Goal: Task Accomplishment & Management: Manage account settings

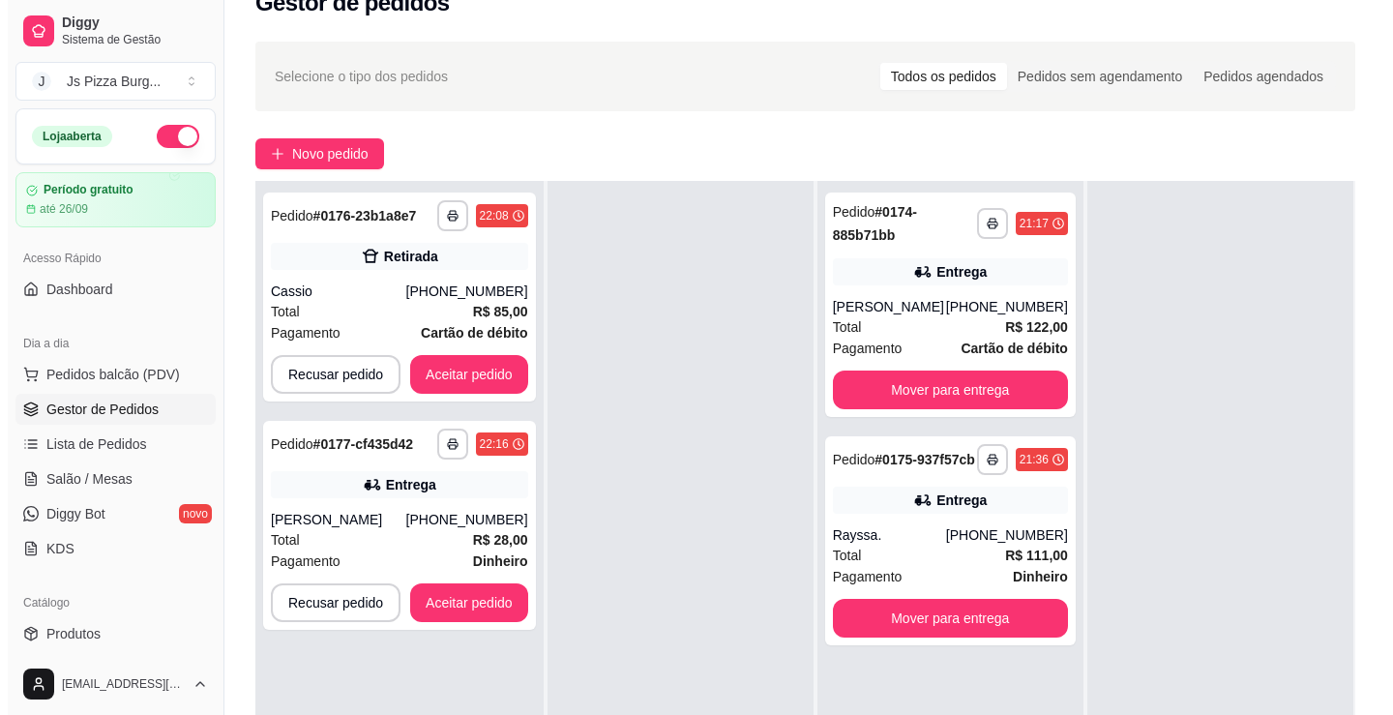
scroll to position [97, 0]
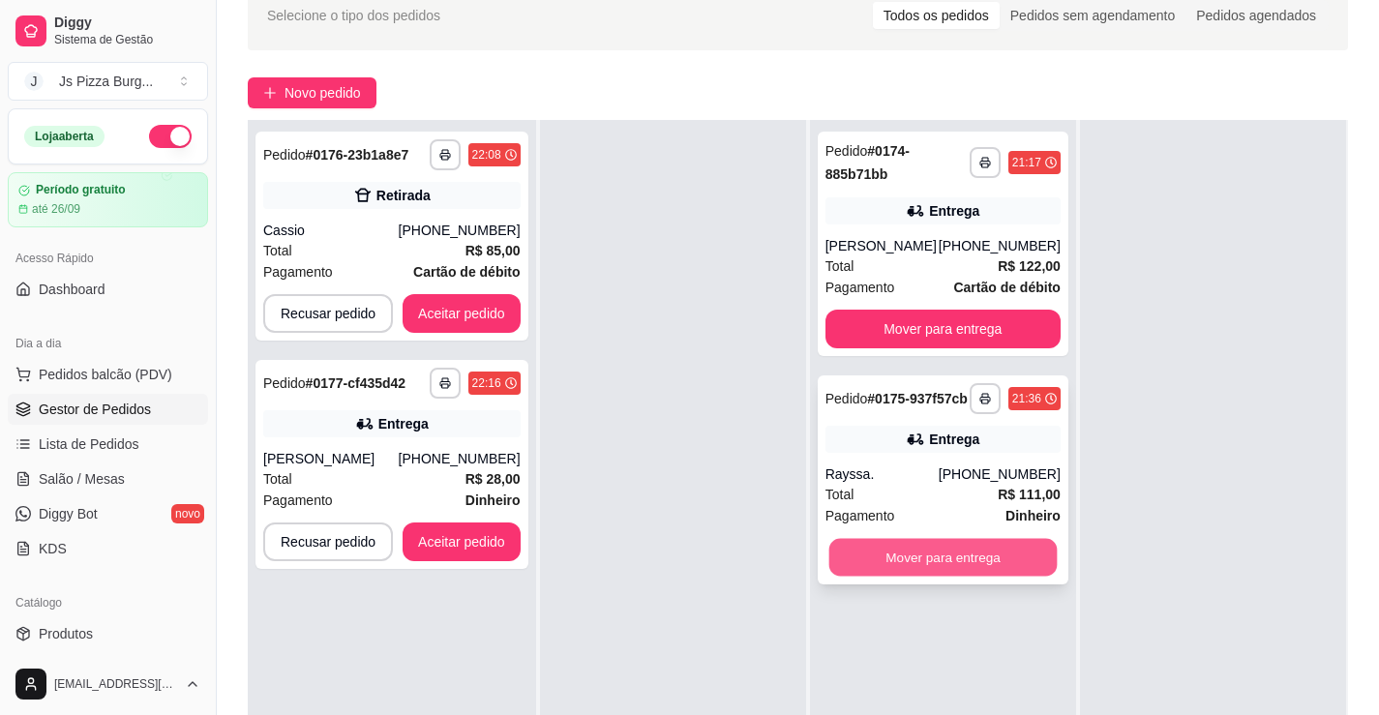
click at [916, 577] on button "Mover para entrega" at bounding box center [942, 558] width 228 height 38
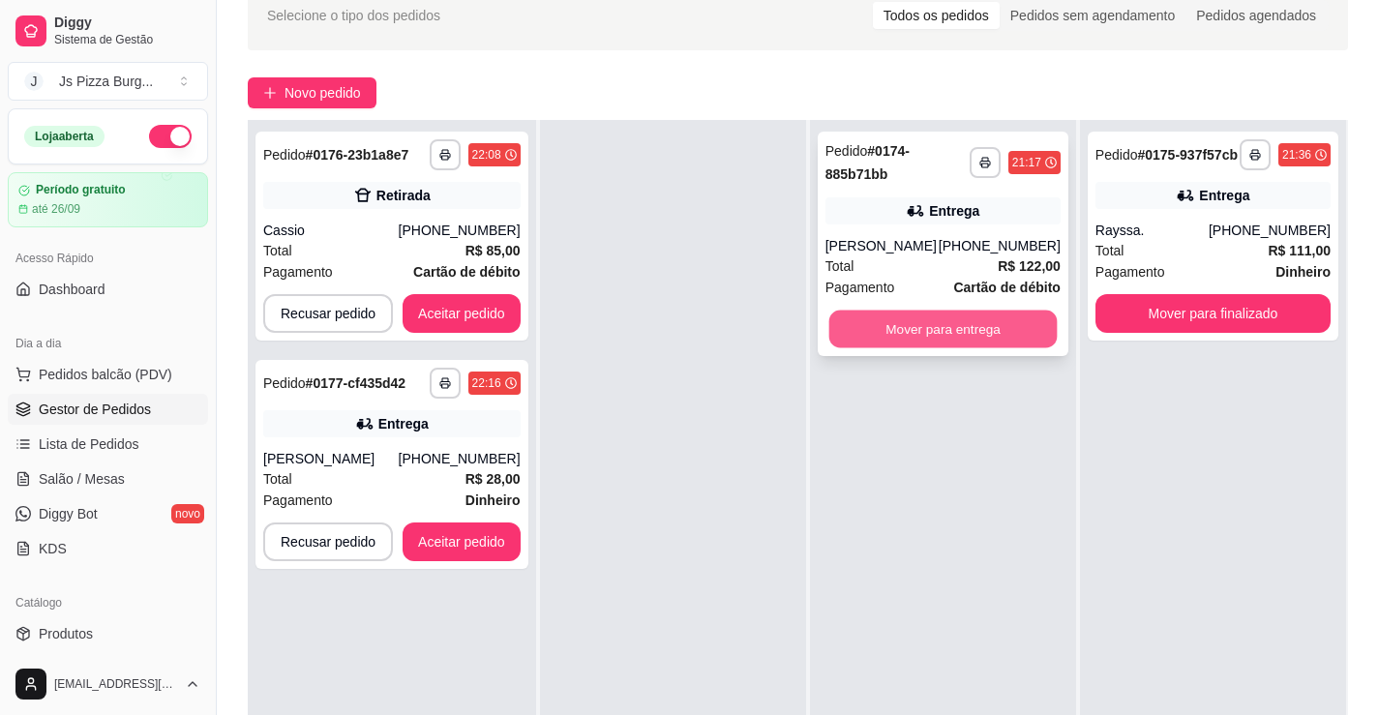
click at [975, 332] on button "Mover para entrega" at bounding box center [942, 330] width 228 height 38
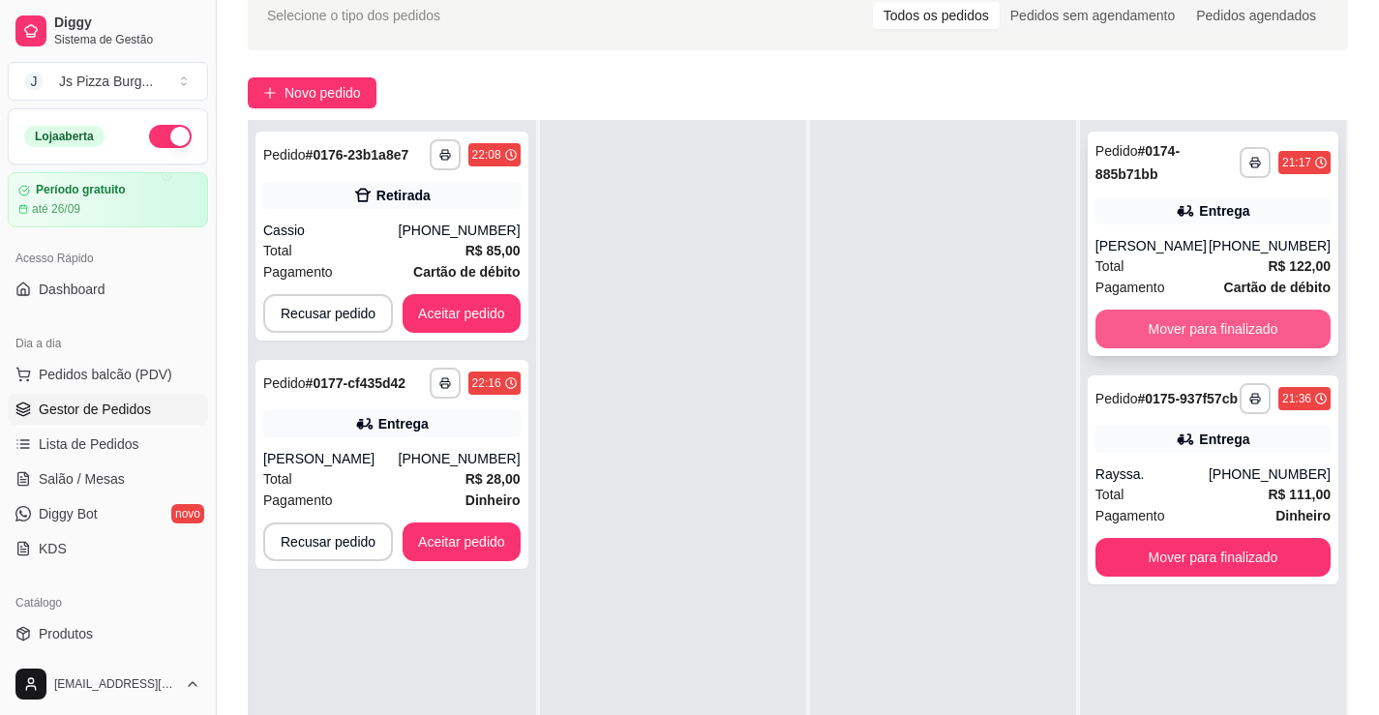
click at [1171, 319] on button "Mover para finalizado" at bounding box center [1212, 329] width 235 height 39
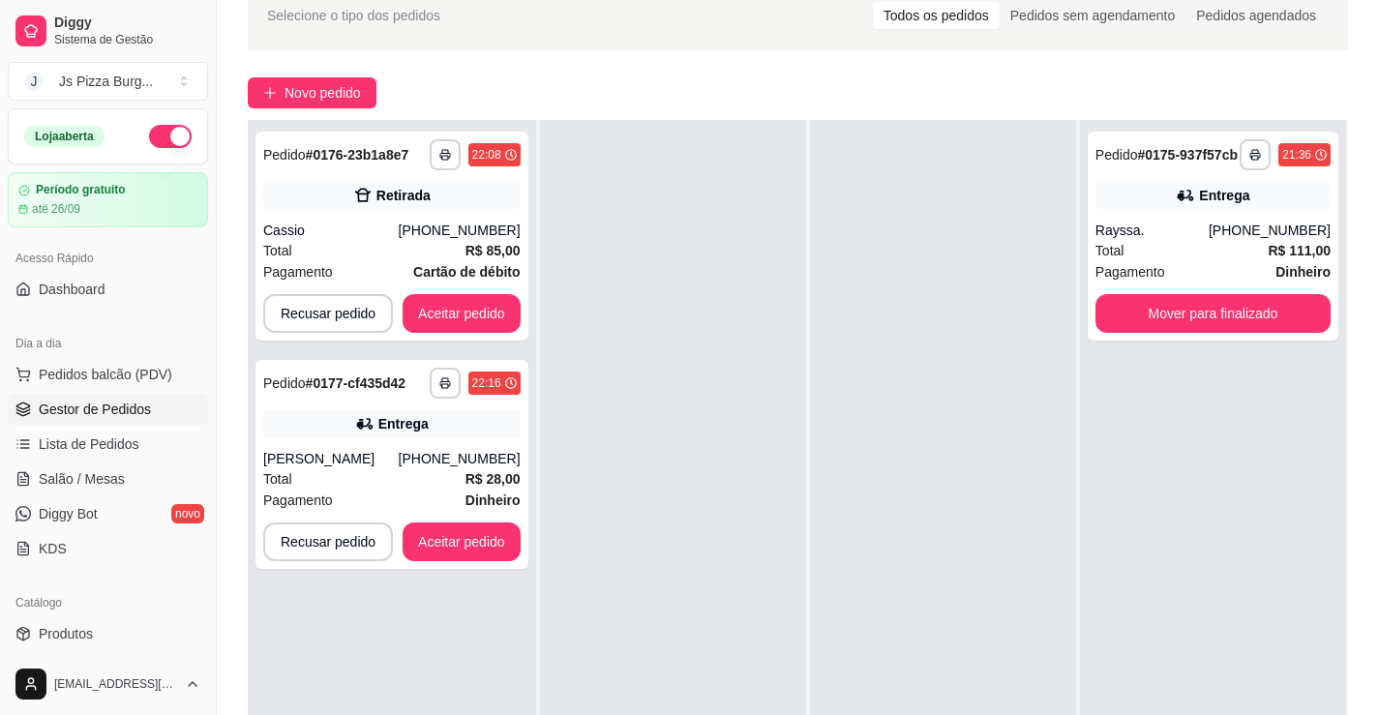
click at [1135, 574] on div "**********" at bounding box center [1213, 477] width 266 height 715
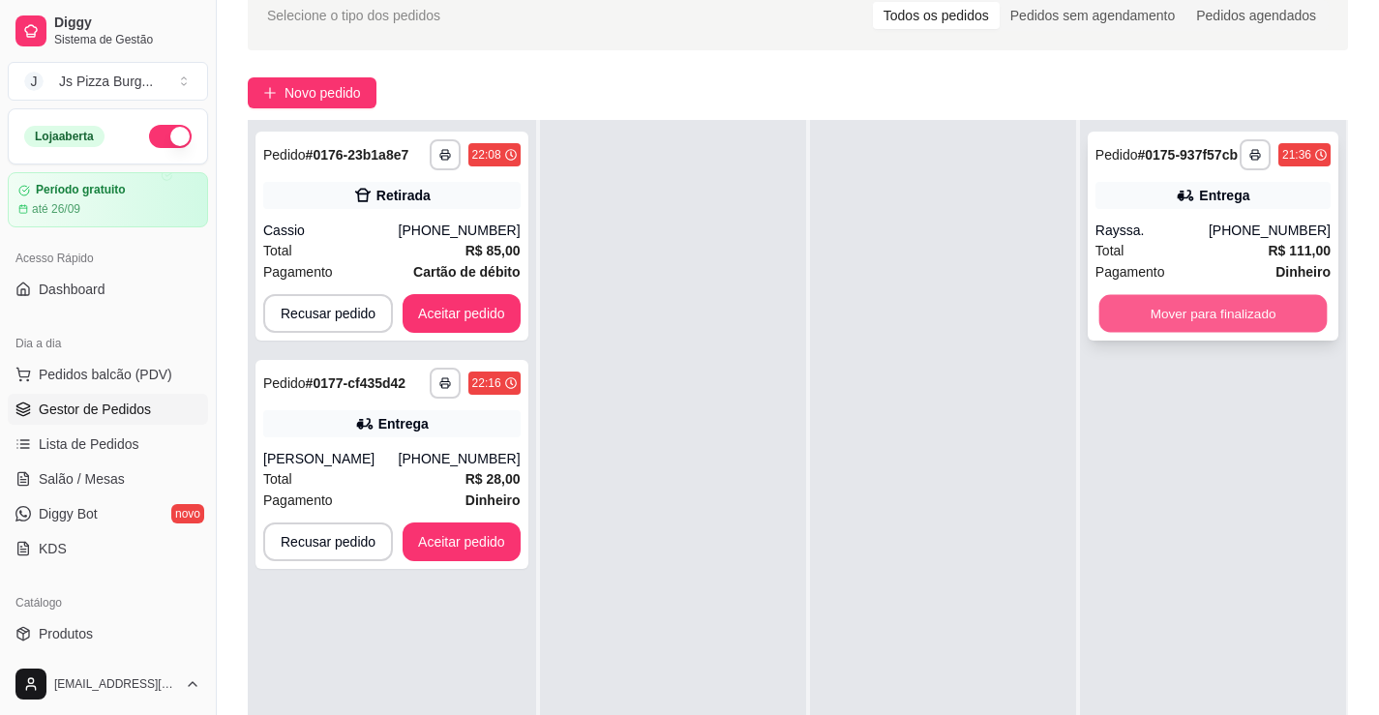
click at [1259, 328] on button "Mover para finalizado" at bounding box center [1213, 314] width 228 height 38
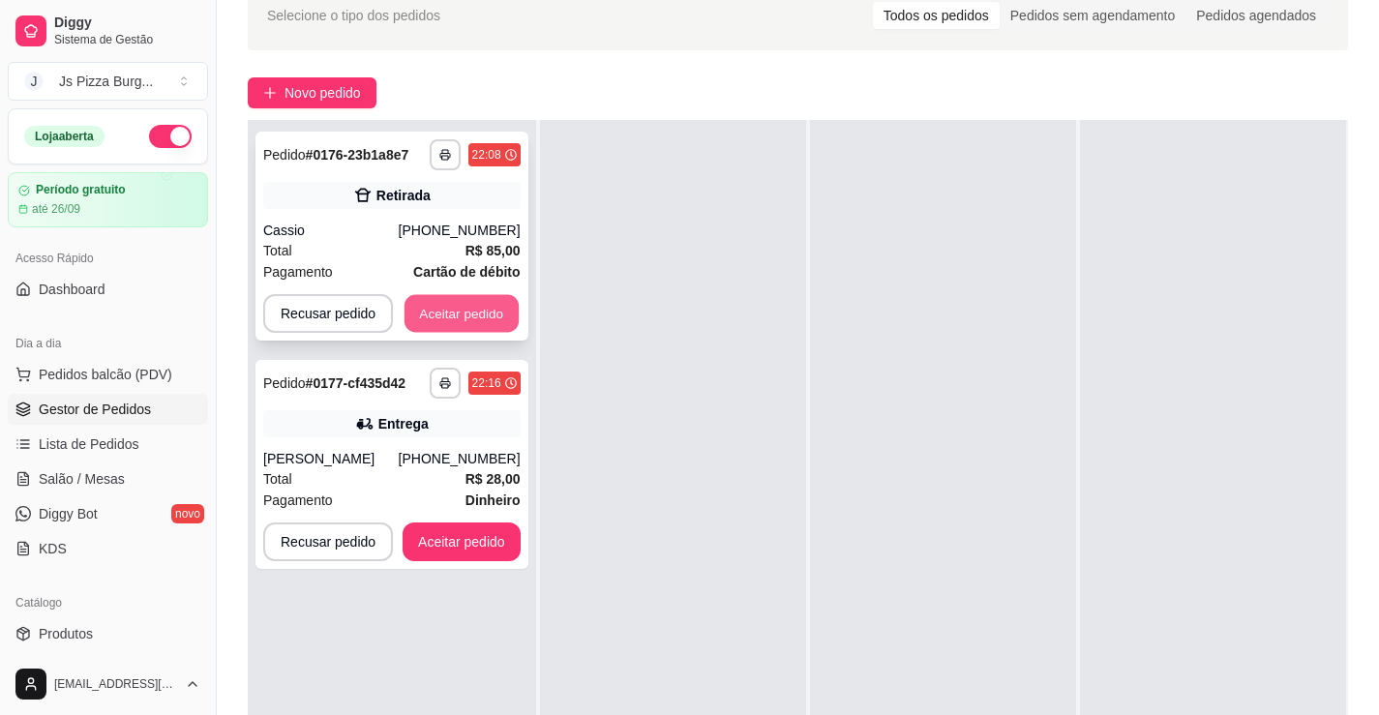
click at [482, 310] on button "Aceitar pedido" at bounding box center [461, 314] width 114 height 38
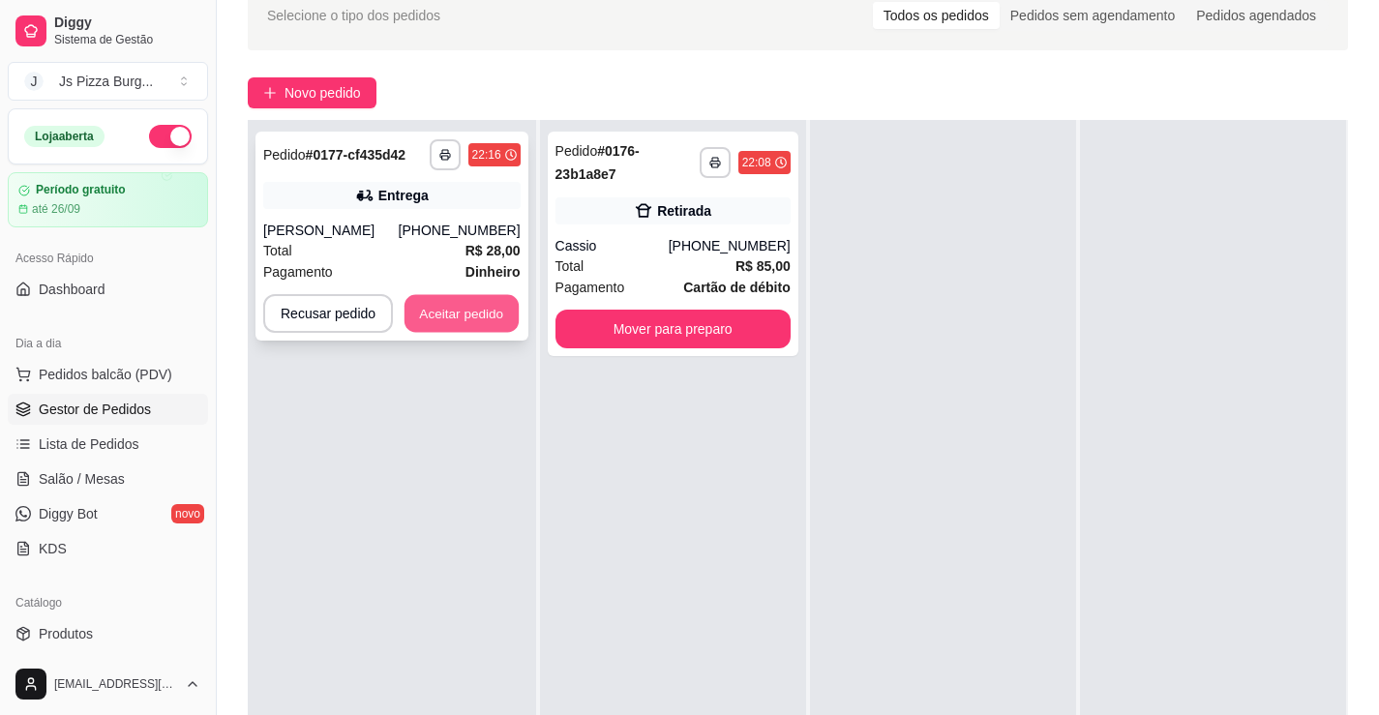
click at [488, 319] on button "Aceitar pedido" at bounding box center [461, 314] width 114 height 38
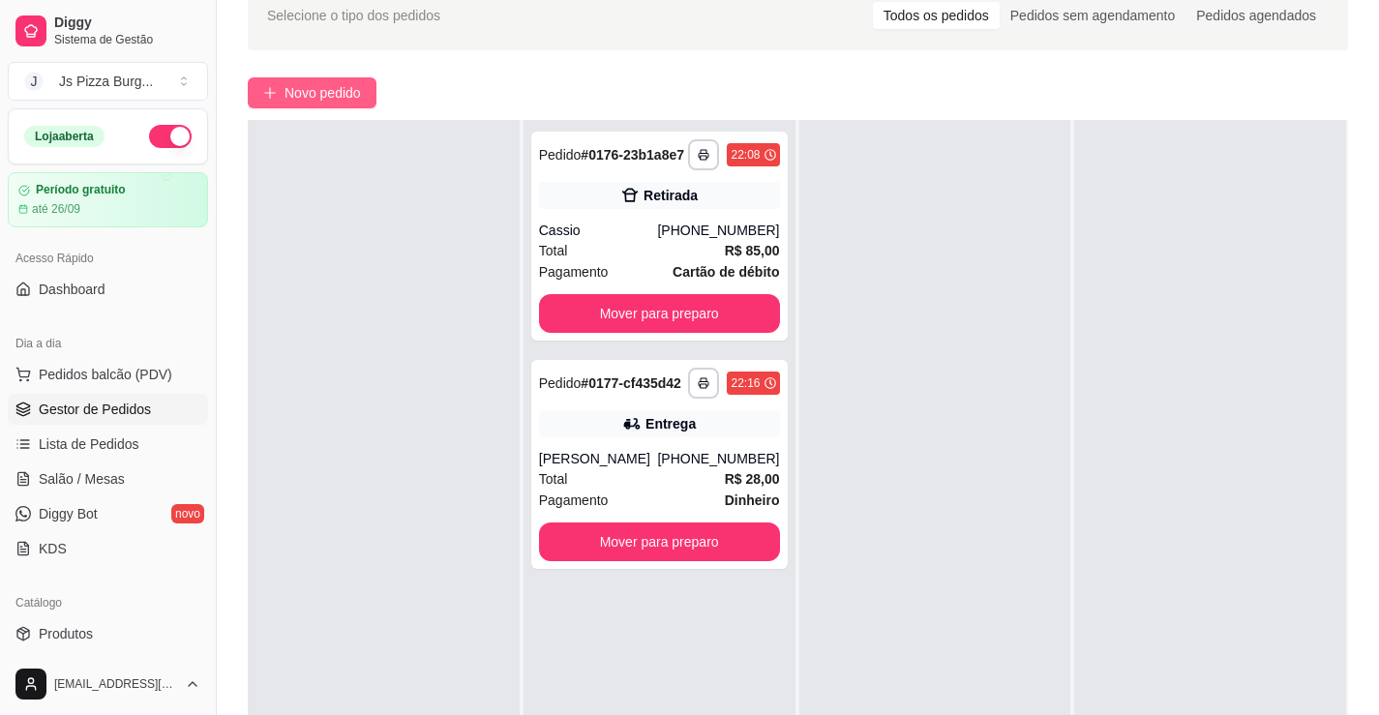
click at [301, 107] on button "Novo pedido" at bounding box center [312, 92] width 129 height 31
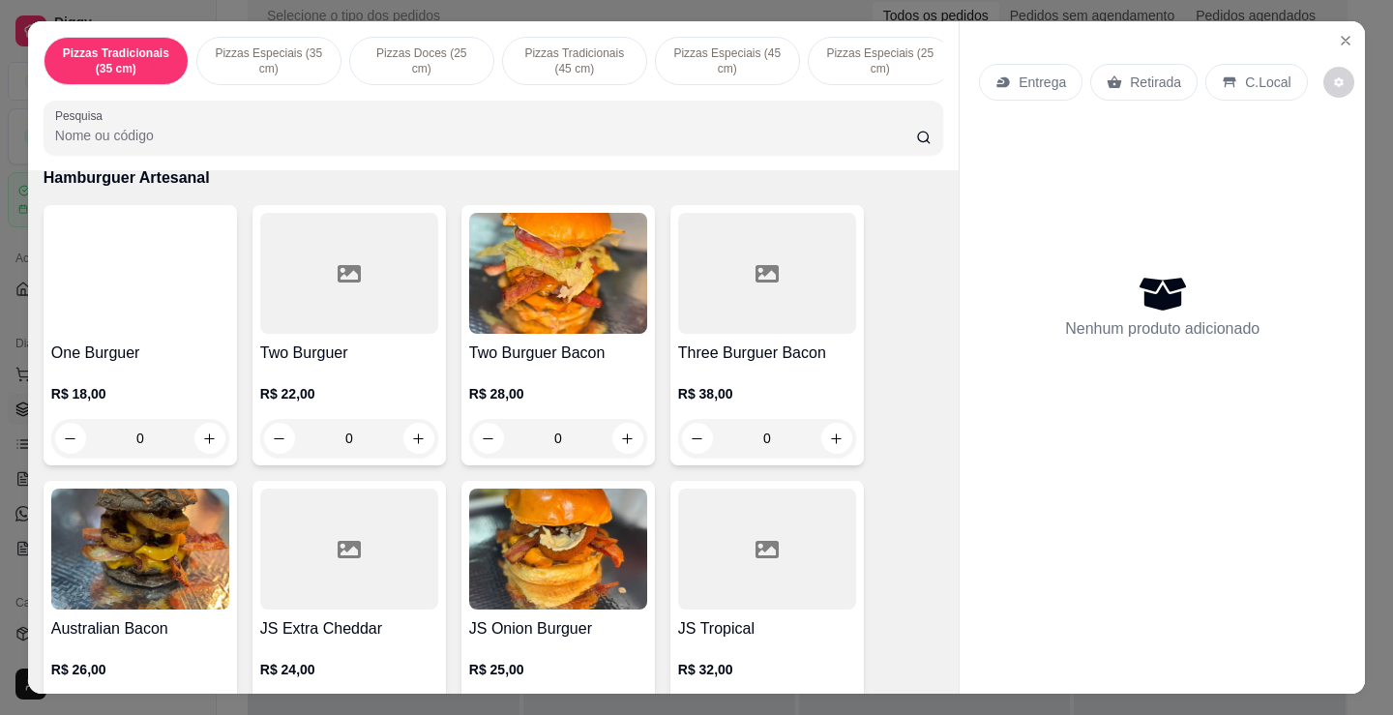
scroll to position [2032, 0]
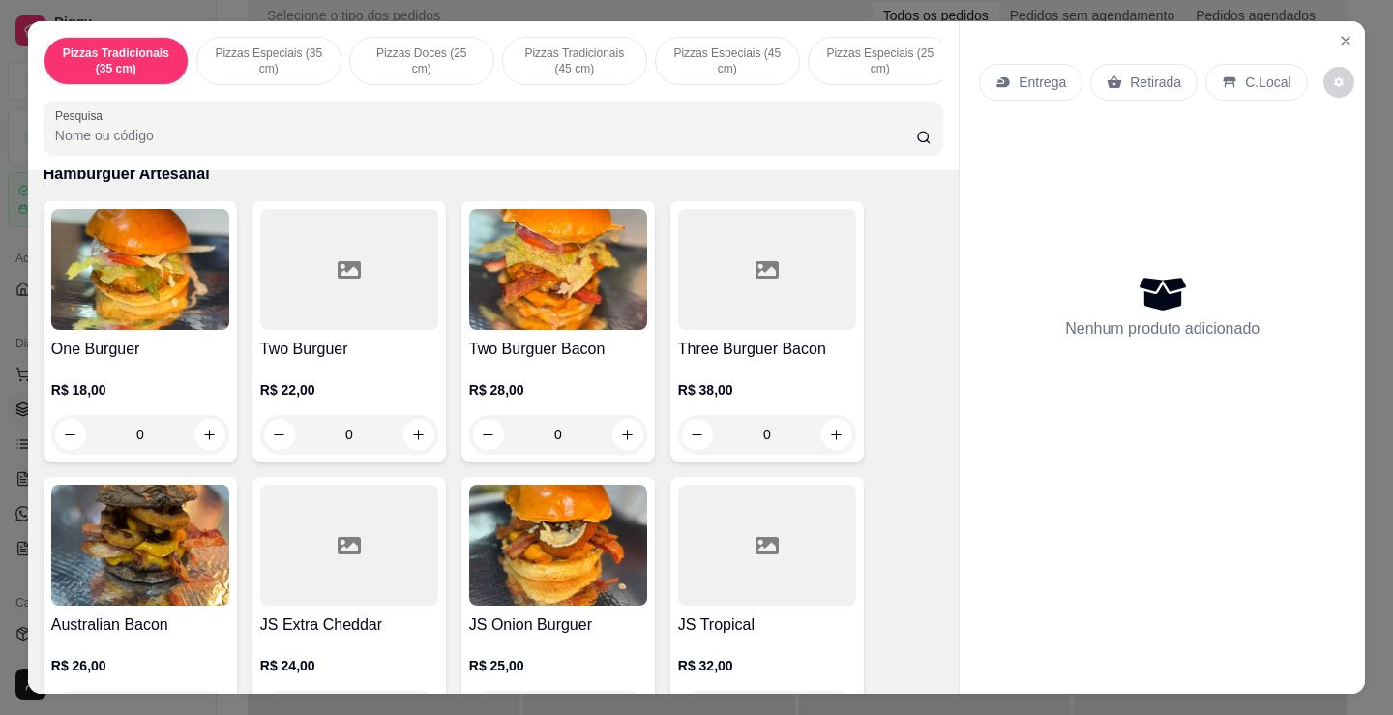
click at [169, 314] on img at bounding box center [140, 269] width 178 height 121
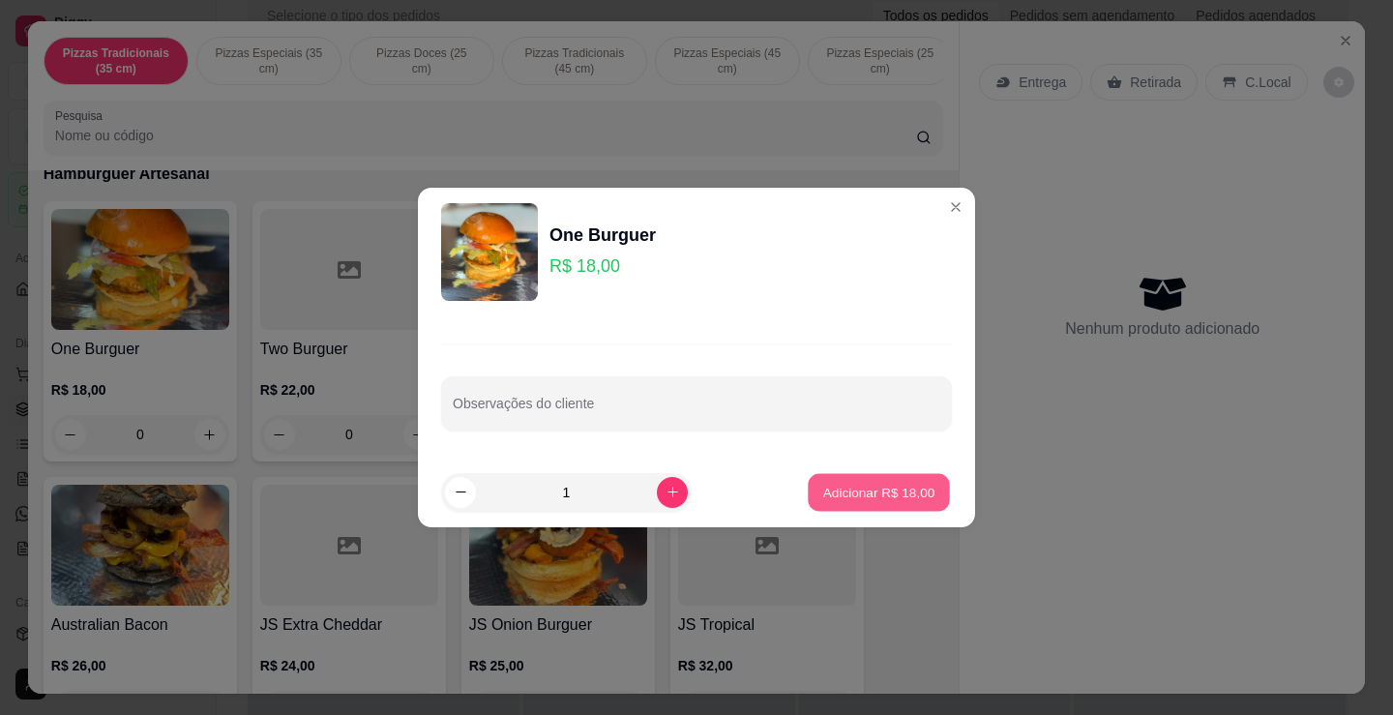
click at [823, 485] on p "Adicionar R$ 18,00" at bounding box center [879, 492] width 112 height 18
type input "1"
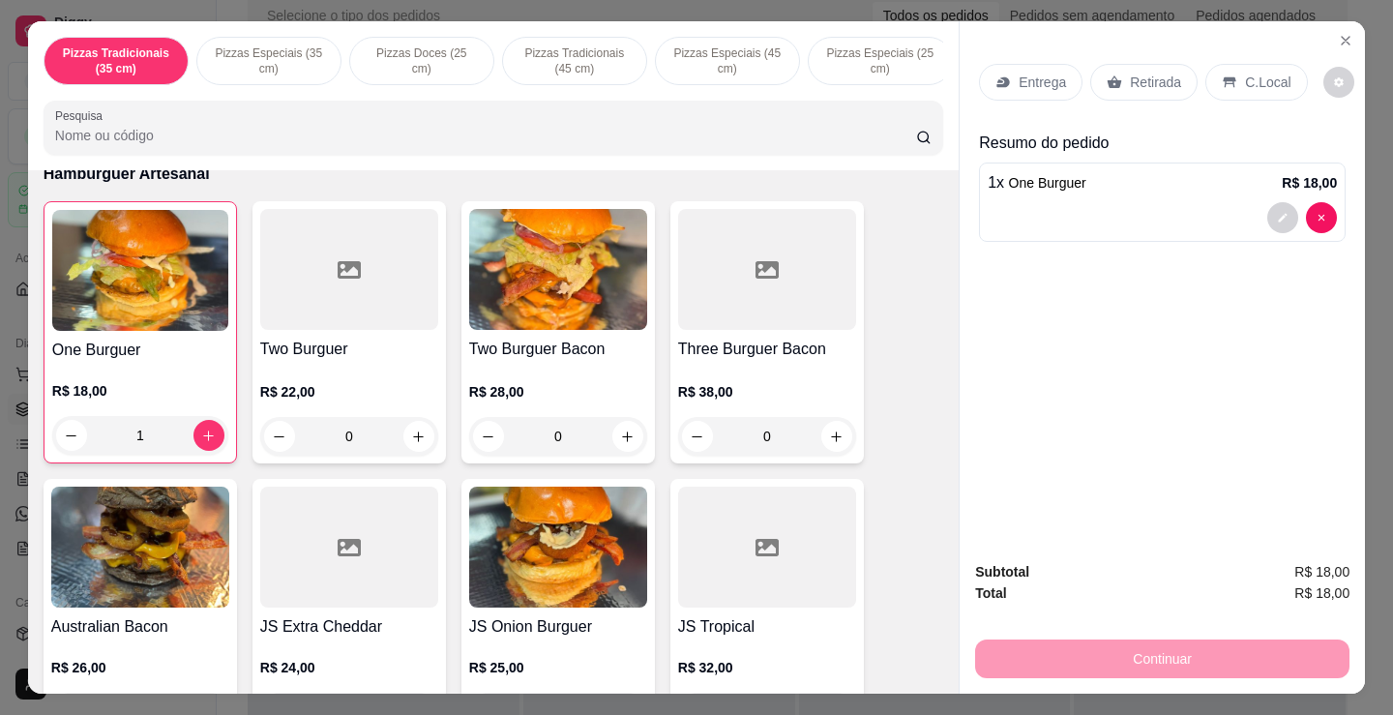
click at [1154, 79] on p "Retirada" at bounding box center [1155, 82] width 51 height 19
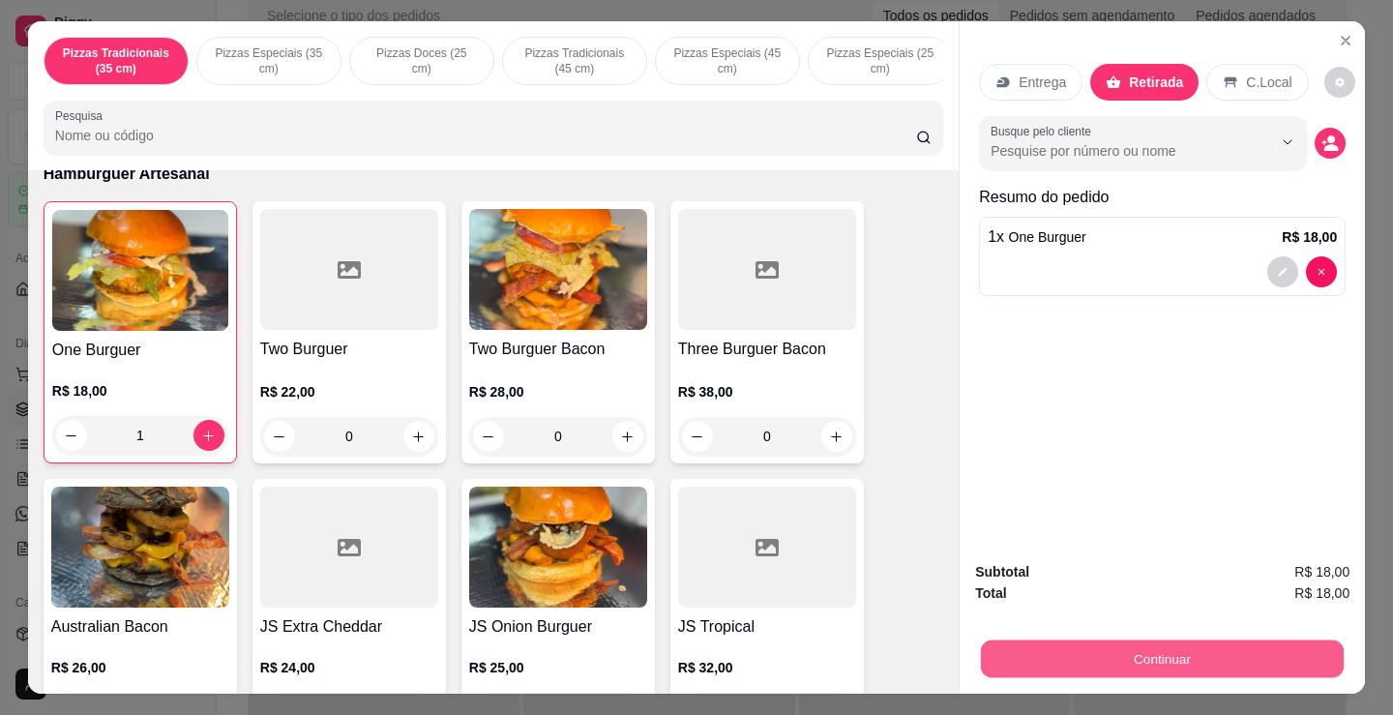
click at [1107, 646] on button "Continuar" at bounding box center [1162, 659] width 363 height 38
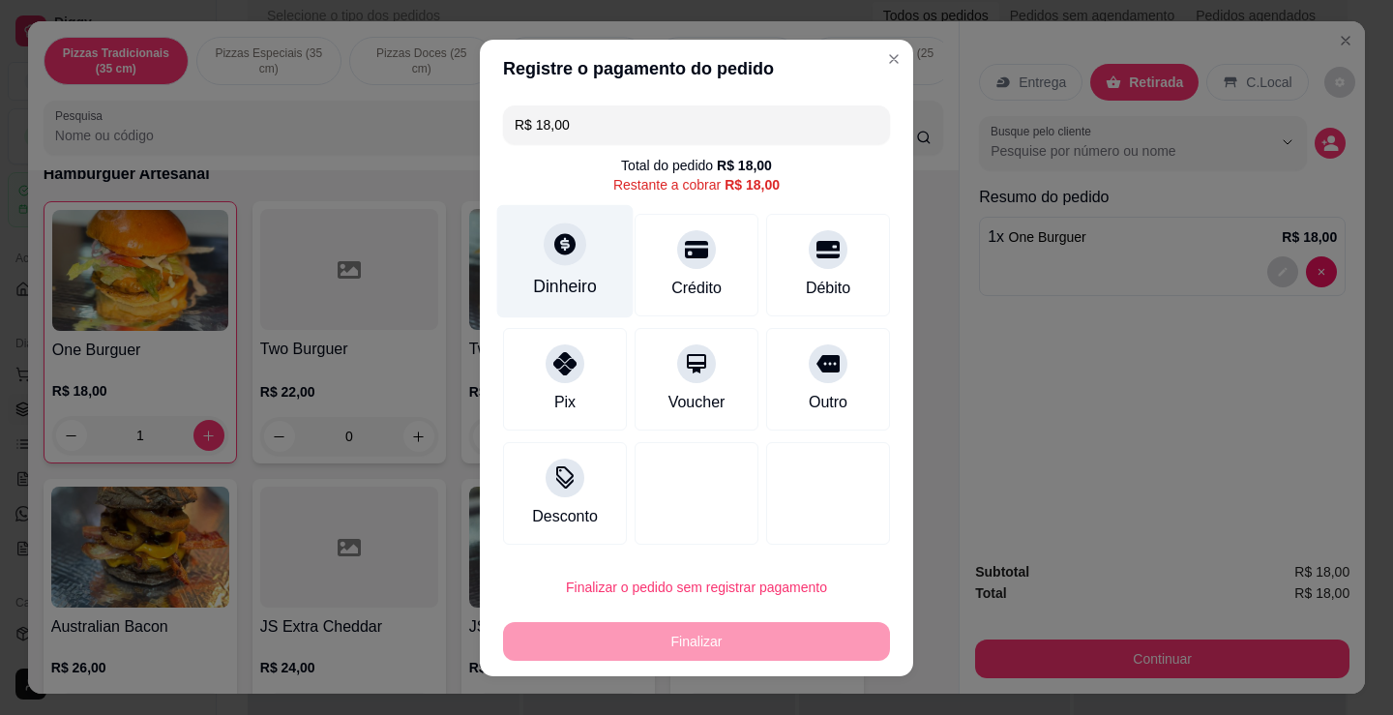
click at [558, 281] on div "Dinheiro" at bounding box center [565, 286] width 64 height 25
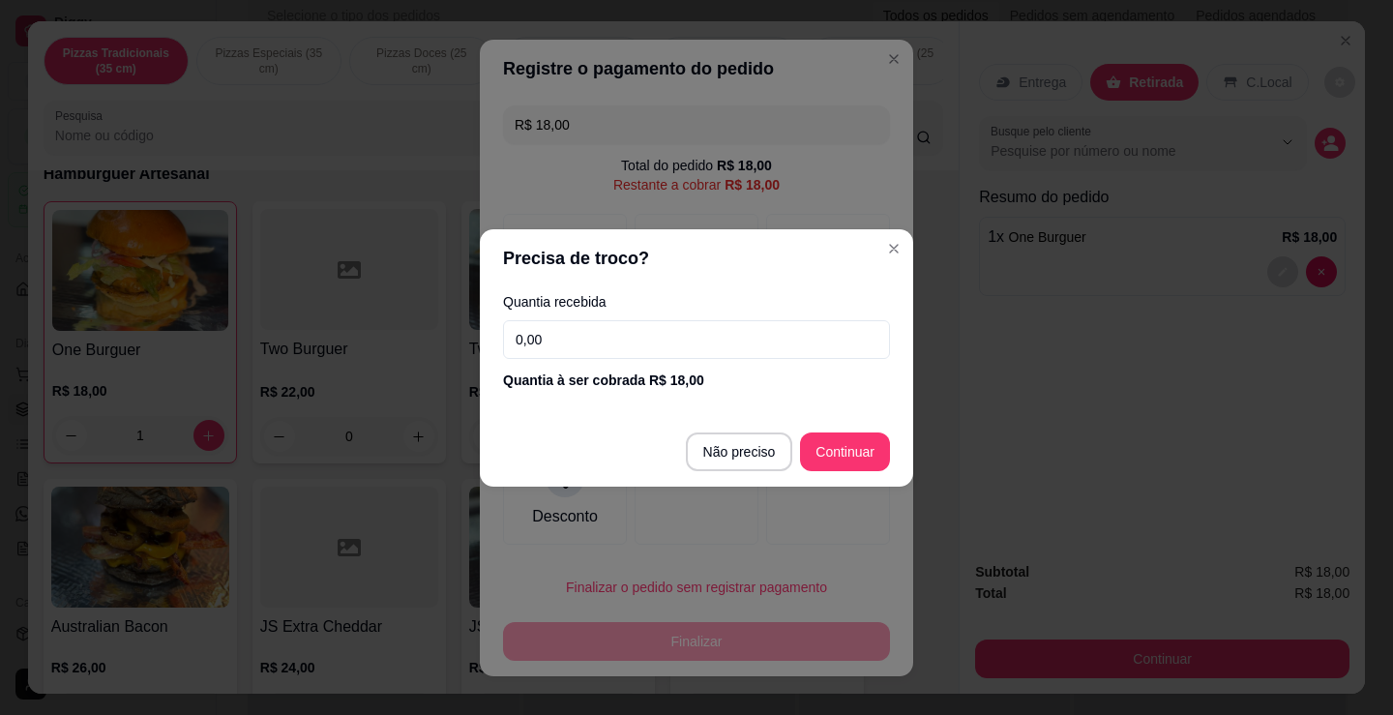
click at [583, 340] on input "0,00" at bounding box center [696, 339] width 387 height 39
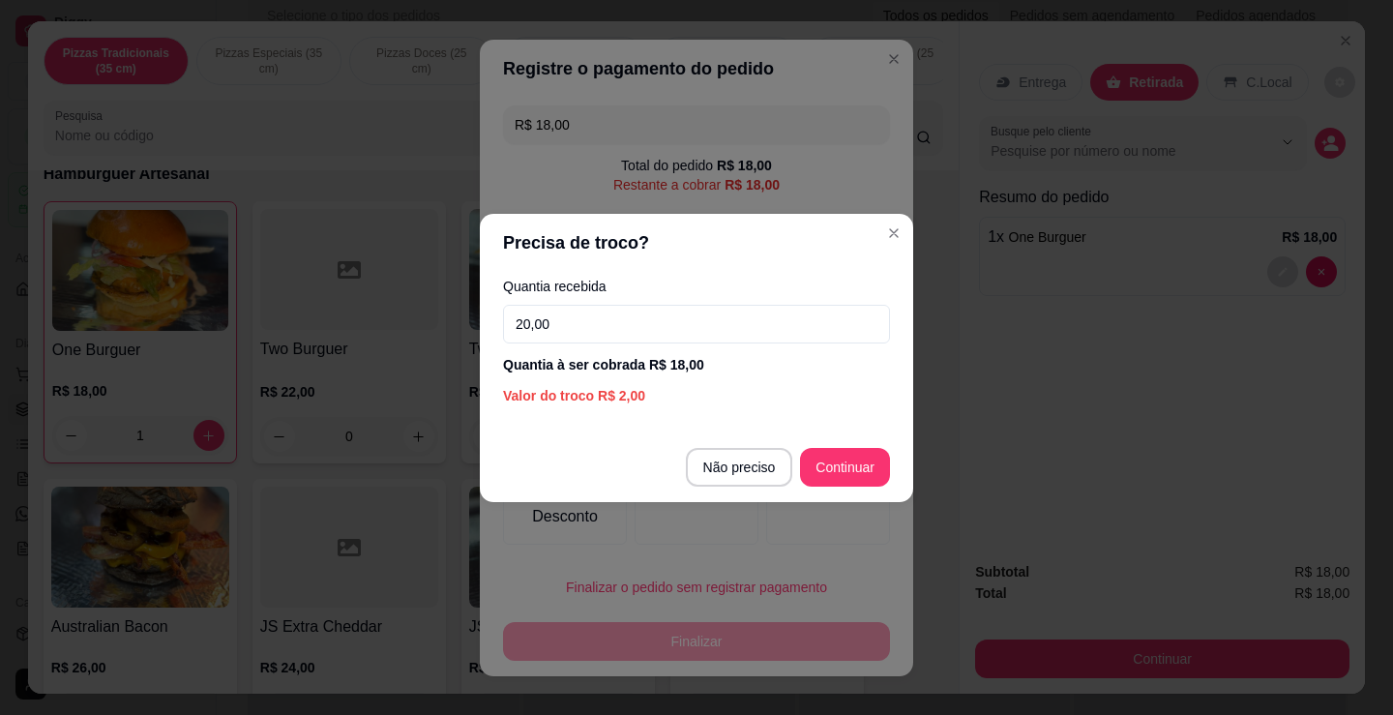
type input "20,00"
type input "R$ 0,00"
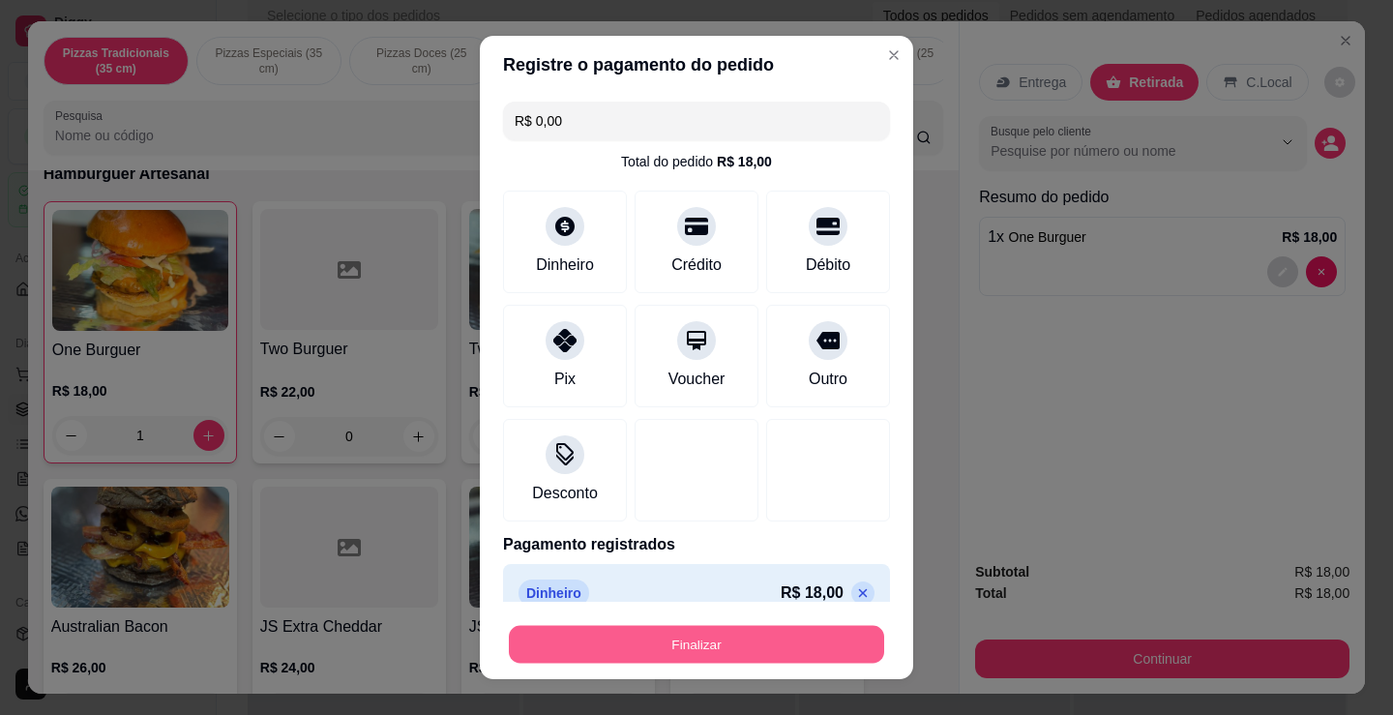
click at [684, 649] on button "Finalizar" at bounding box center [696, 645] width 375 height 38
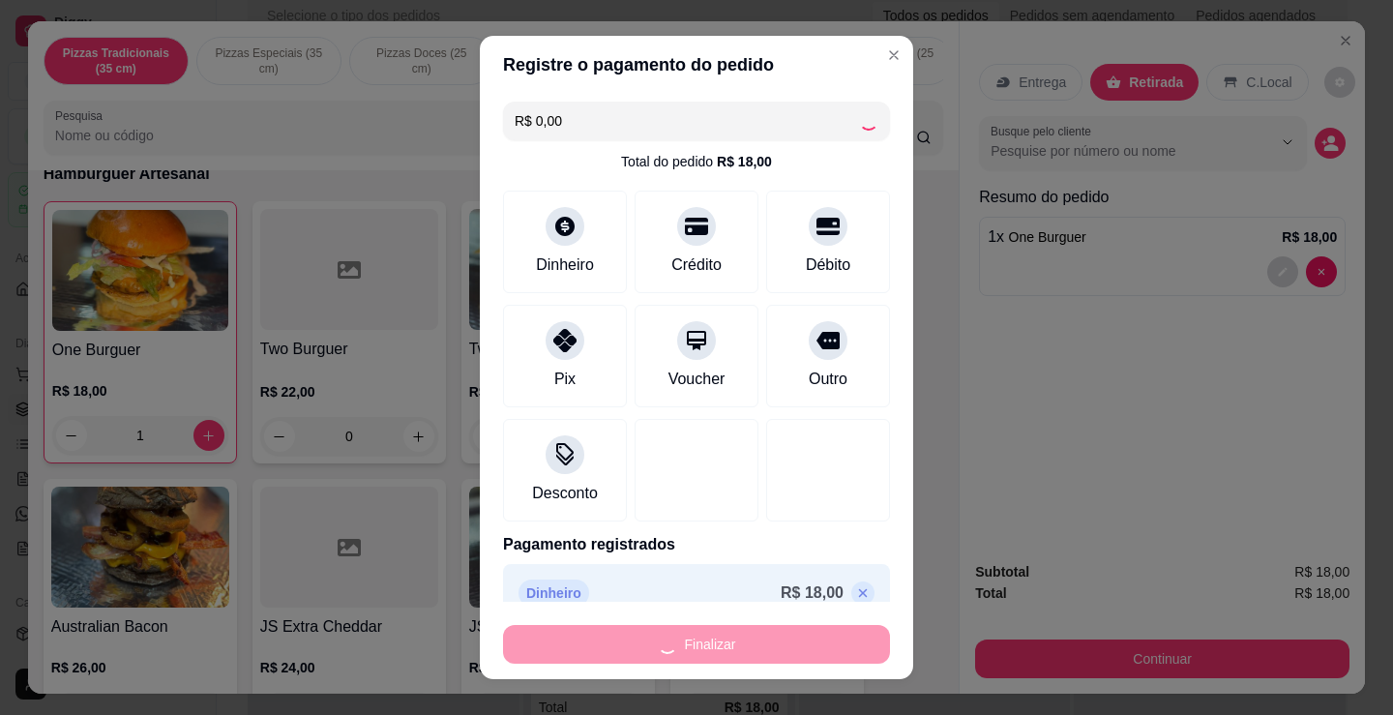
type input "0"
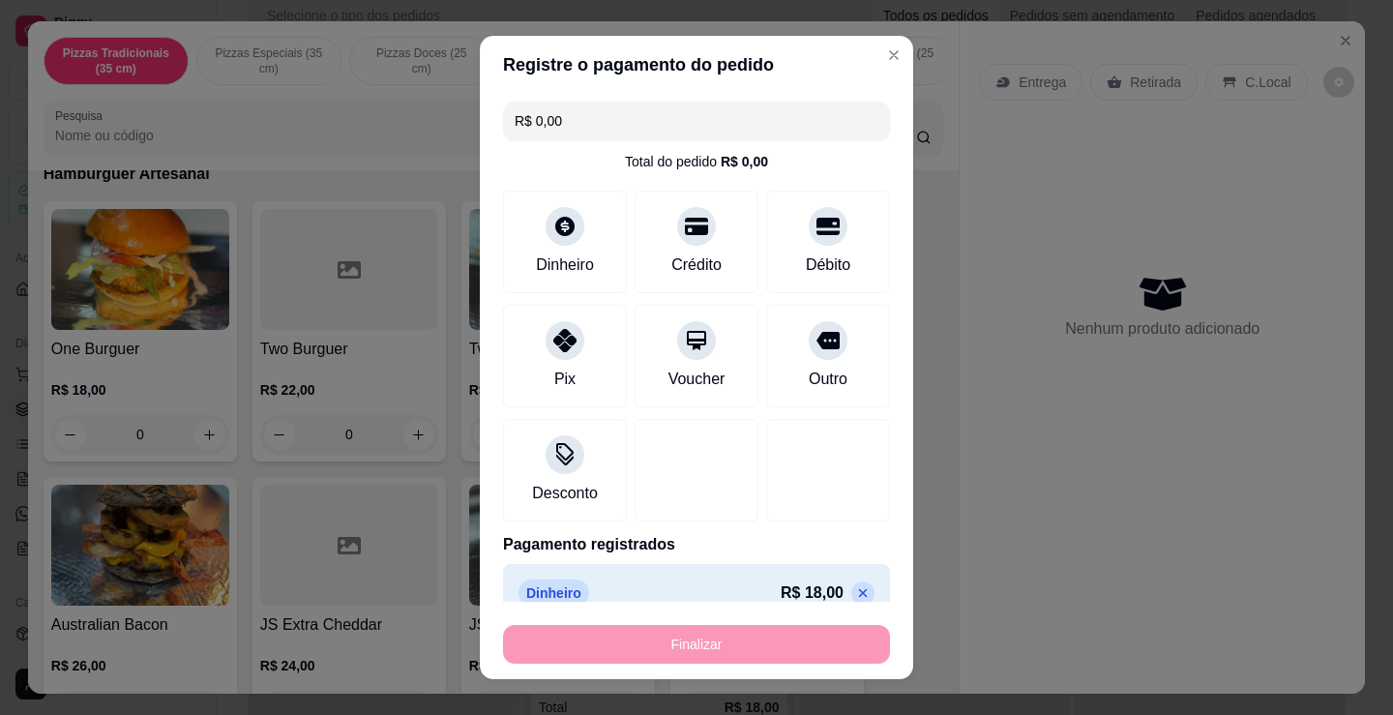
type input "-R$ 18,00"
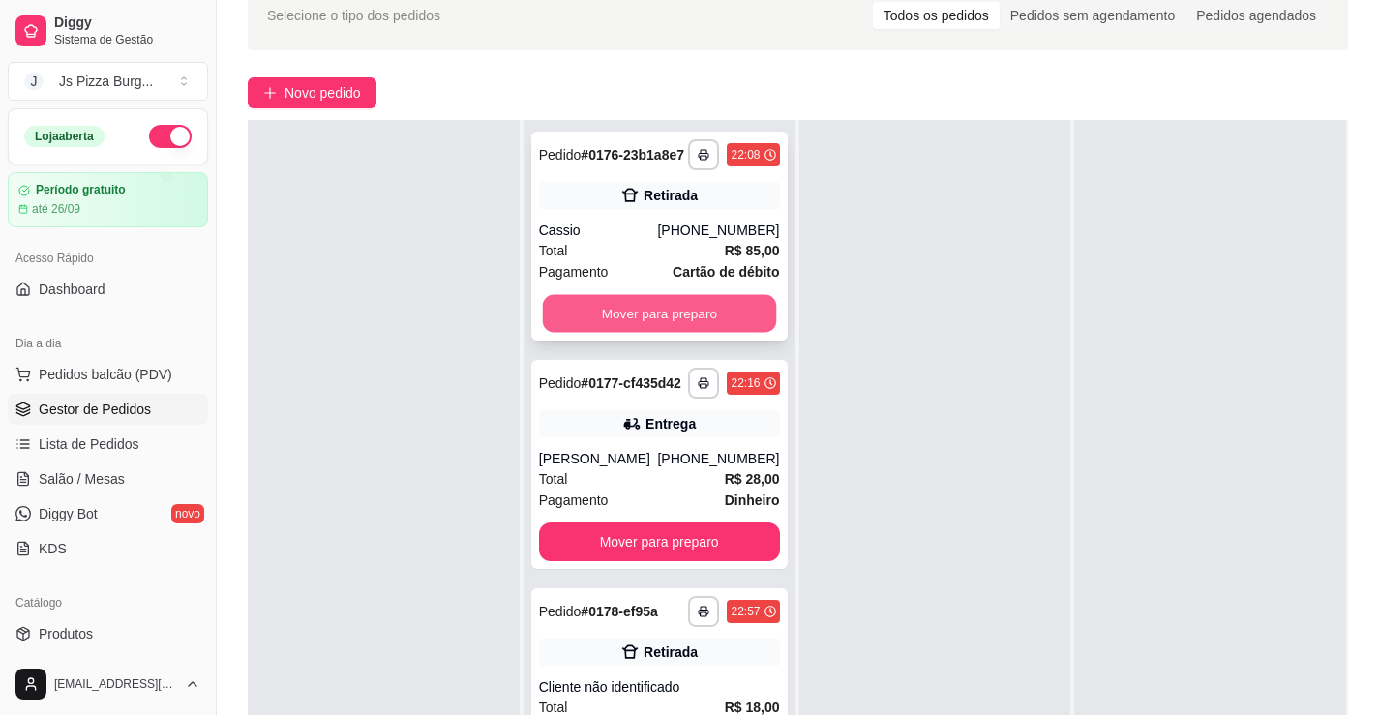
click at [586, 302] on button "Mover para preparo" at bounding box center [658, 314] width 233 height 38
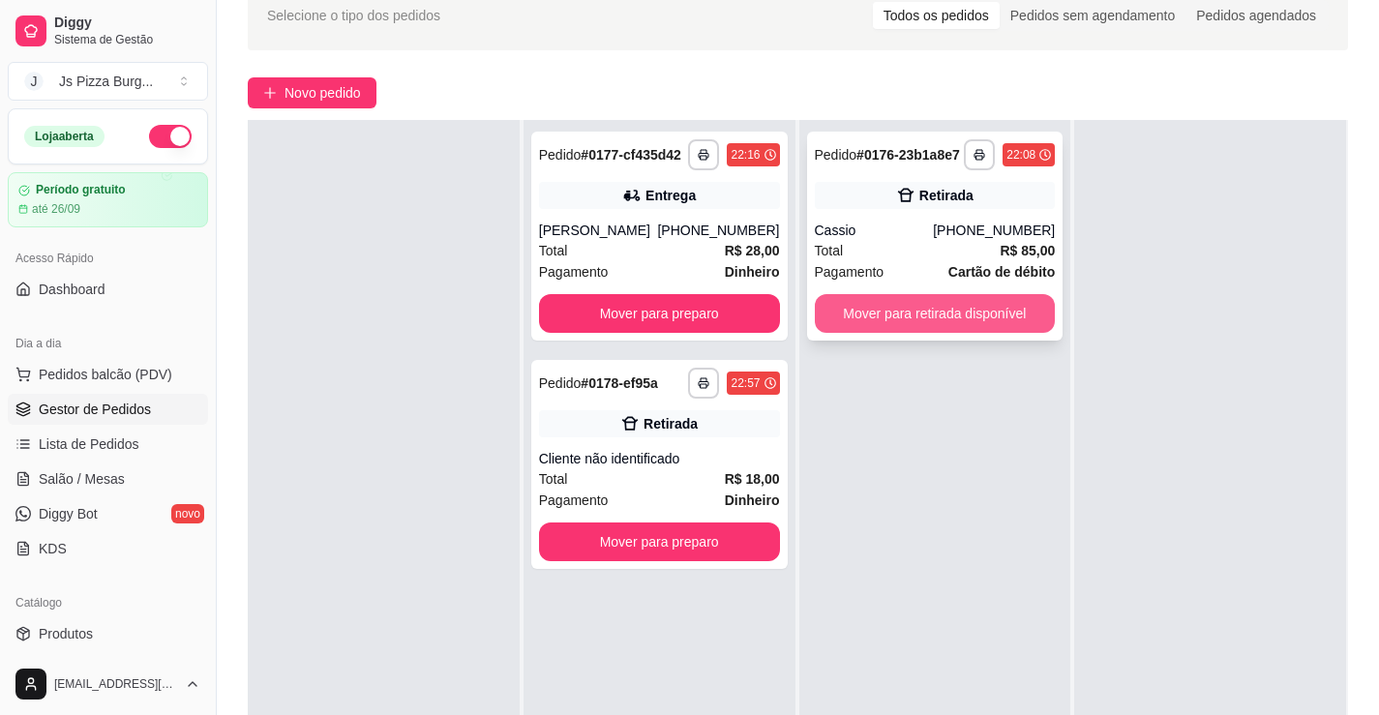
click at [885, 326] on button "Mover para retirada disponível" at bounding box center [935, 313] width 241 height 39
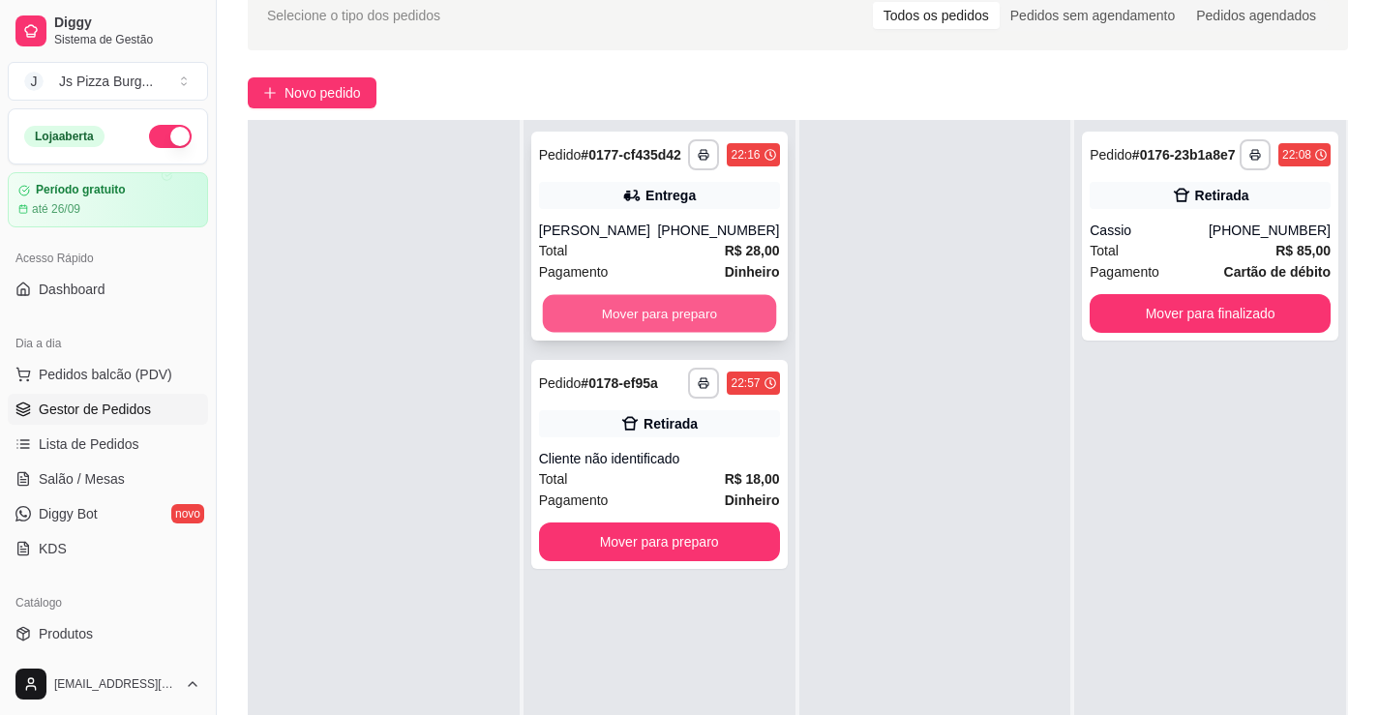
click at [737, 313] on button "Mover para preparo" at bounding box center [658, 314] width 233 height 38
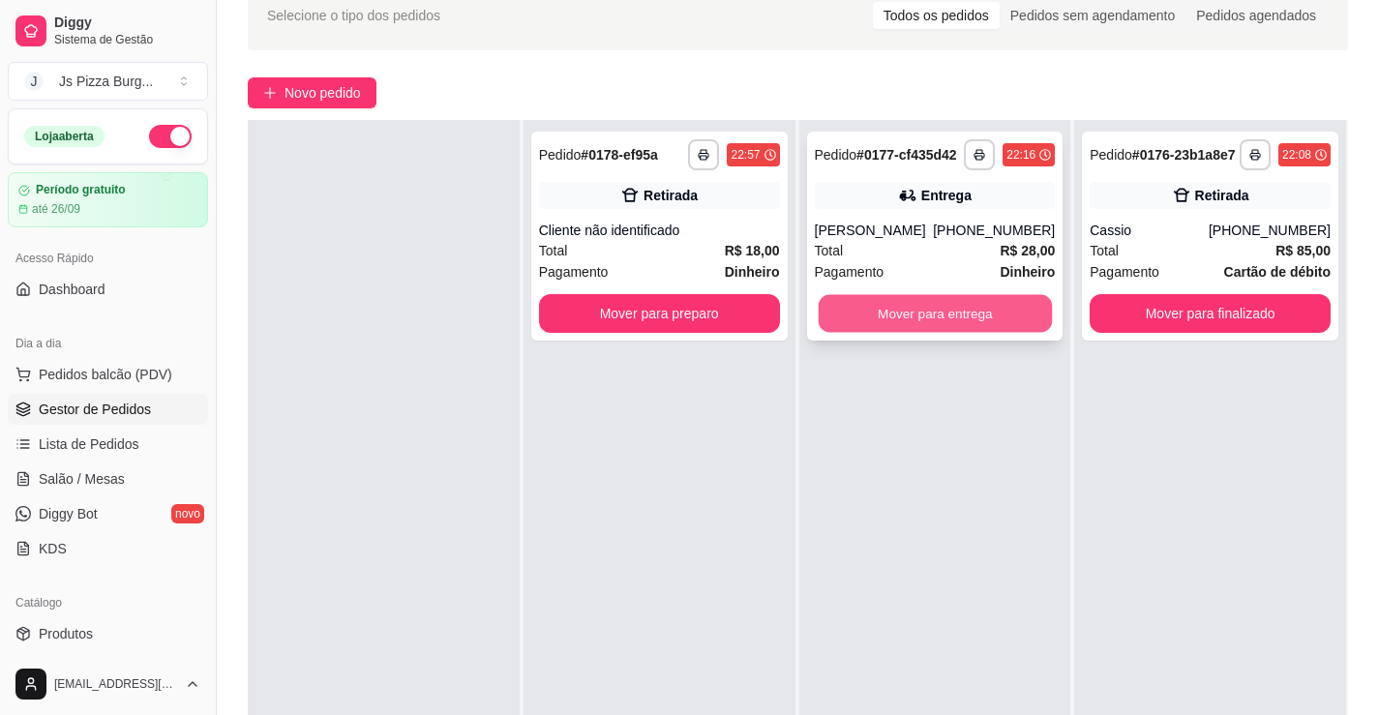
click at [860, 308] on button "Mover para entrega" at bounding box center [934, 314] width 233 height 38
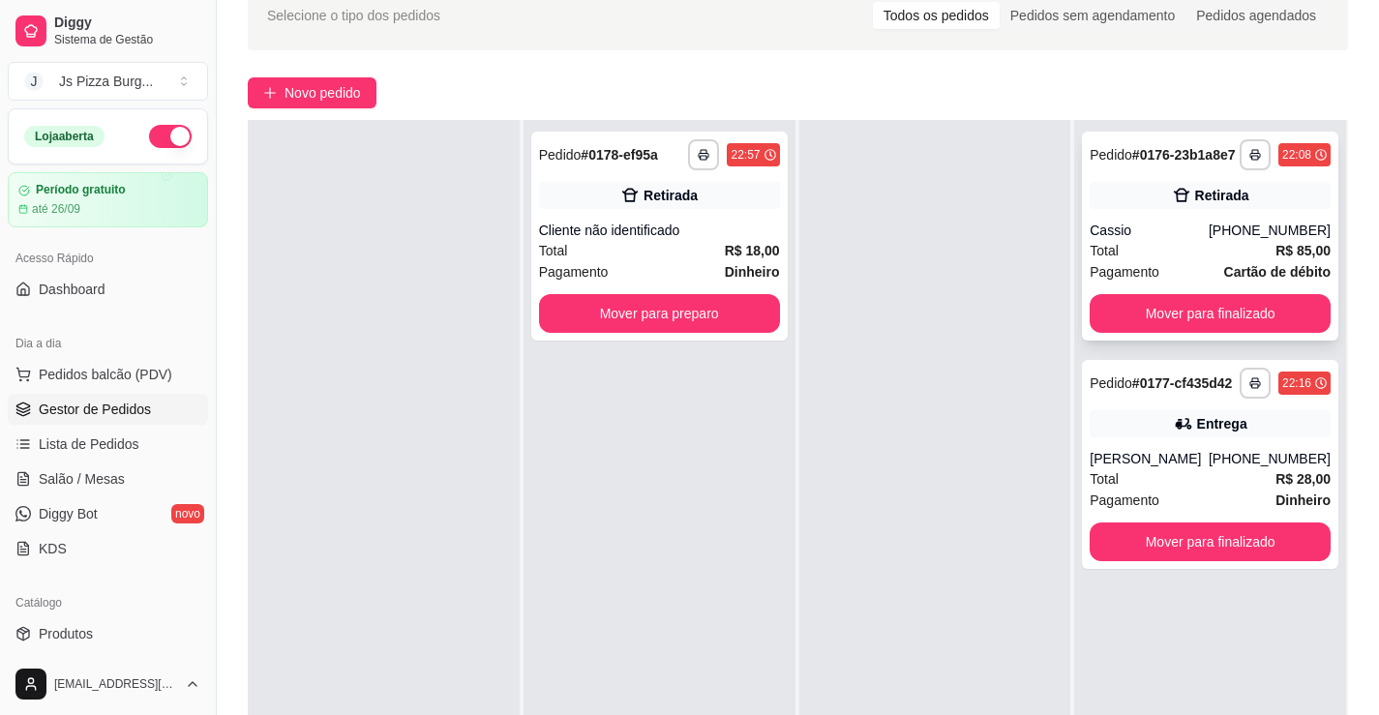
click at [1138, 338] on div "**********" at bounding box center [1210, 236] width 256 height 209
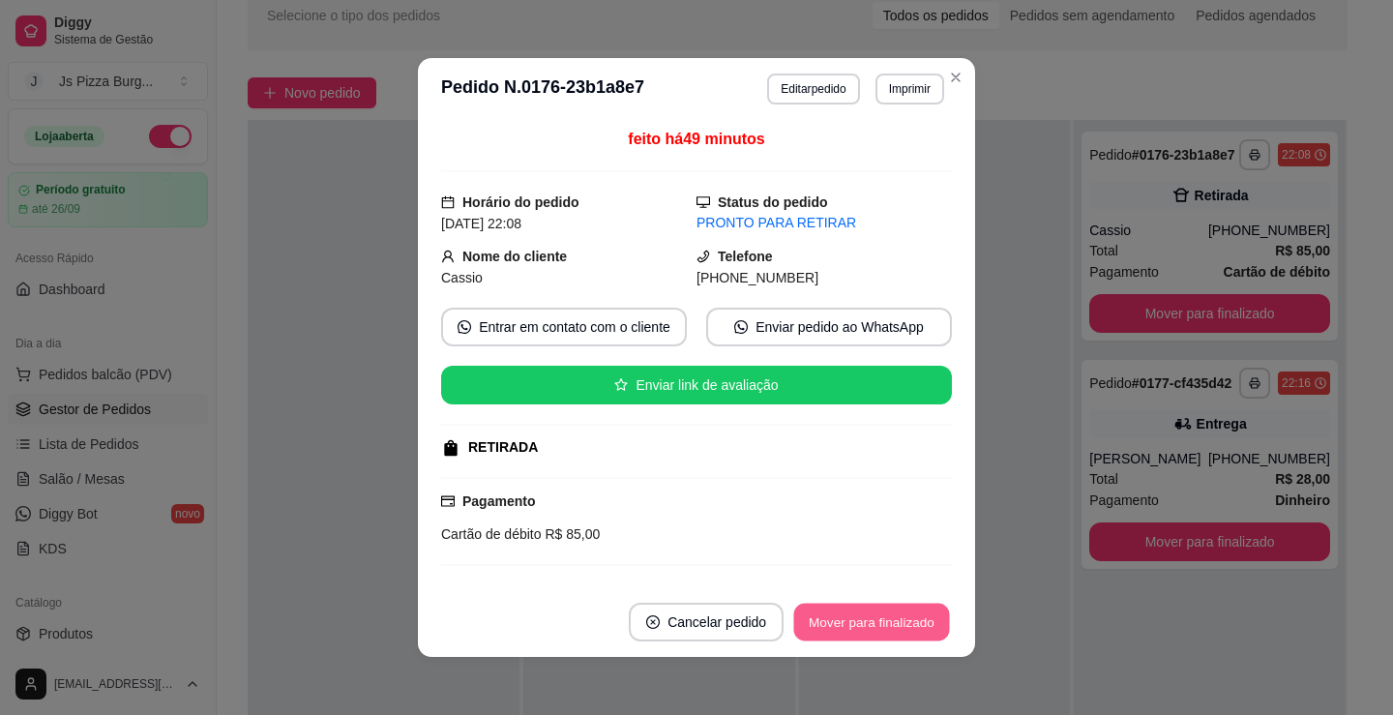
click at [806, 631] on button "Mover para finalizado" at bounding box center [872, 623] width 156 height 38
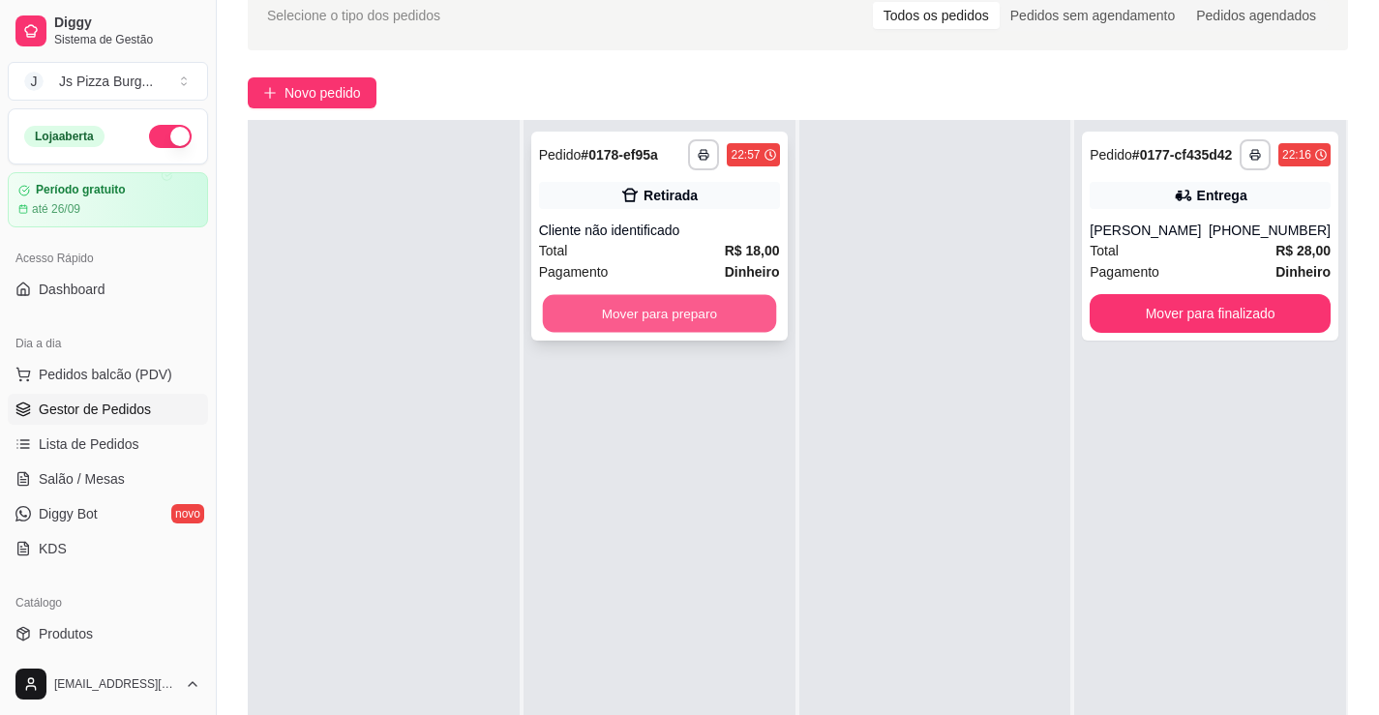
click at [658, 329] on button "Mover para preparo" at bounding box center [658, 314] width 233 height 38
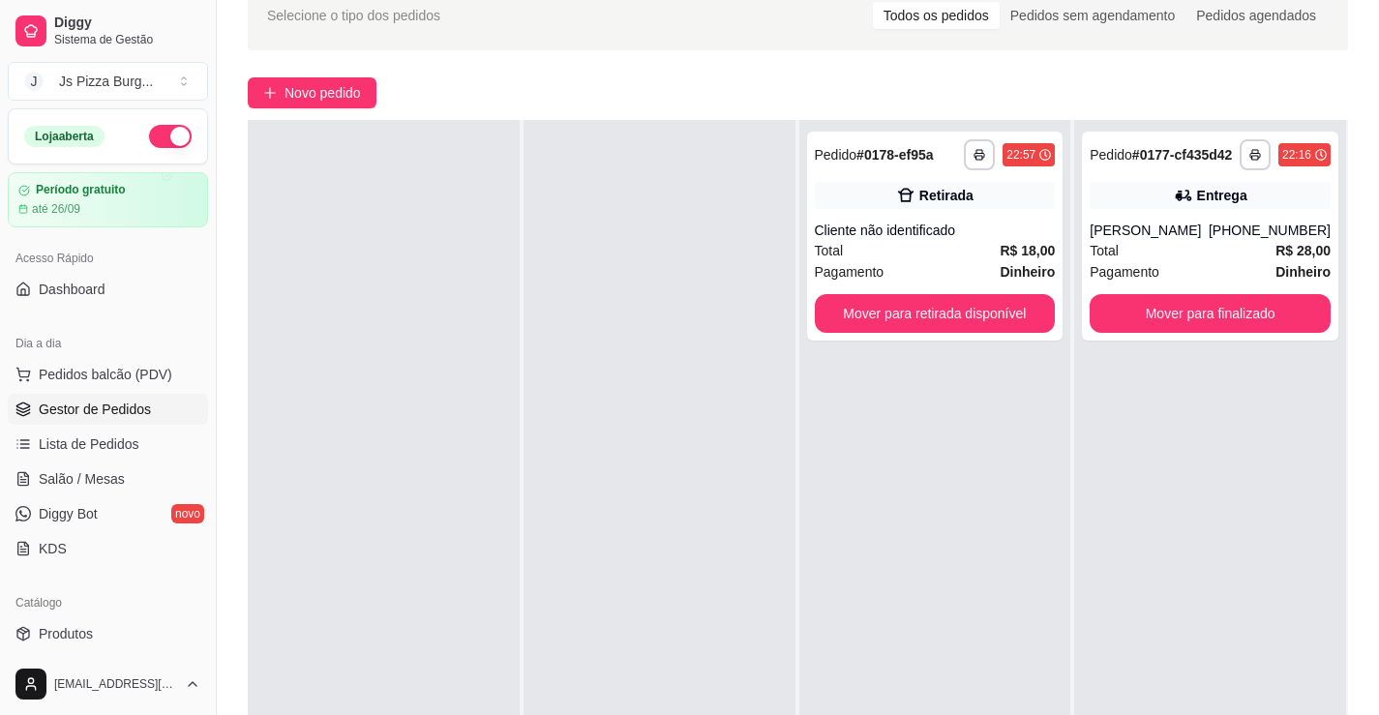
click at [326, 129] on div at bounding box center [384, 477] width 272 height 715
click at [325, 102] on span "Novo pedido" at bounding box center [322, 92] width 76 height 21
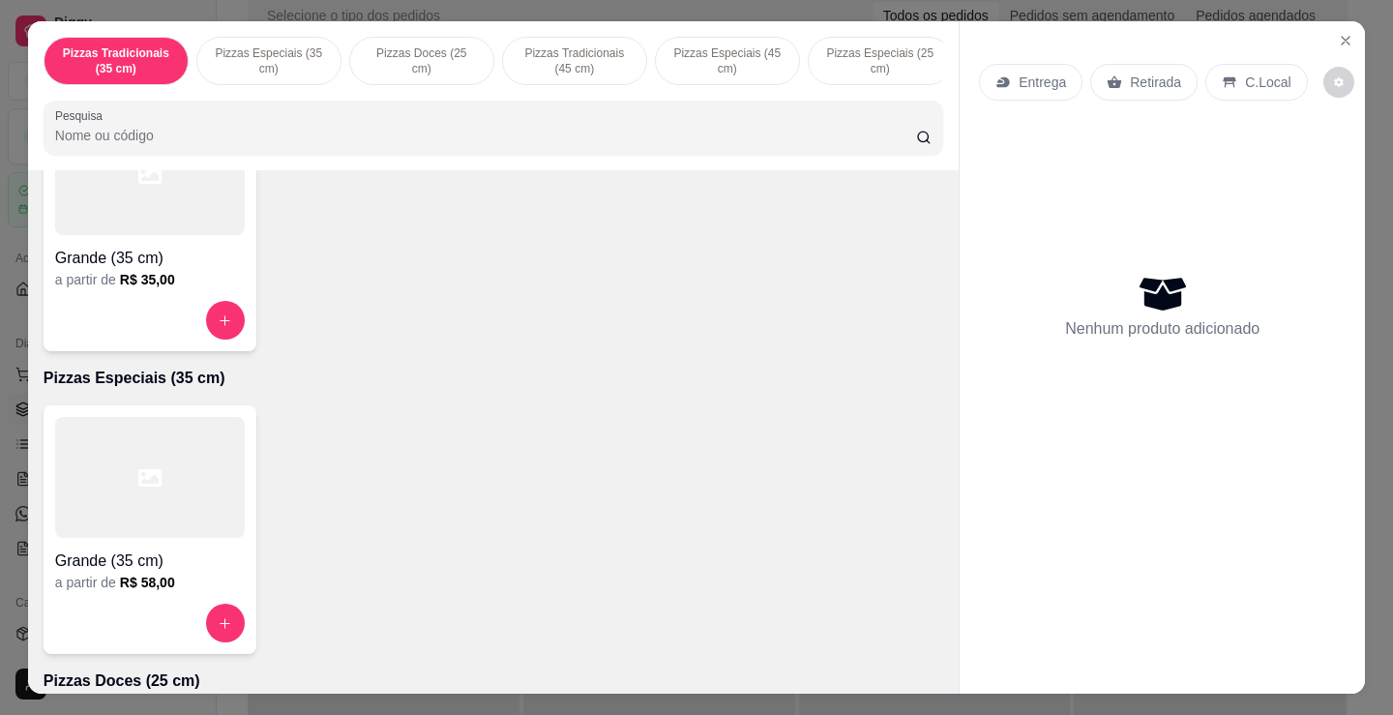
scroll to position [290, 0]
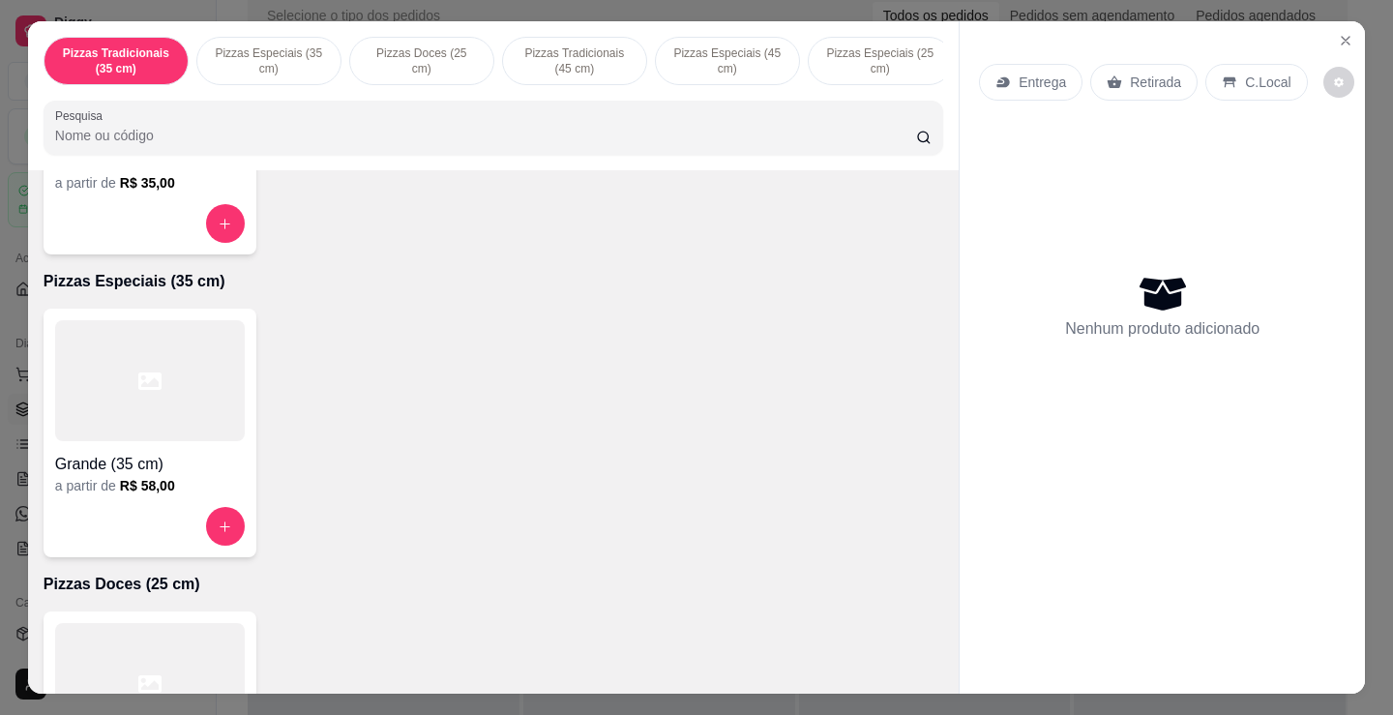
click at [171, 425] on div at bounding box center [150, 380] width 190 height 121
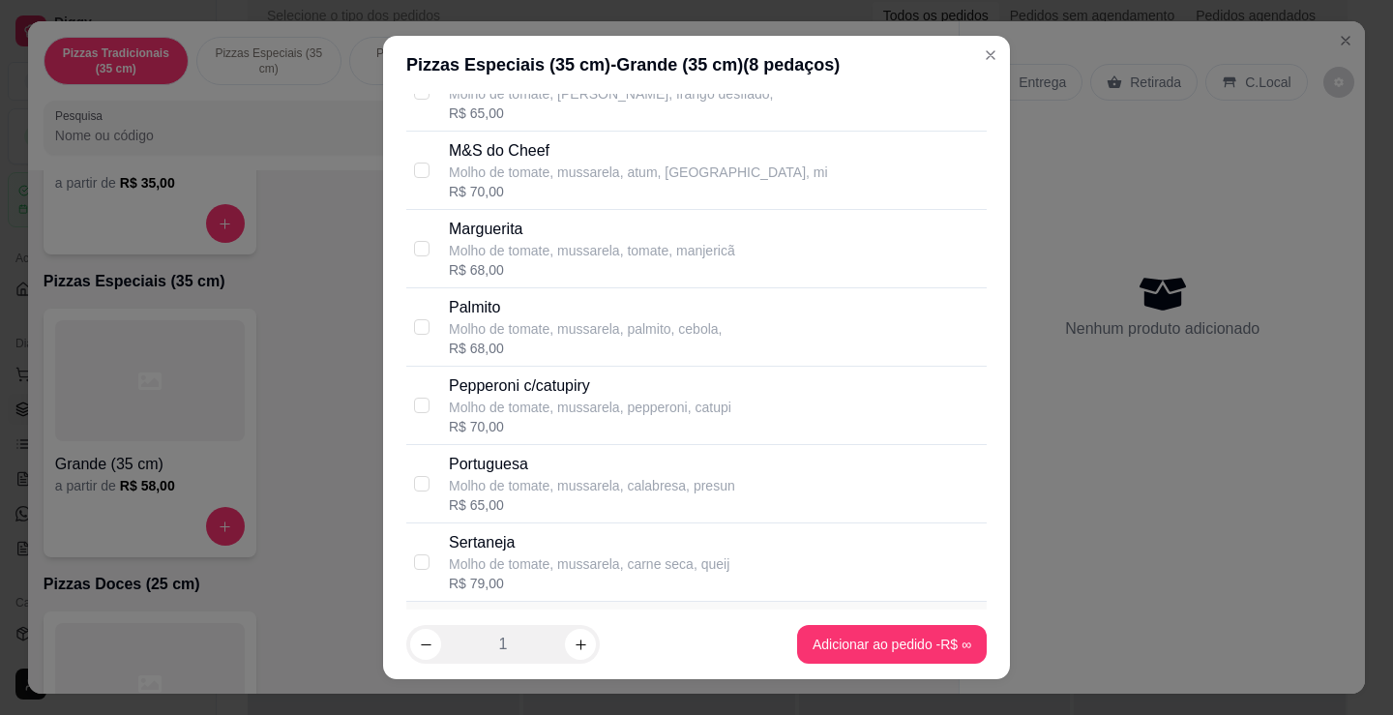
scroll to position [1064, 0]
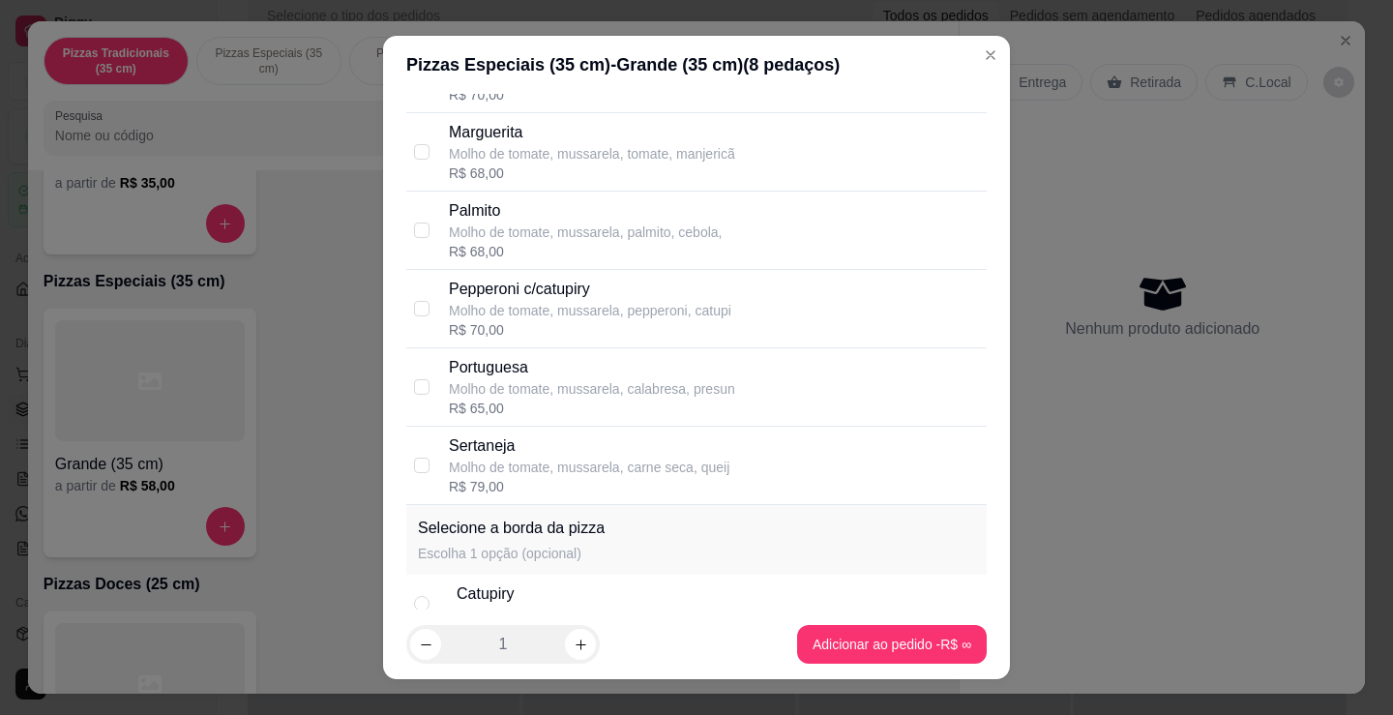
click at [461, 399] on div "R$ 65,00" at bounding box center [592, 408] width 286 height 19
checkbox input "true"
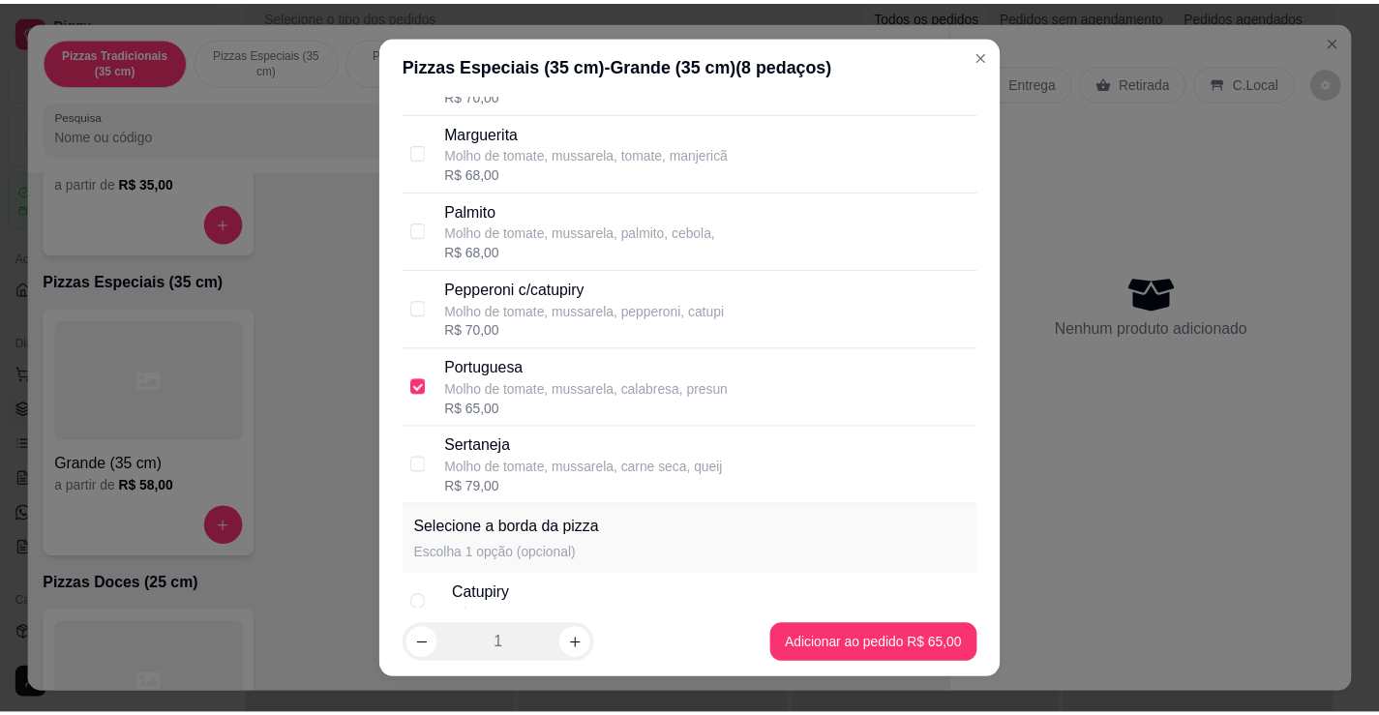
scroll to position [1355, 0]
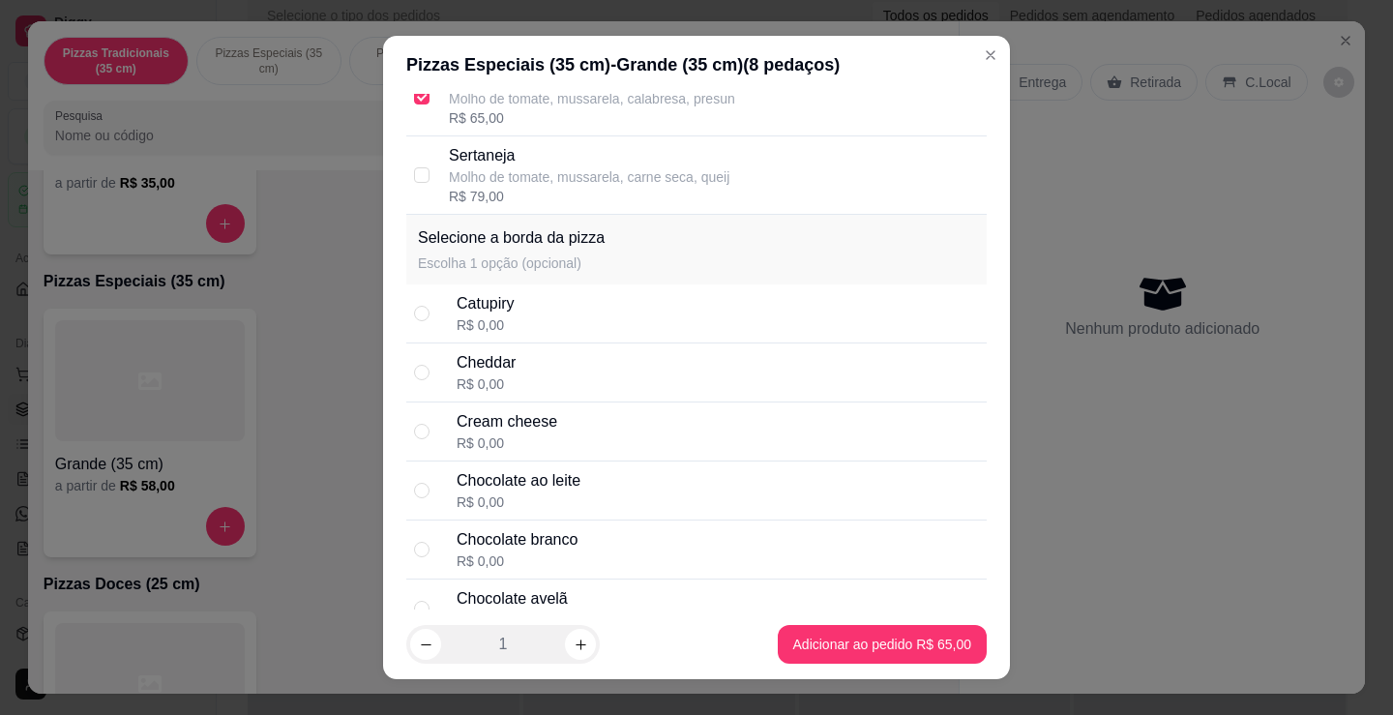
click at [492, 358] on div "Cheddar" at bounding box center [486, 362] width 59 height 23
radio input "true"
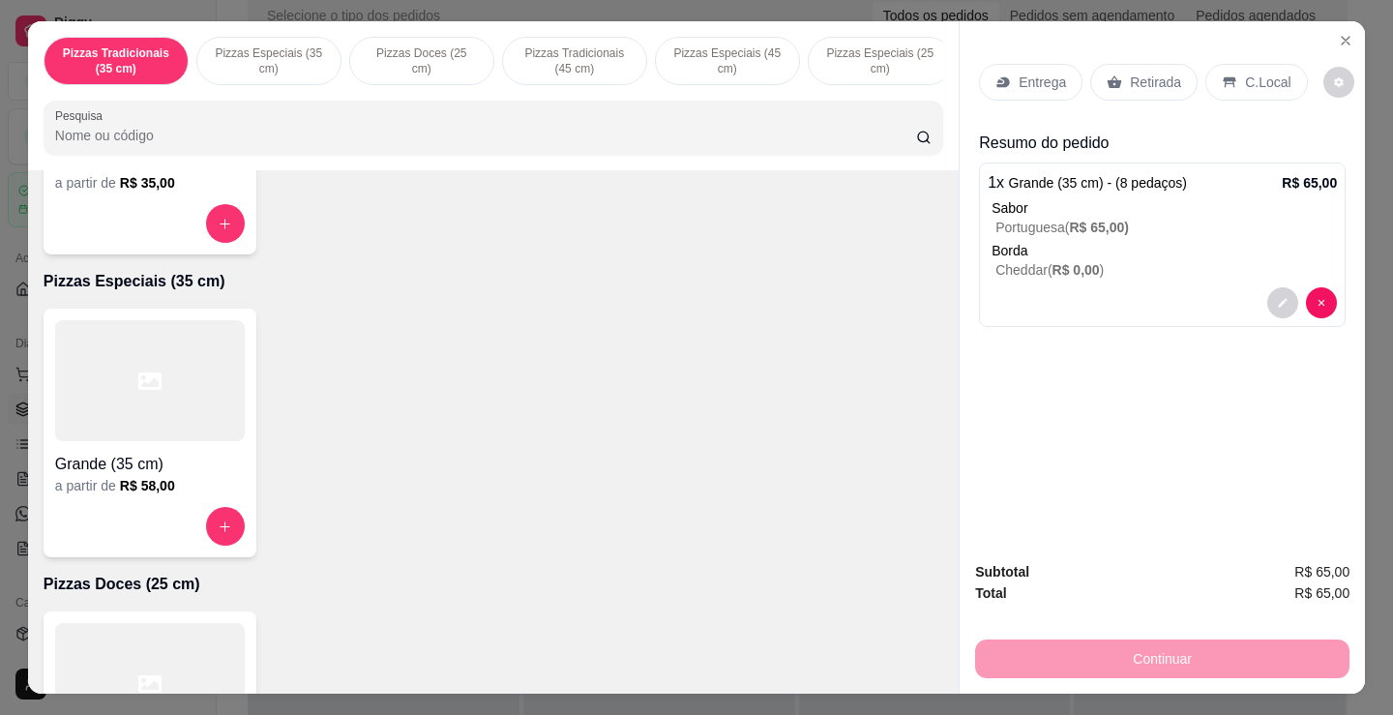
click at [1141, 86] on div "Retirada" at bounding box center [1144, 82] width 107 height 37
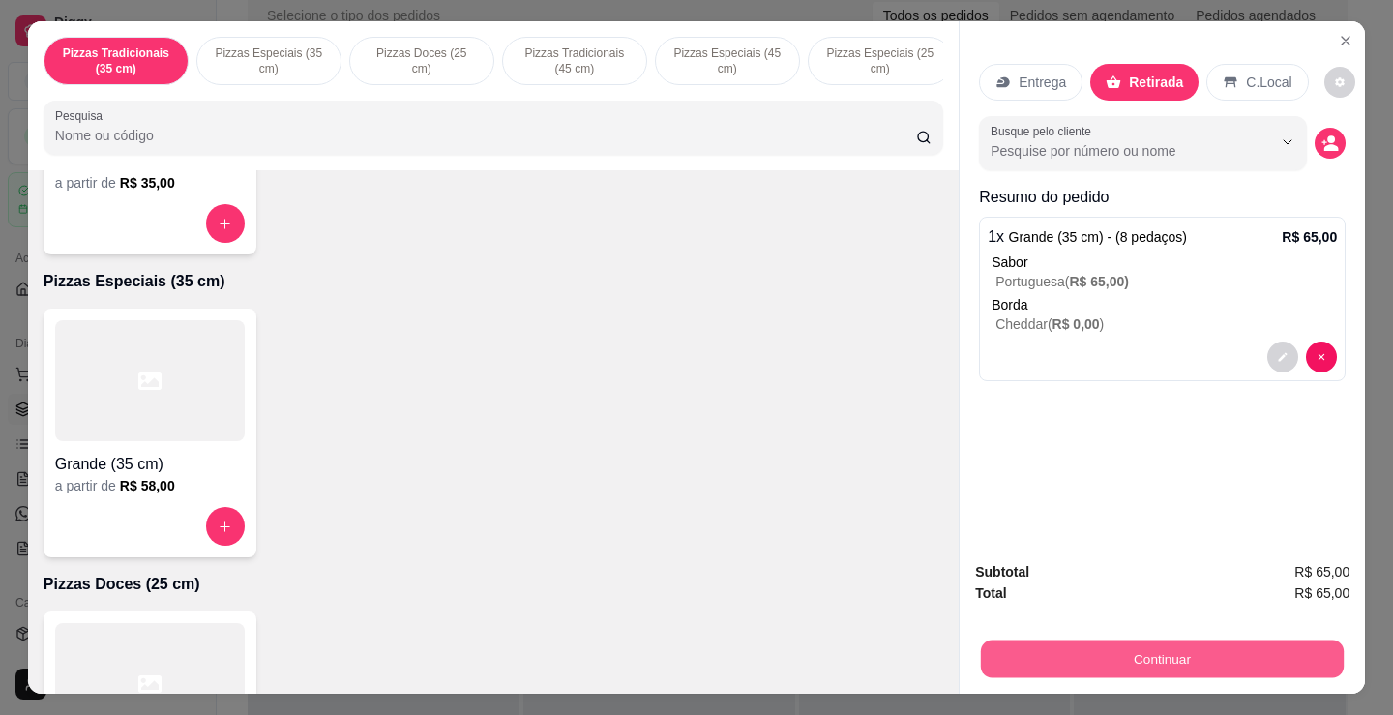
click at [1123, 658] on button "Continuar" at bounding box center [1162, 659] width 363 height 38
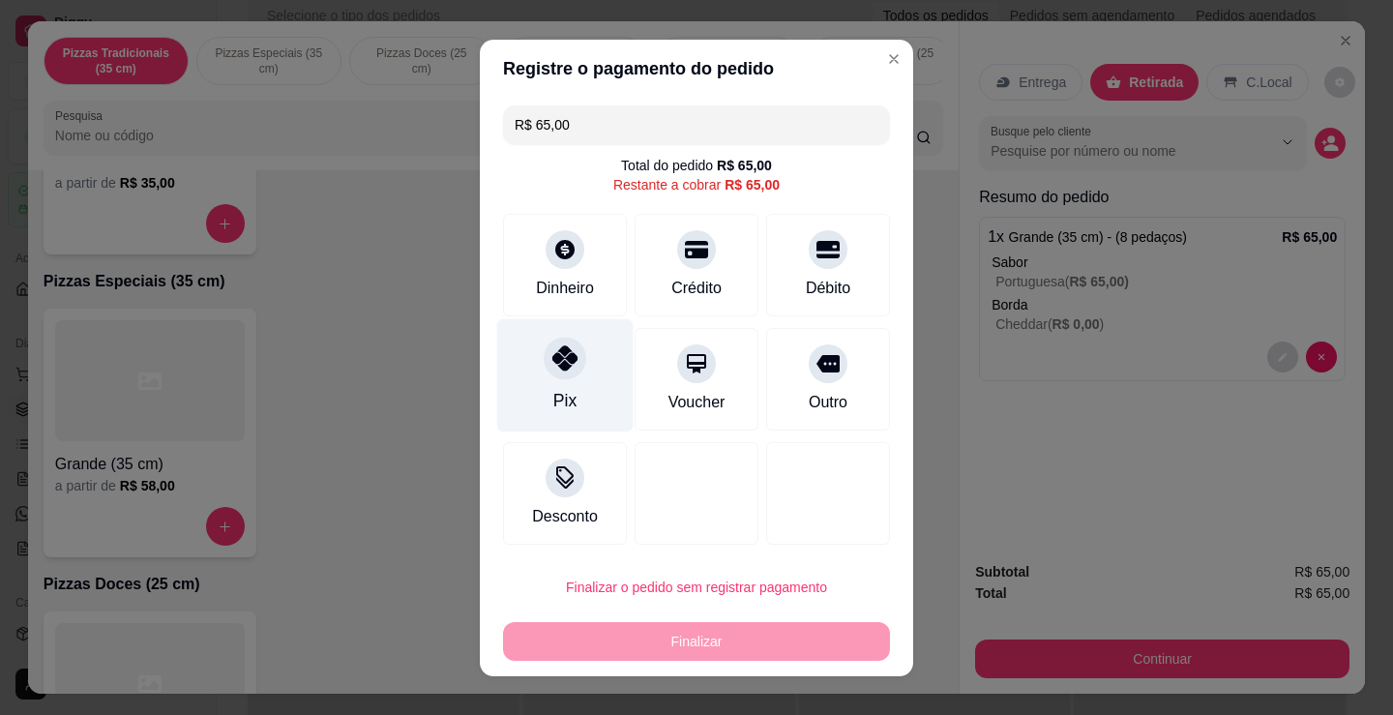
click at [555, 375] on div at bounding box center [565, 358] width 43 height 43
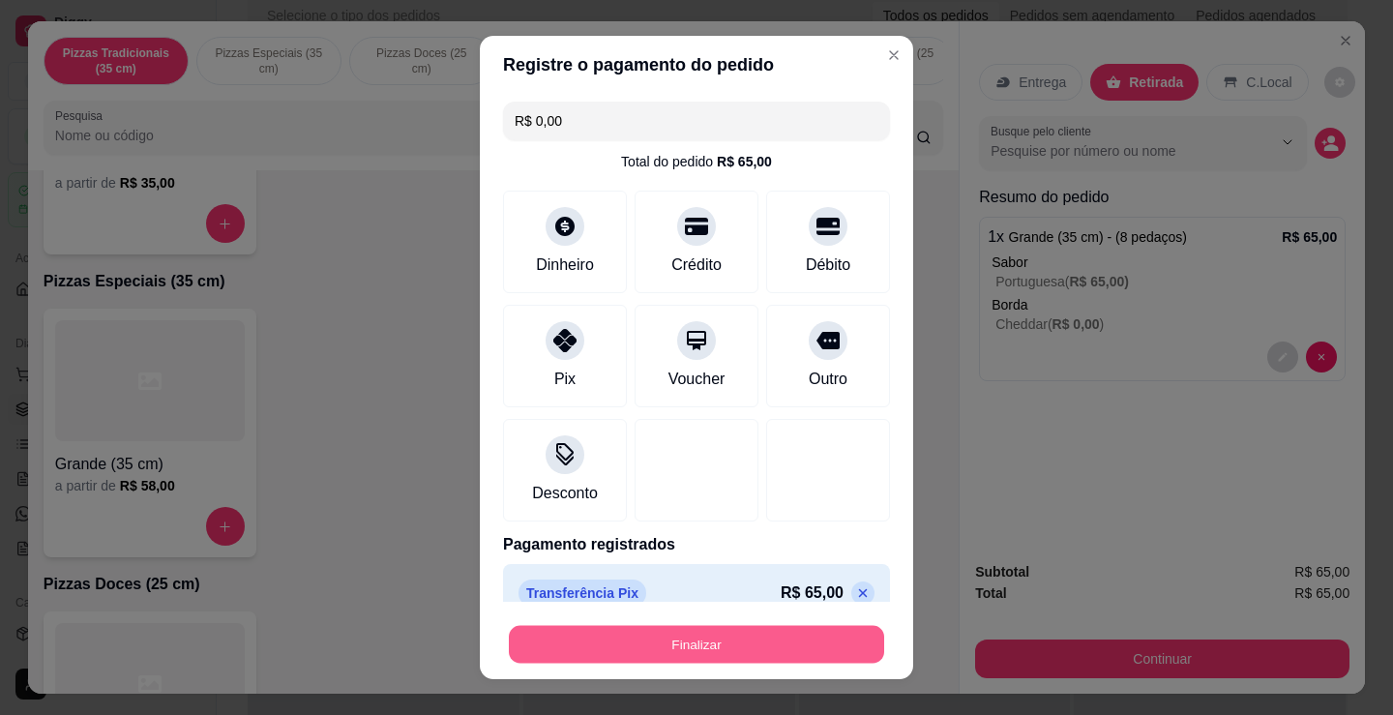
click at [699, 658] on button "Finalizar" at bounding box center [696, 645] width 375 height 38
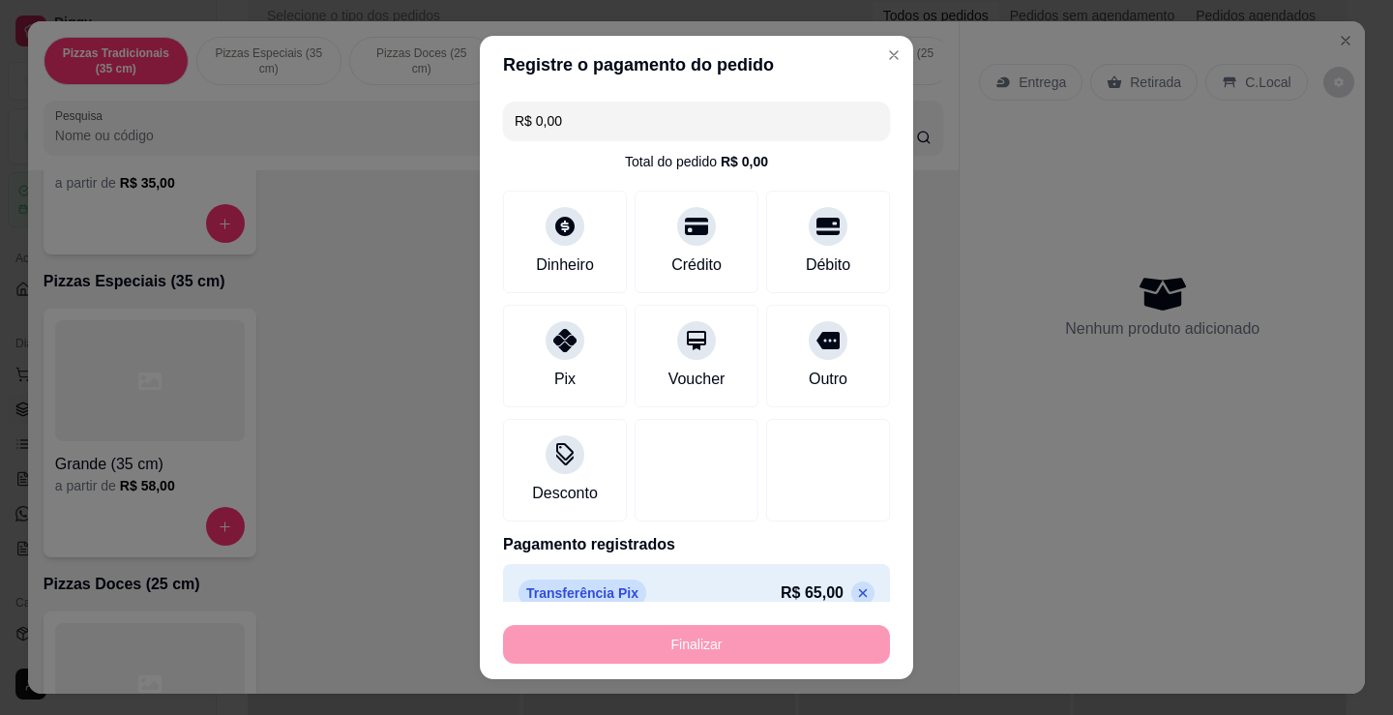
type input "-R$ 65,00"
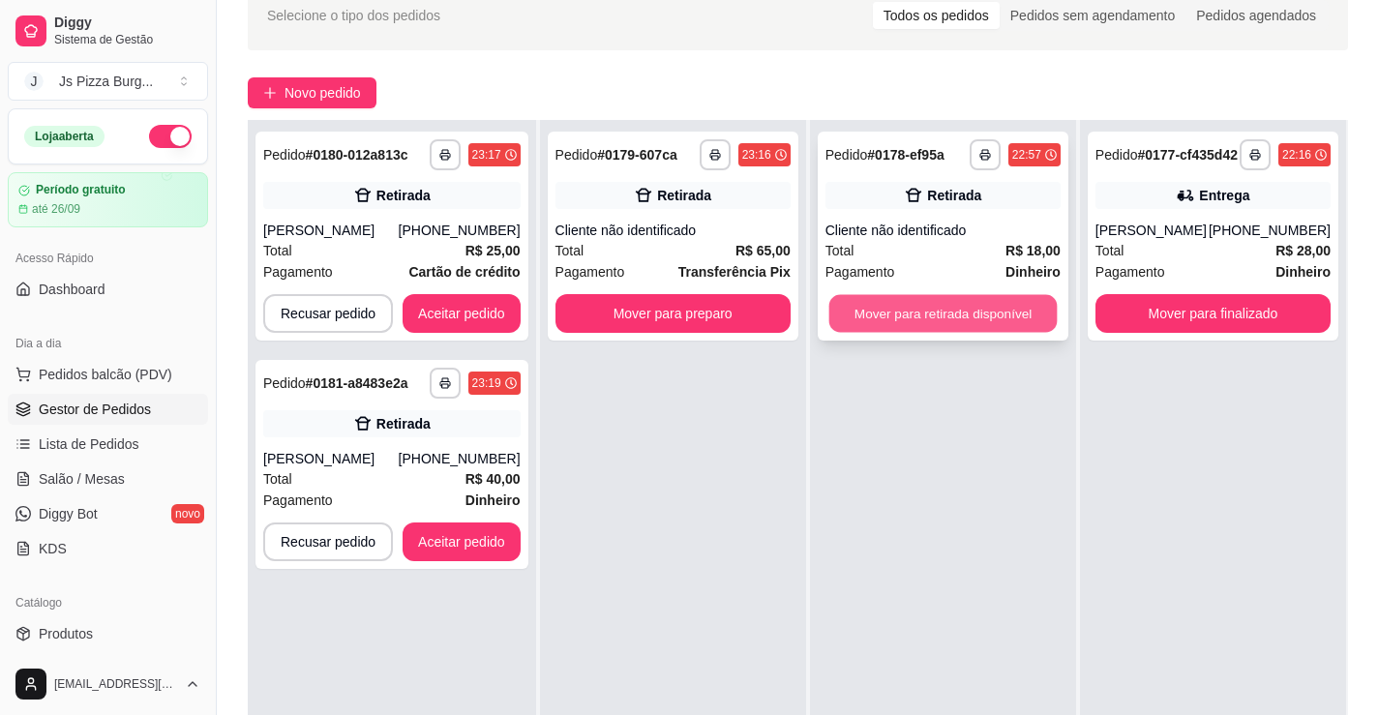
click at [946, 323] on button "Mover para retirada disponível" at bounding box center [942, 314] width 228 height 38
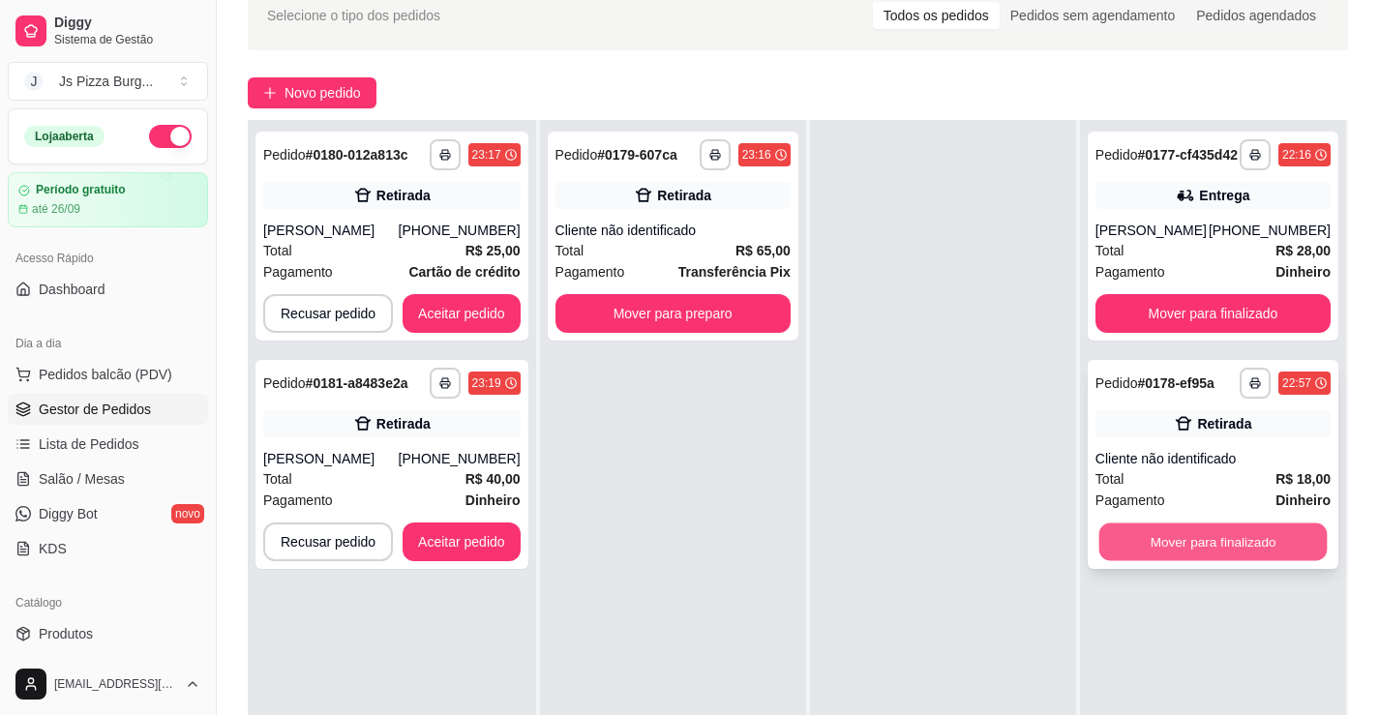
click at [1194, 561] on button "Mover para finalizado" at bounding box center [1213, 543] width 228 height 38
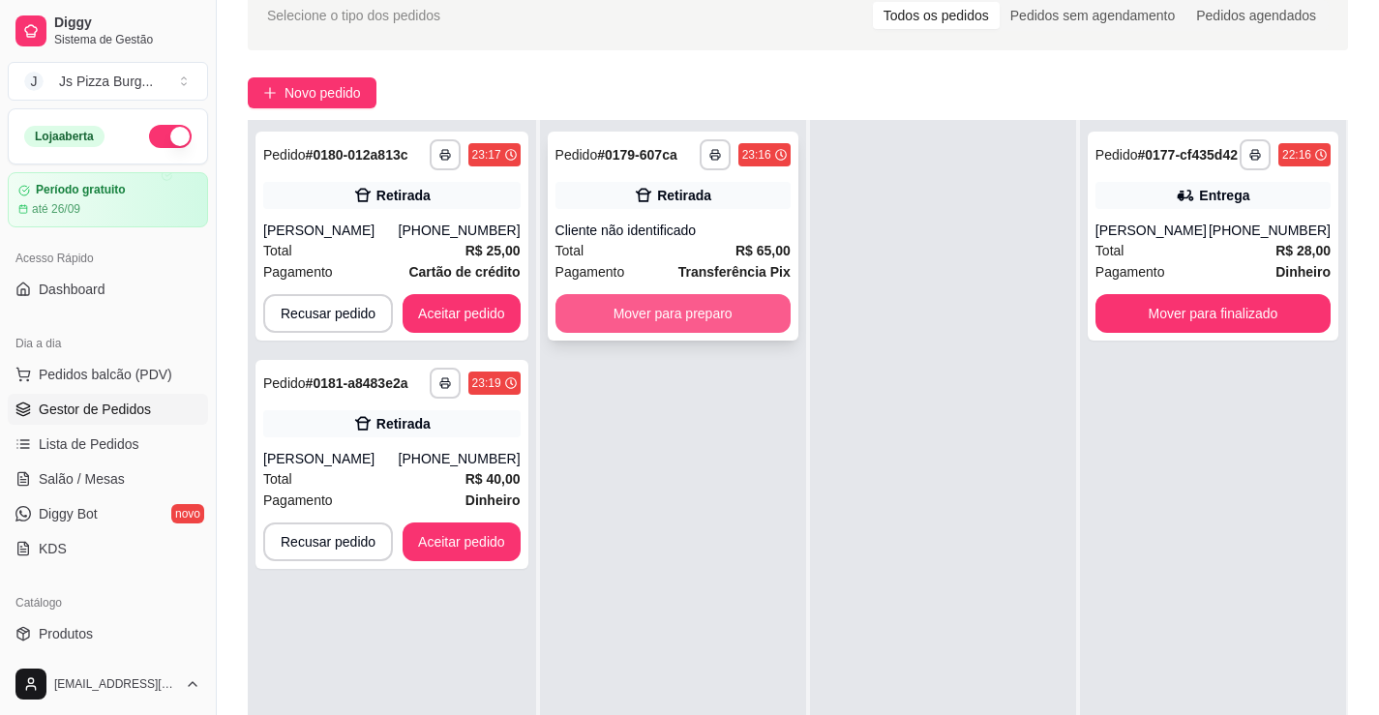
click at [662, 323] on button "Mover para preparo" at bounding box center [672, 313] width 235 height 39
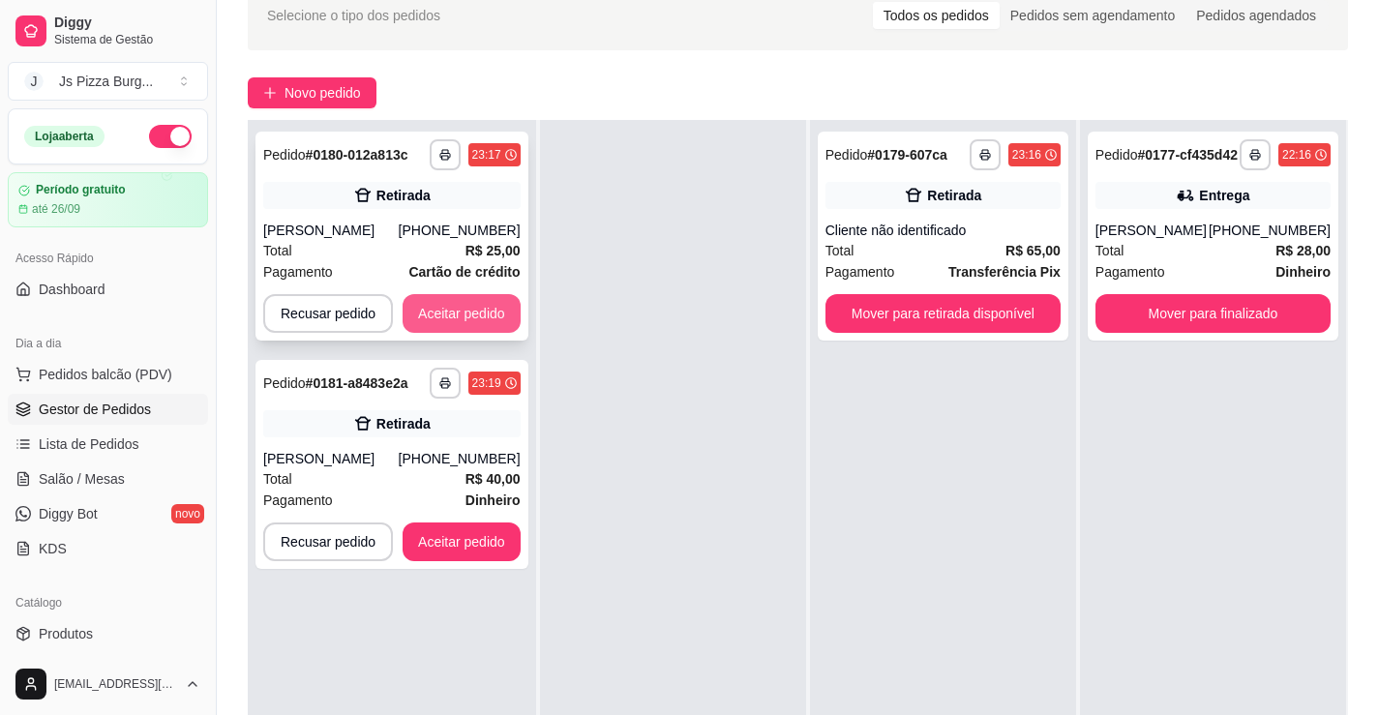
click at [445, 310] on button "Aceitar pedido" at bounding box center [462, 313] width 118 height 39
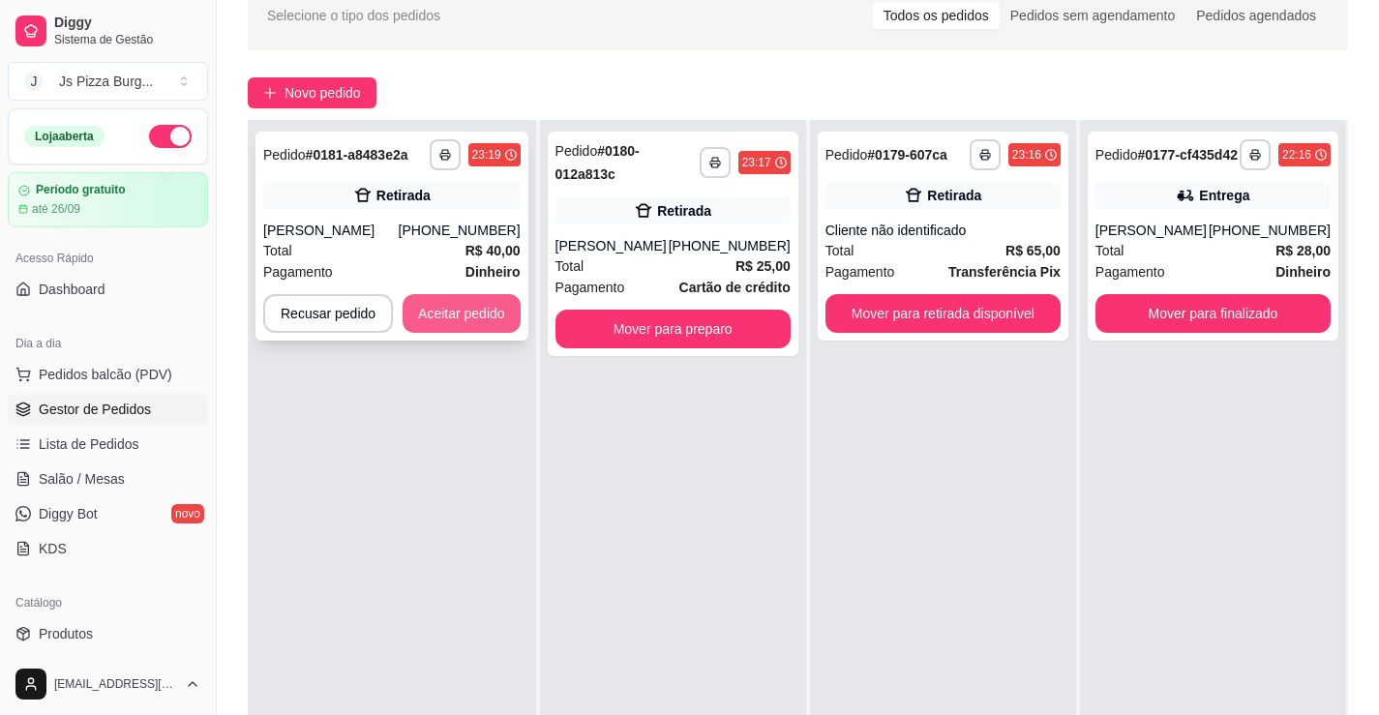
click at [487, 317] on button "Aceitar pedido" at bounding box center [462, 313] width 118 height 39
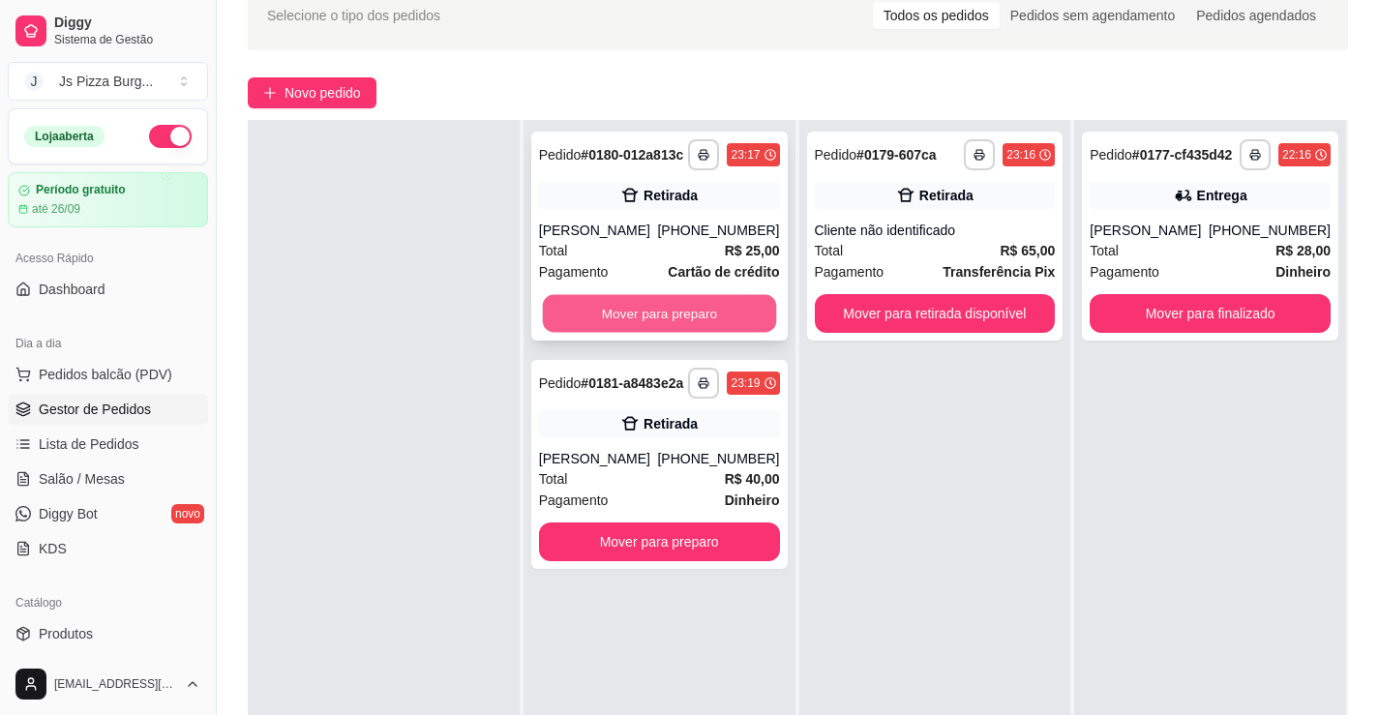
click at [669, 317] on button "Mover para preparo" at bounding box center [658, 314] width 233 height 38
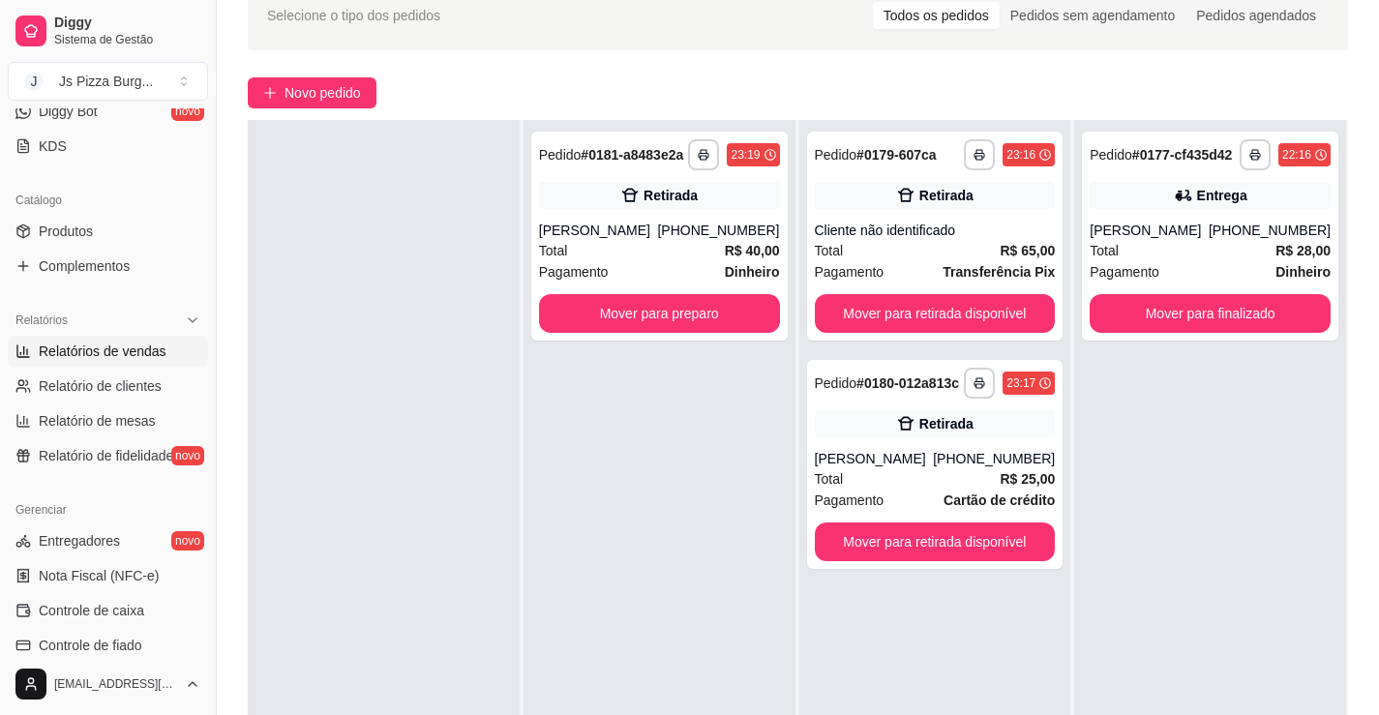
scroll to position [290, 0]
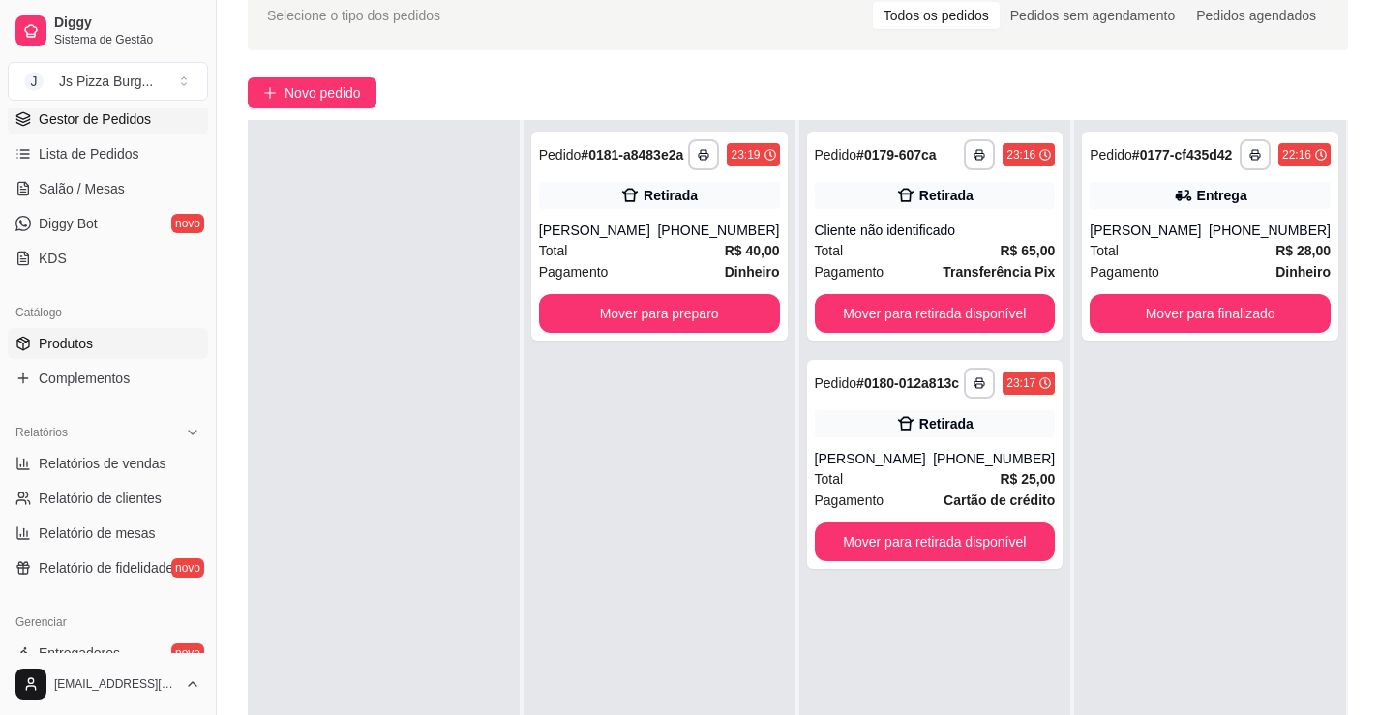
click at [75, 354] on link "Produtos" at bounding box center [108, 343] width 200 height 31
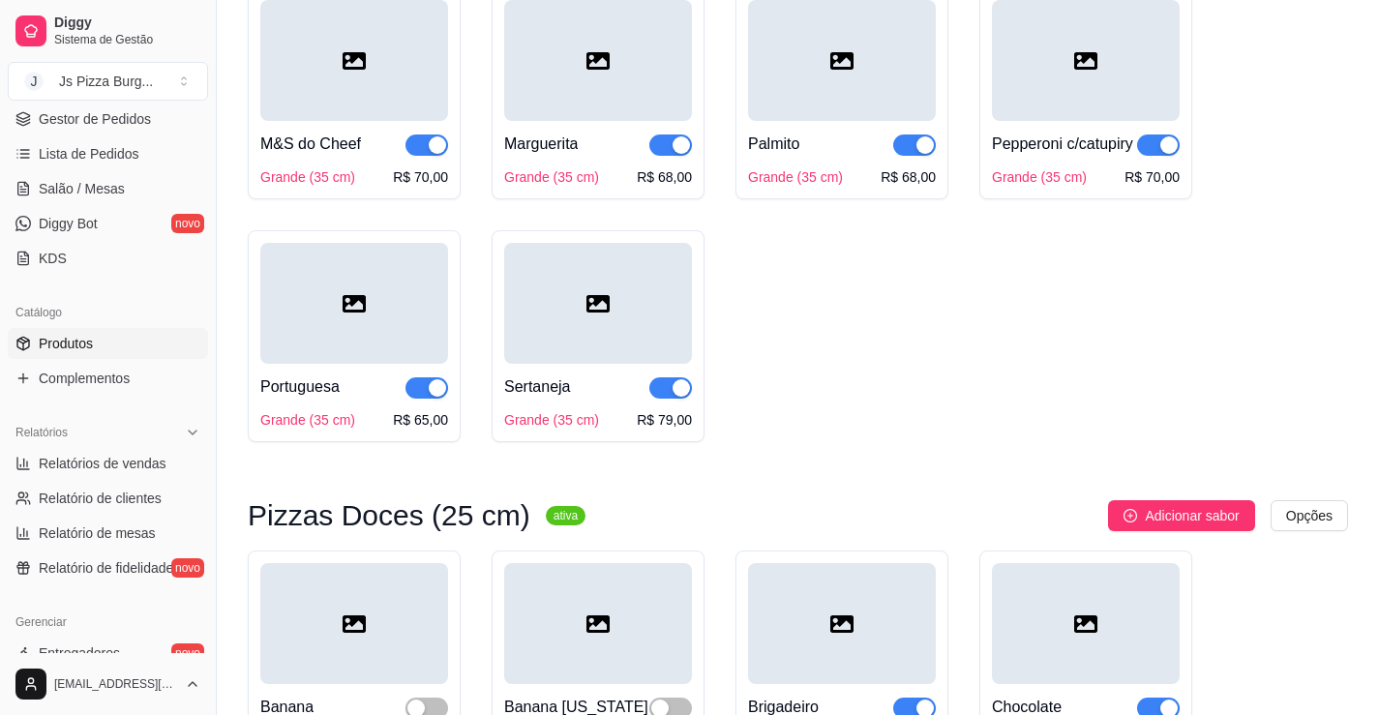
scroll to position [1839, 0]
click at [369, 398] on div "Portuguesa" at bounding box center [354, 385] width 188 height 23
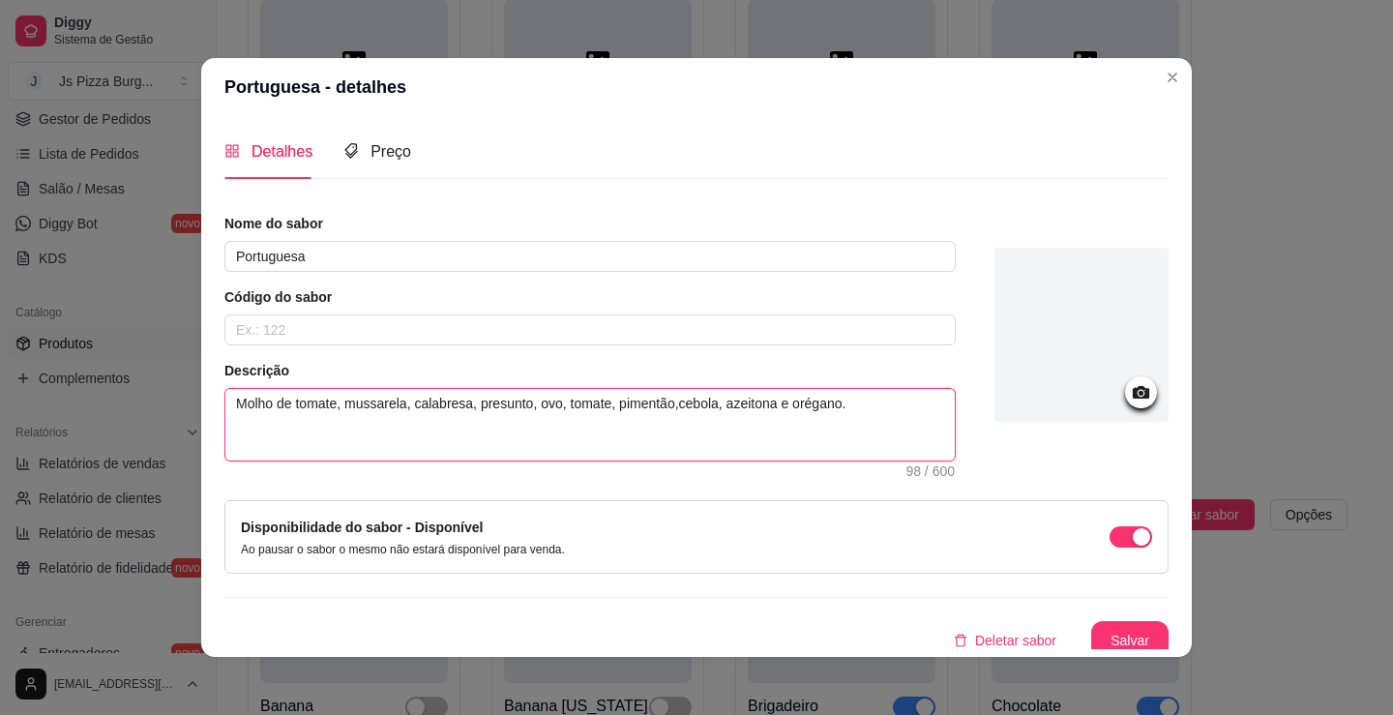
click at [525, 410] on textarea "Molho de tomate, mussarela, calabresa, presunto, ovo, tomate, pimentão,cebola, …" at bounding box center [590, 425] width 730 height 72
type textarea "Molho de tomate, mussarela, calabresa, presunto ovo, tomate, pimentão,cebola, a…"
type textarea "Molho de tomate, mussarela, calabresa, presunt ovo, tomate, pimentão,cebola, az…"
type textarea "Molho de tomate, mussarela, calabresa, presun ovo, tomate, pimentão,cebola, aze…"
type textarea "Molho de tomate, mussarela, calabresa, presu ovo, tomate, pimentão,cebola, azei…"
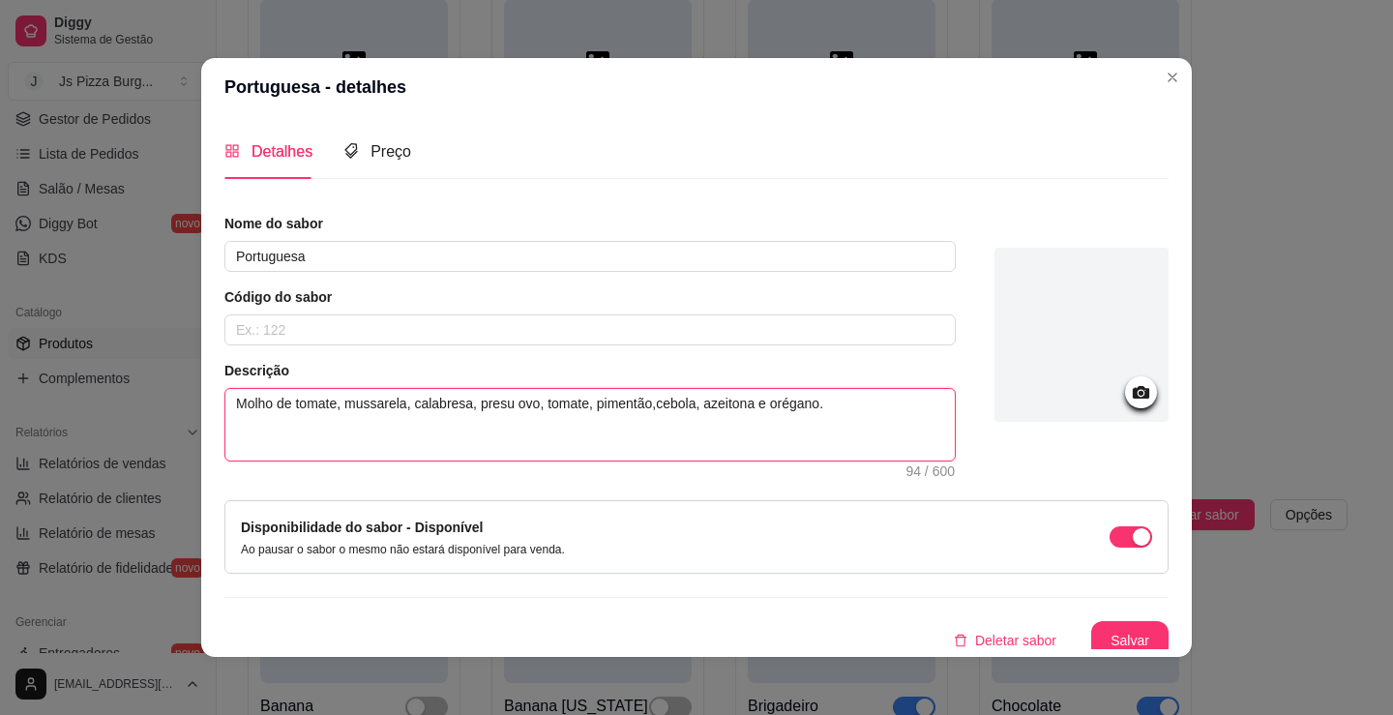
type textarea "Molho de tomate, mussarela, calabresa, pres ovo, tomate, pimentão,cebola, azeit…"
type textarea "Molho de tomate, mussarela, calabresa, pre ovo, tomate, pimentão,cebola, azeito…"
type textarea "Molho de tomate, mussarela, calabresa, pr ovo, tomate, pimentão,cebola, azeiton…"
type textarea "Molho de tomate, mussarela, calabresa, p ovo, tomate, pimentão,cebola, azeitona…"
type textarea "Molho de tomate, mussarela, calabresa, ovo, tomate, pimentão,cebola, azeitona e…"
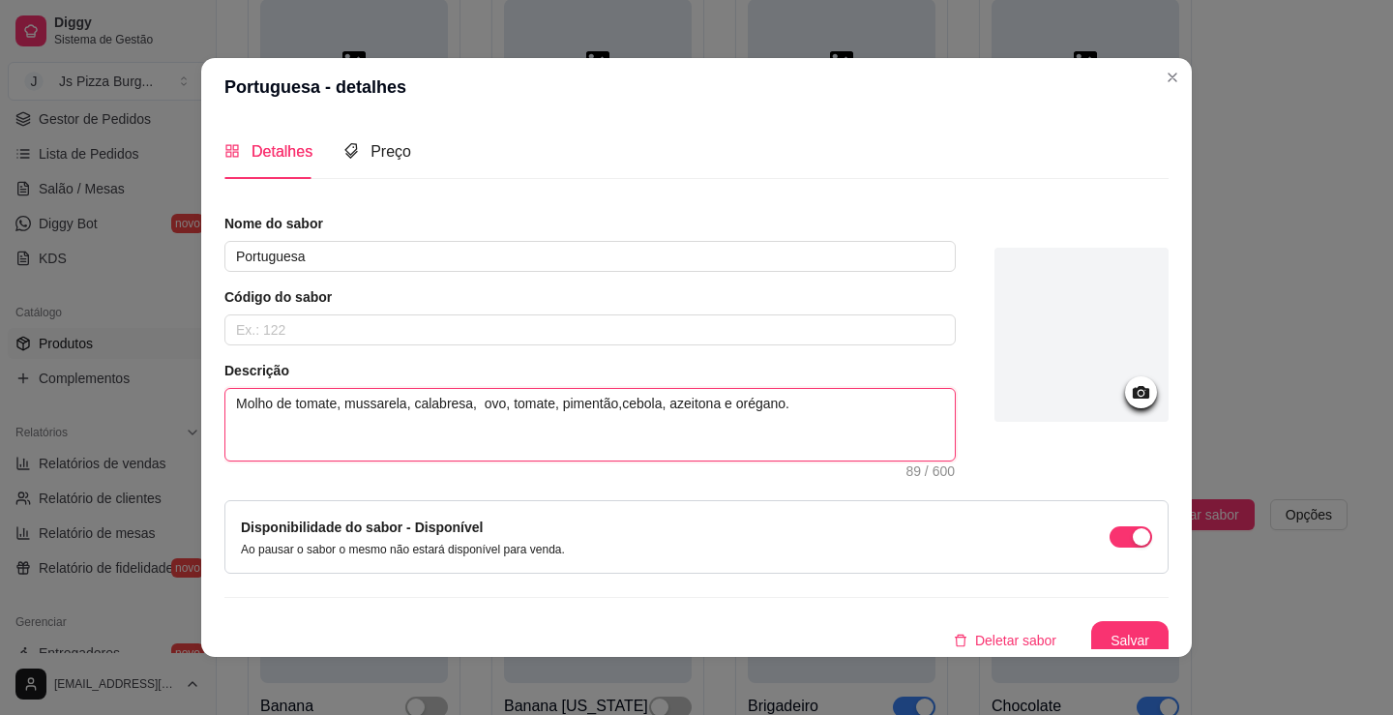
type textarea "Molho de tomate, mussarela, calabresa, ovo, tomate, pimentão,cebola, azeitona e…"
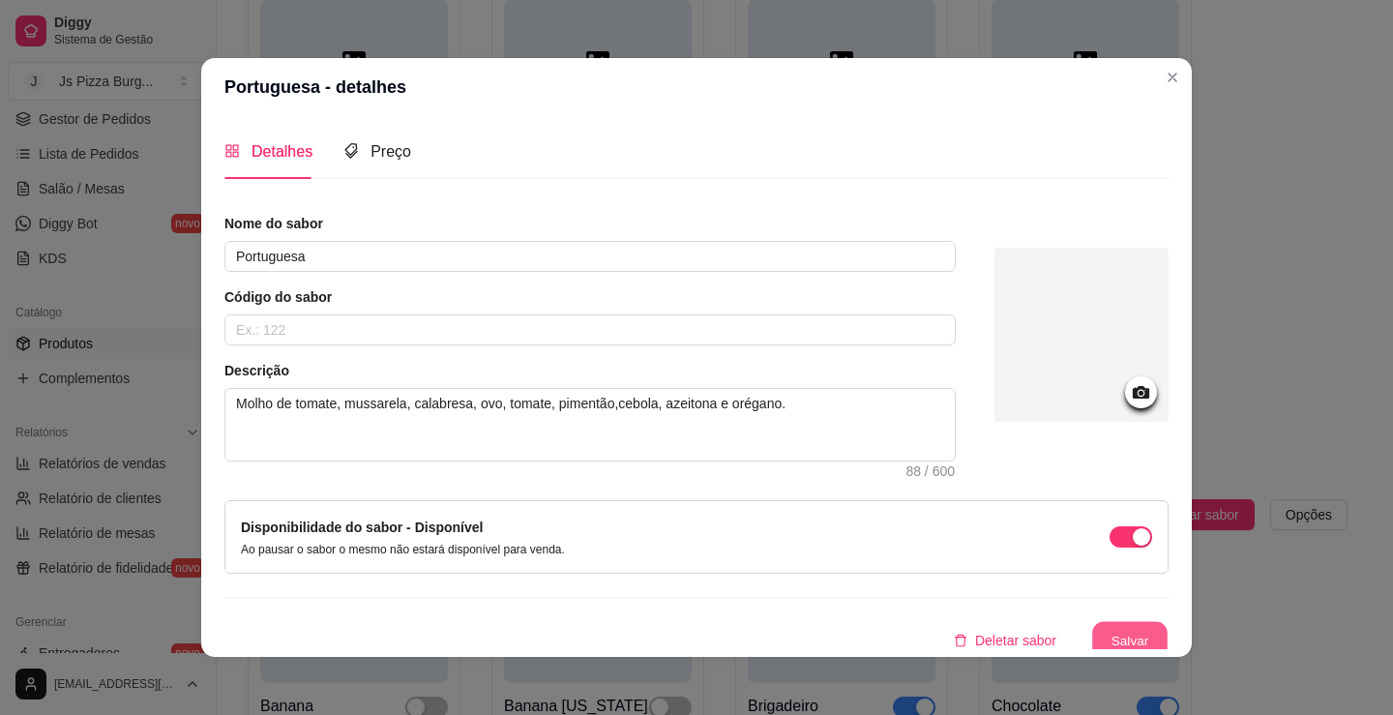
click at [1128, 627] on button "Salvar" at bounding box center [1130, 641] width 75 height 38
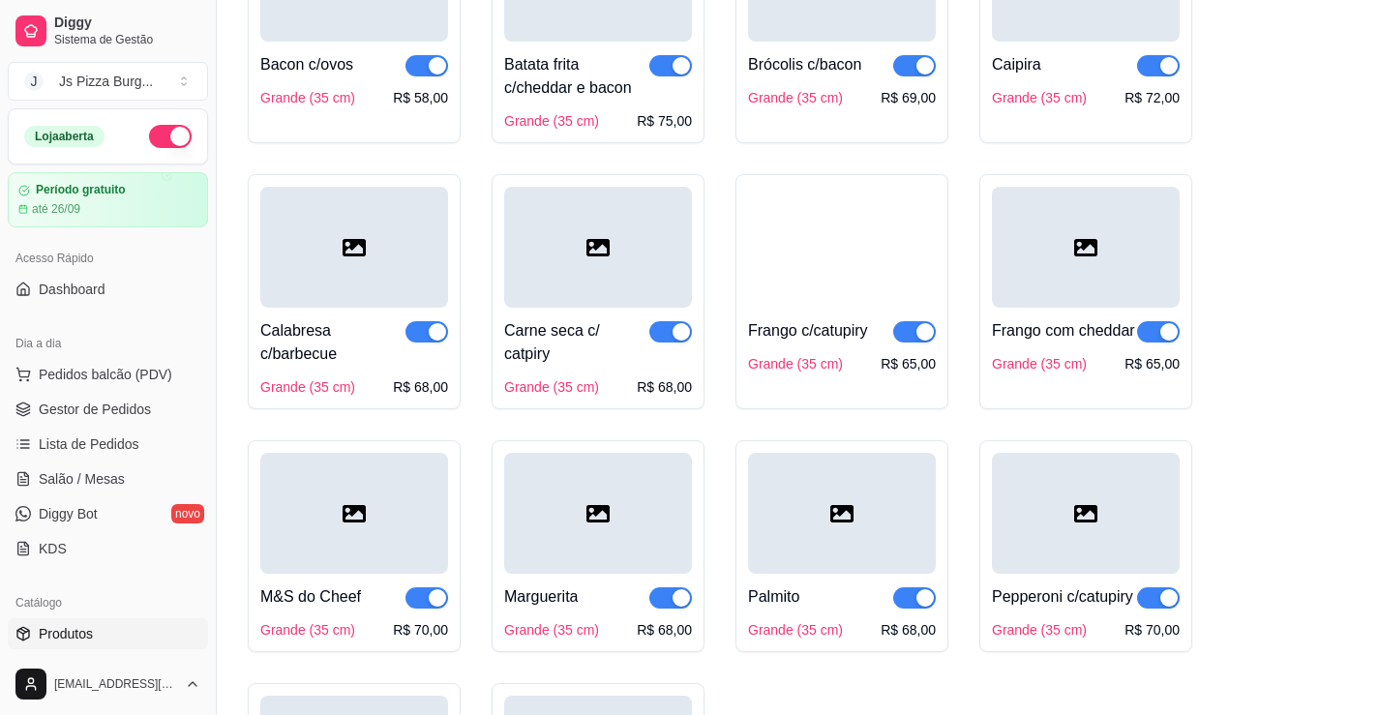
scroll to position [1355, 0]
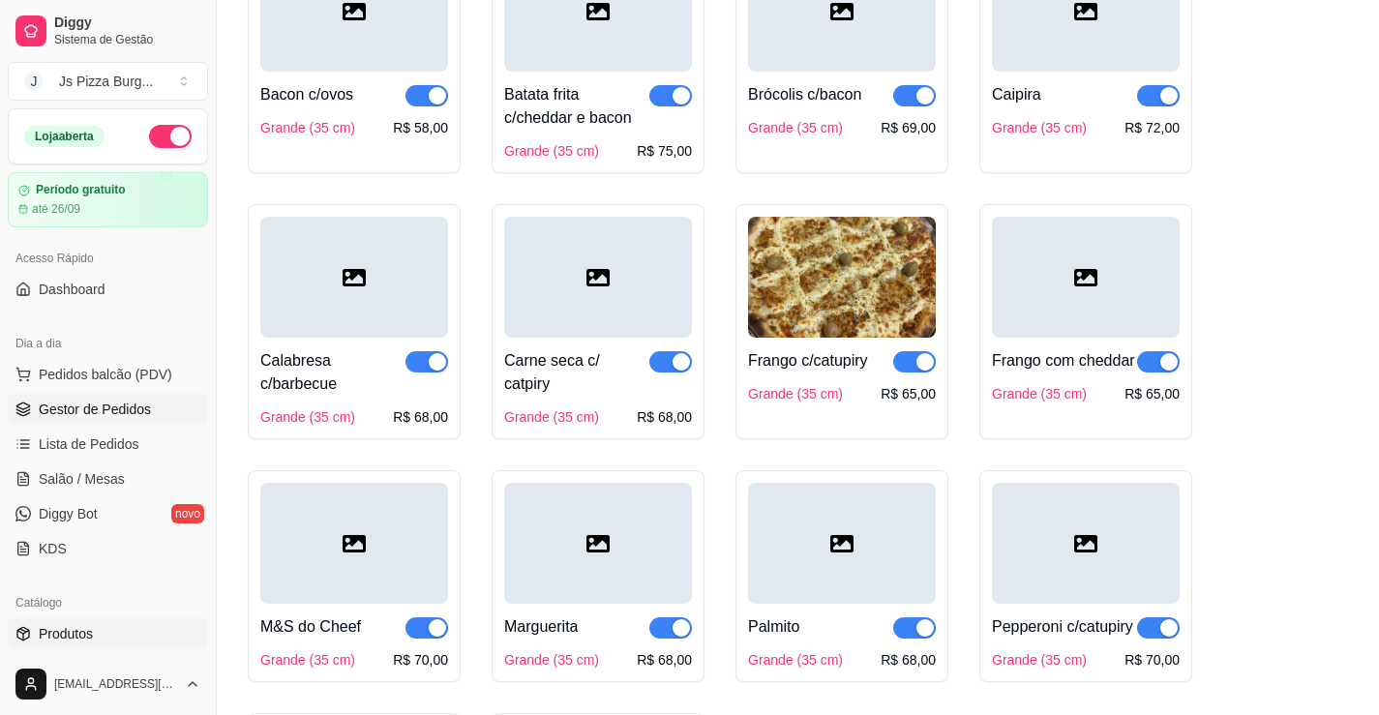
click at [118, 416] on span "Gestor de Pedidos" at bounding box center [95, 409] width 112 height 19
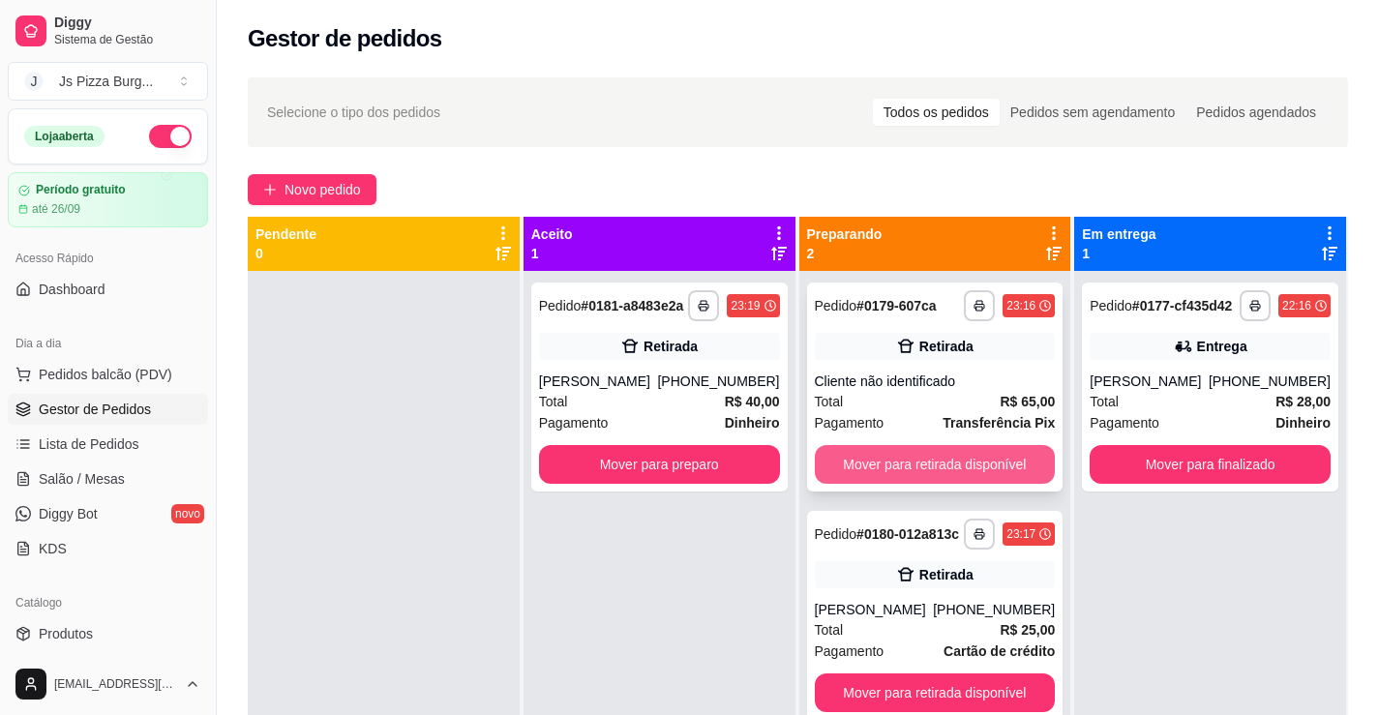
click at [864, 467] on button "Mover para retirada disponível" at bounding box center [935, 464] width 241 height 39
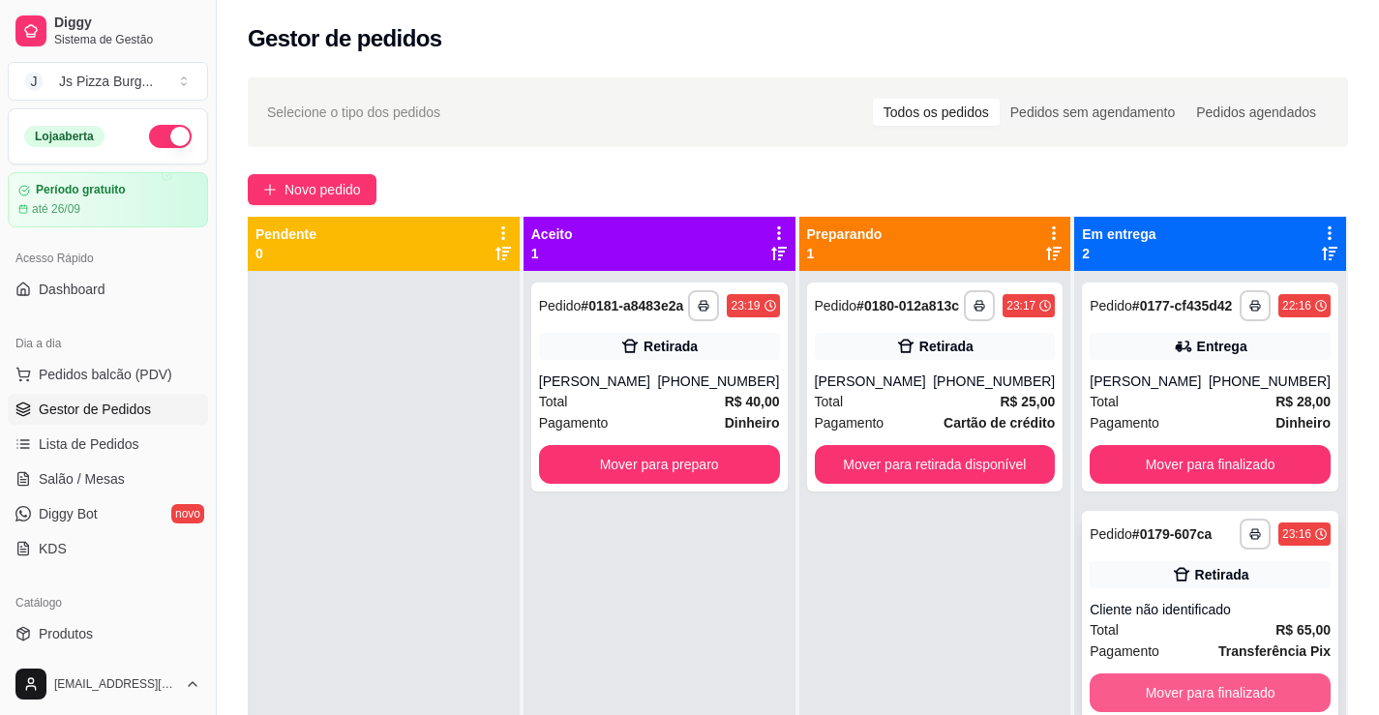
click at [1243, 678] on button "Mover para finalizado" at bounding box center [1210, 693] width 241 height 39
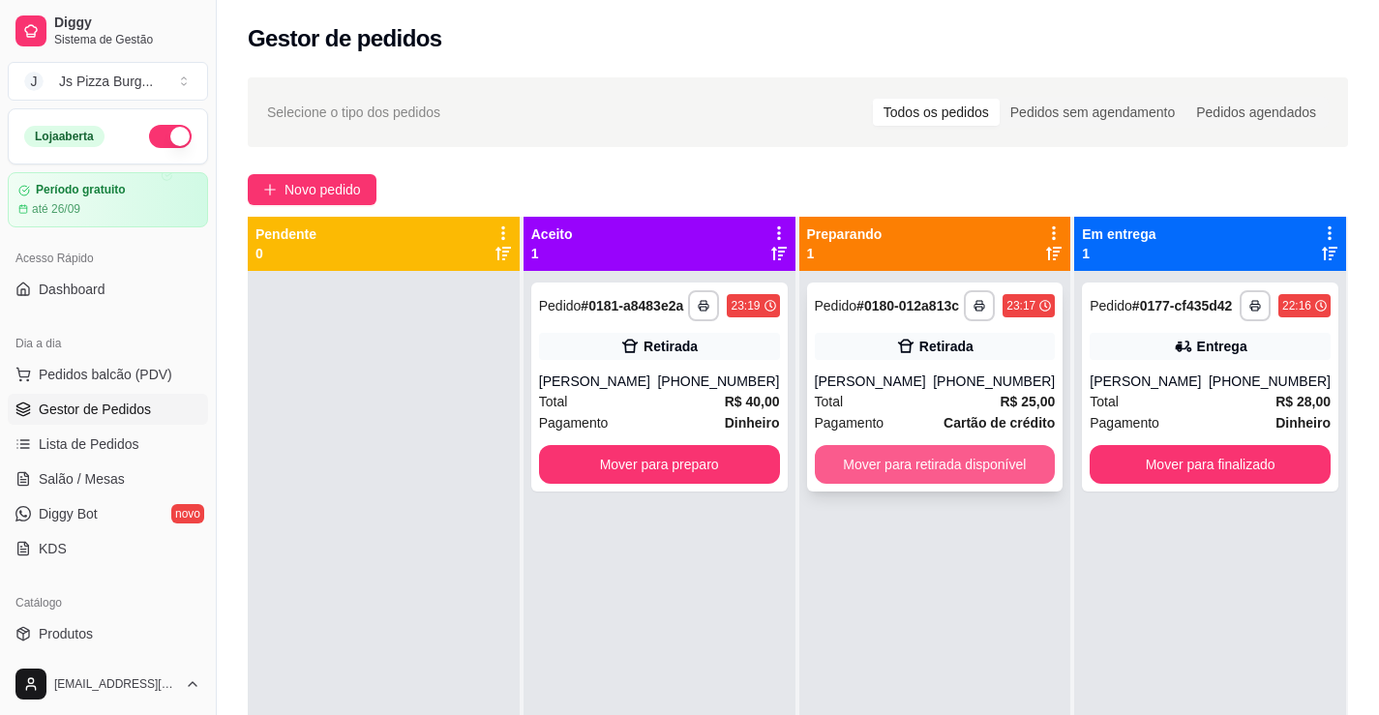
click at [1002, 461] on button "Mover para retirada disponível" at bounding box center [935, 464] width 241 height 39
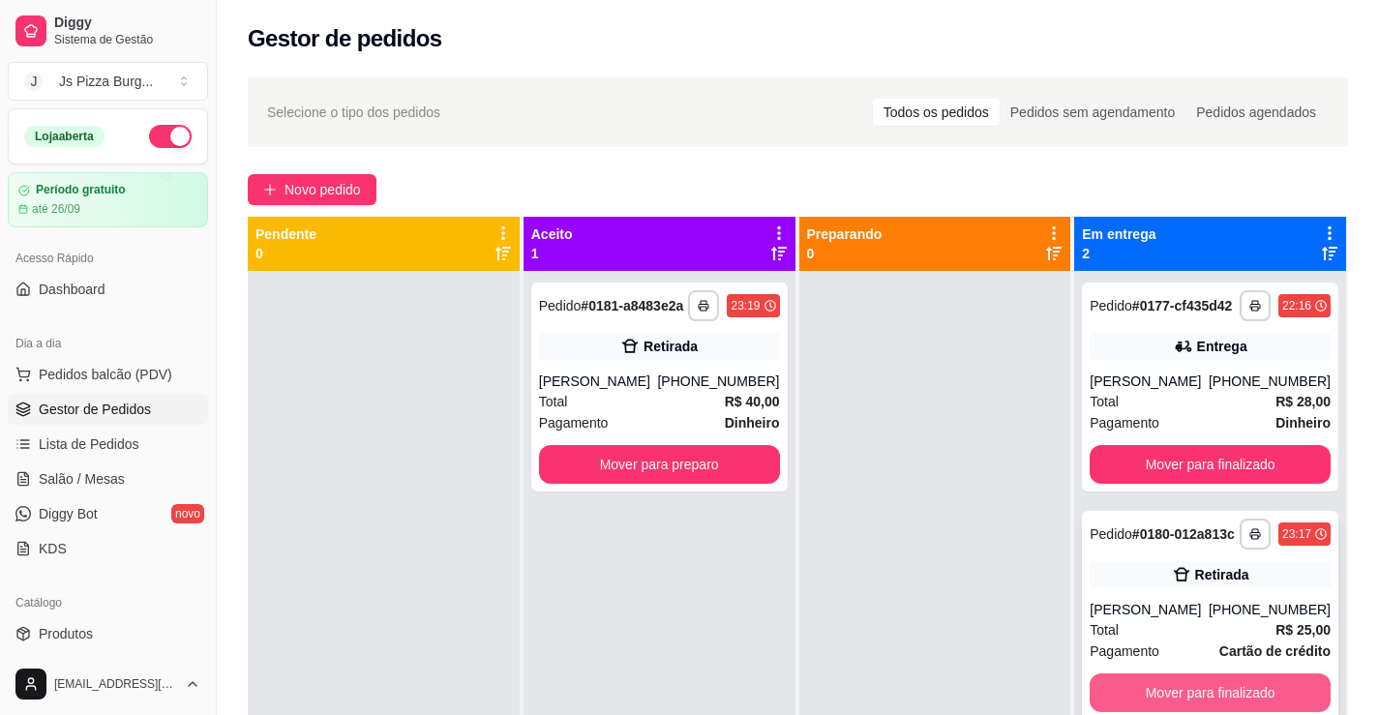
click at [1220, 687] on button "Mover para finalizado" at bounding box center [1210, 693] width 241 height 39
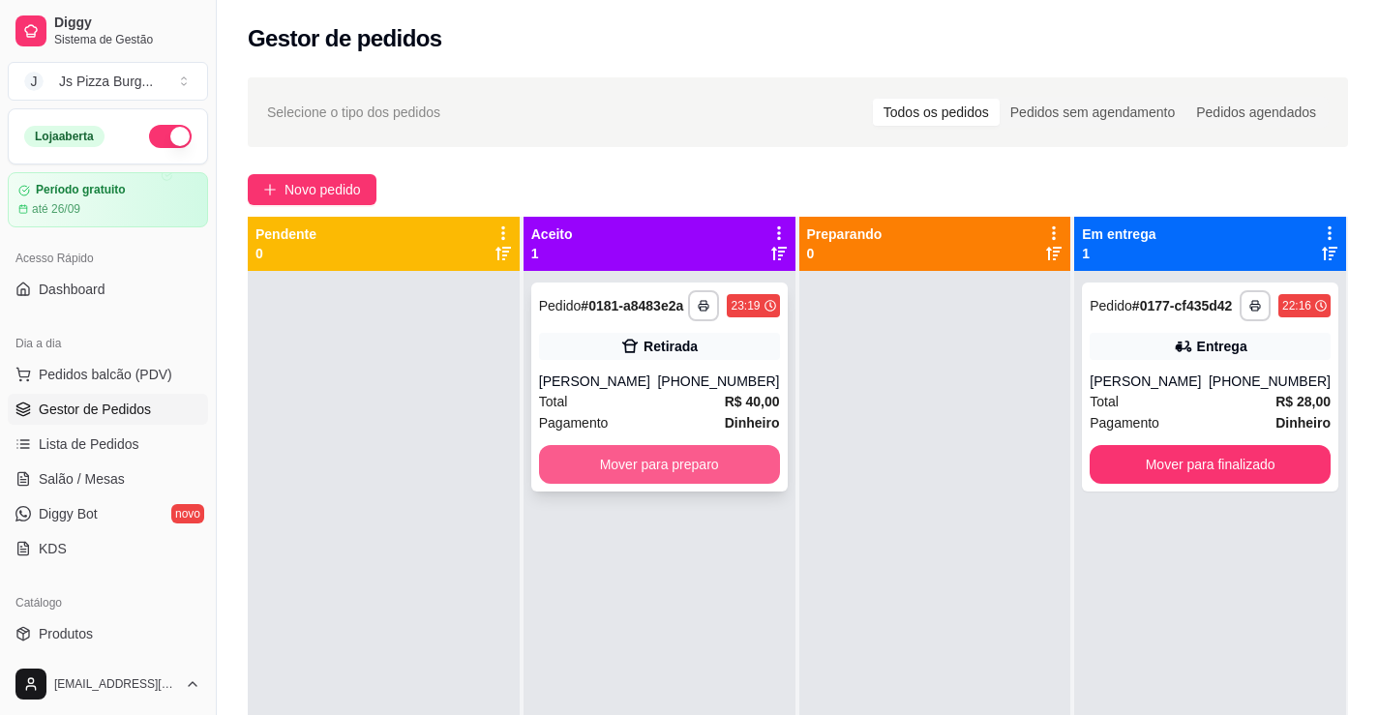
click at [669, 470] on button "Mover para preparo" at bounding box center [659, 464] width 241 height 39
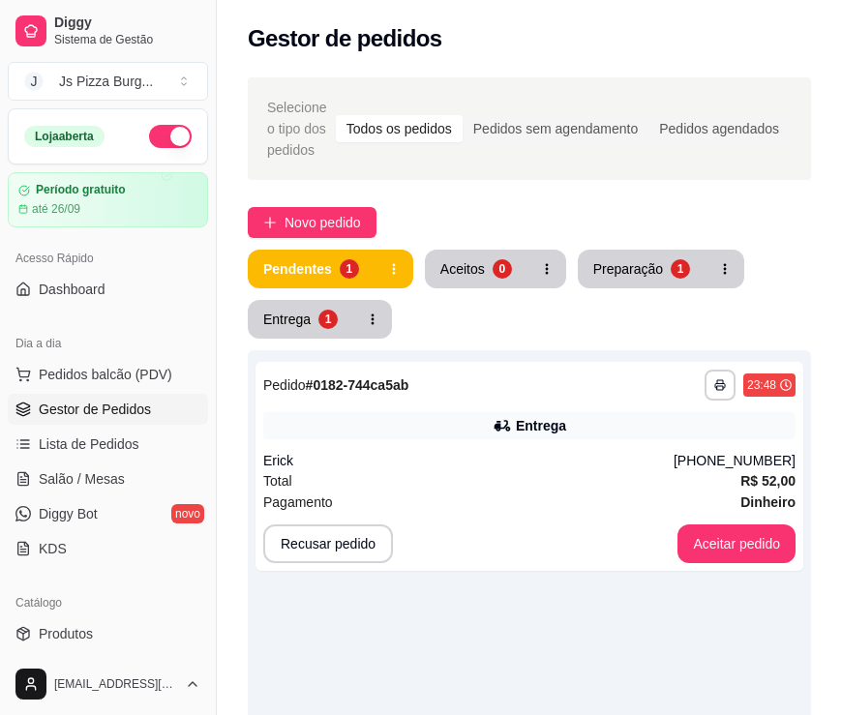
click at [803, 36] on div "Gestor de pedidos" at bounding box center [529, 38] width 563 height 31
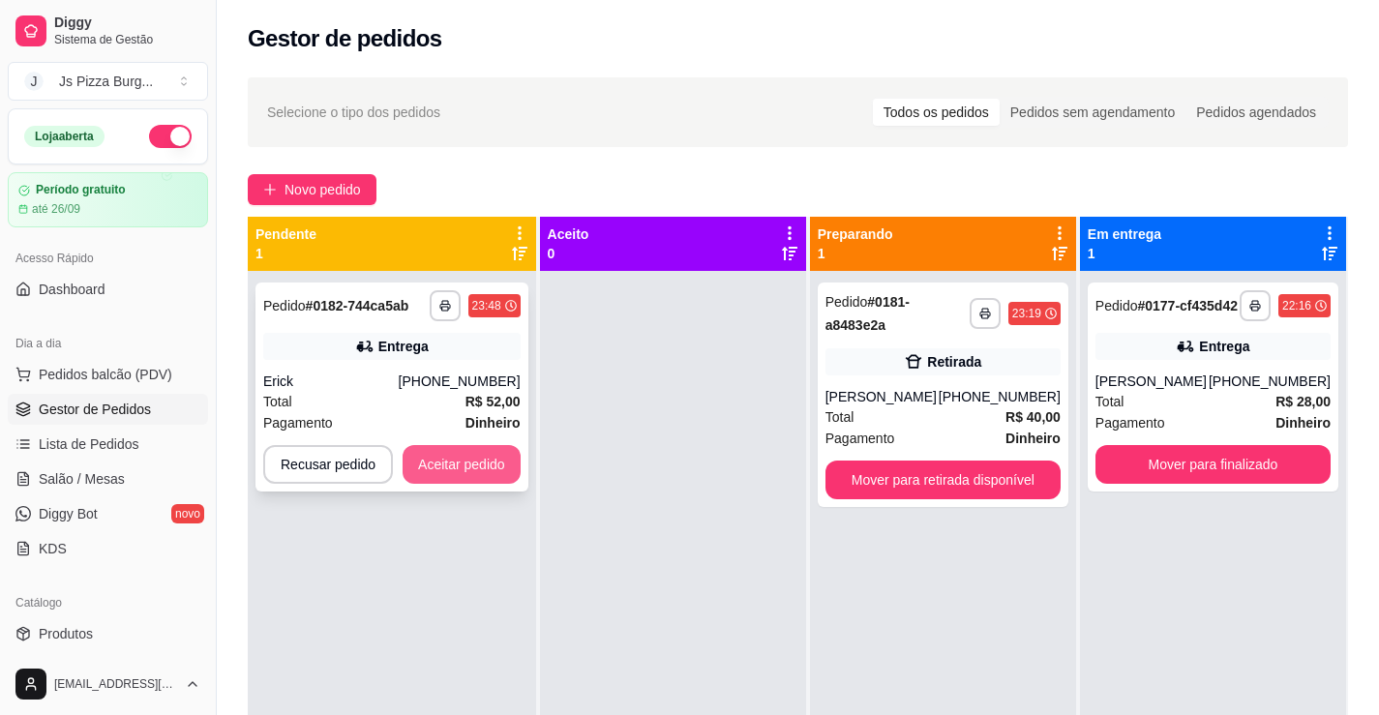
click at [417, 464] on button "Aceitar pedido" at bounding box center [462, 464] width 118 height 39
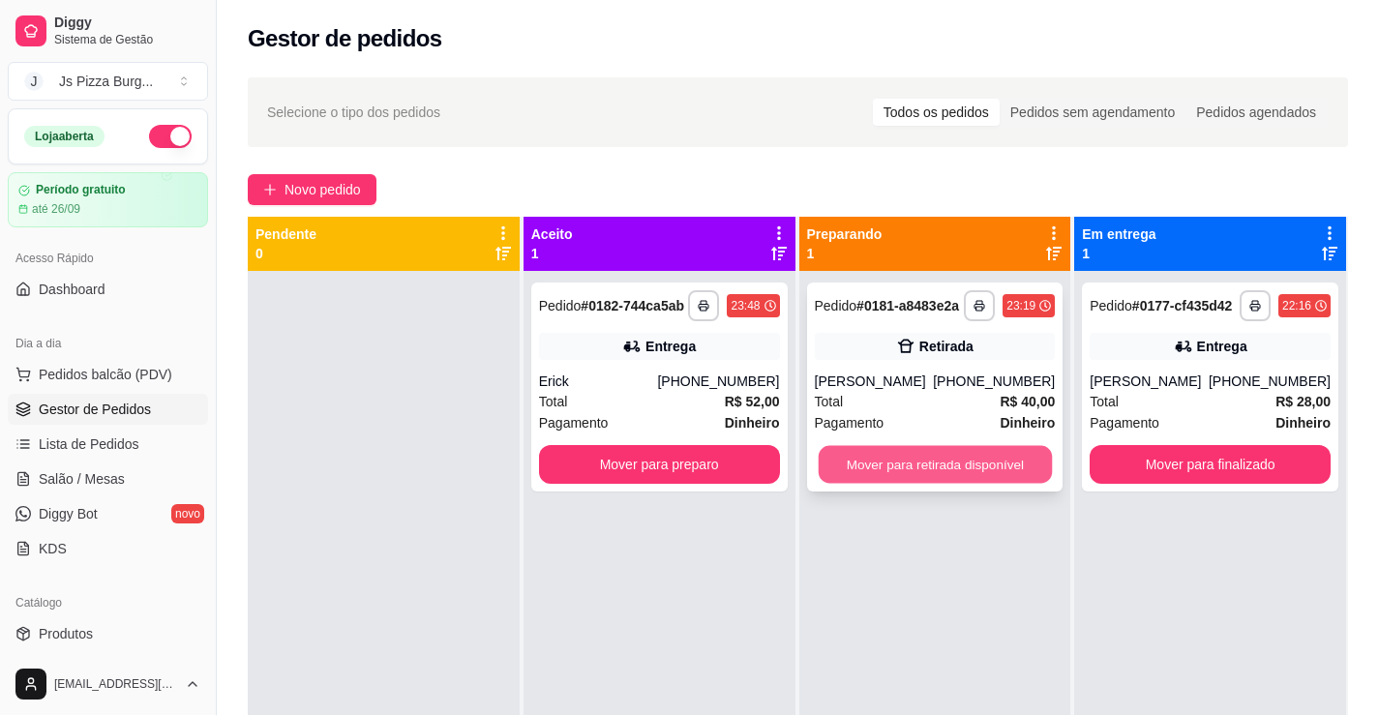
click at [919, 479] on button "Mover para retirada disponível" at bounding box center [934, 465] width 233 height 38
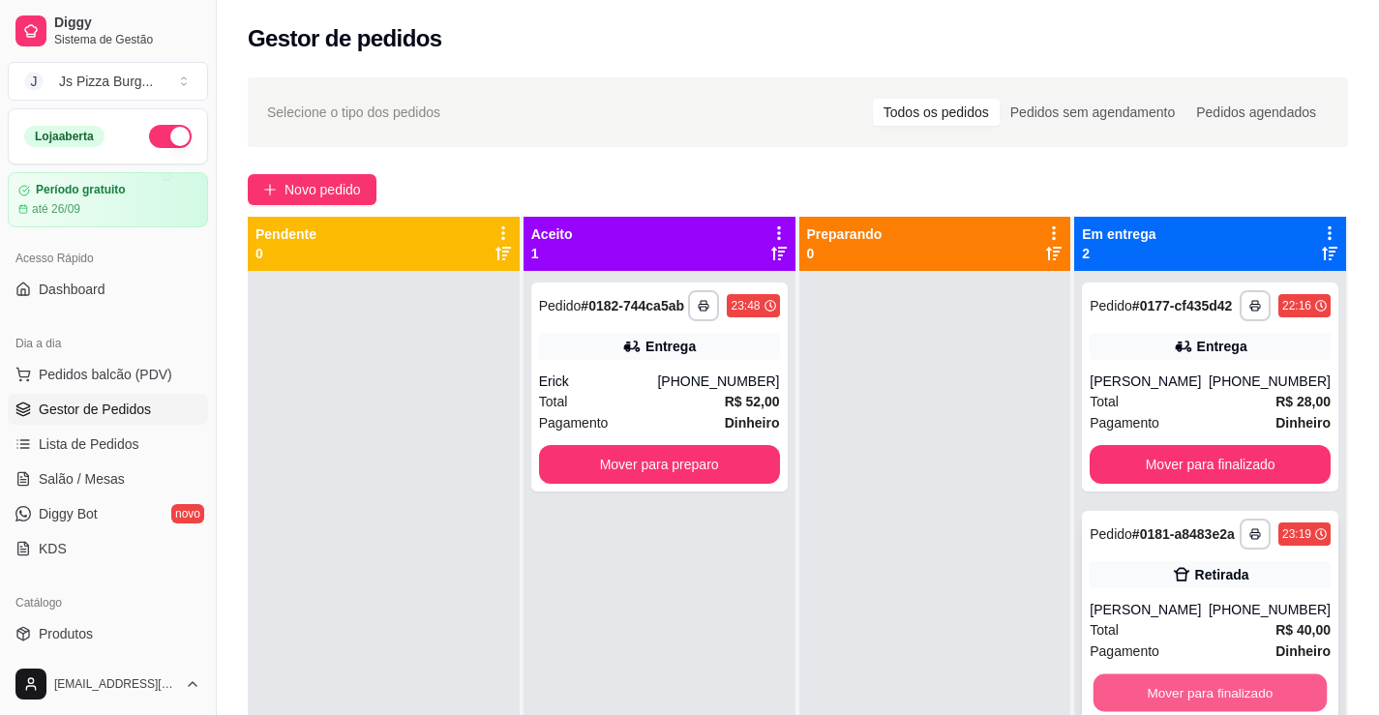
click at [1213, 700] on button "Mover para finalizado" at bounding box center [1209, 693] width 233 height 38
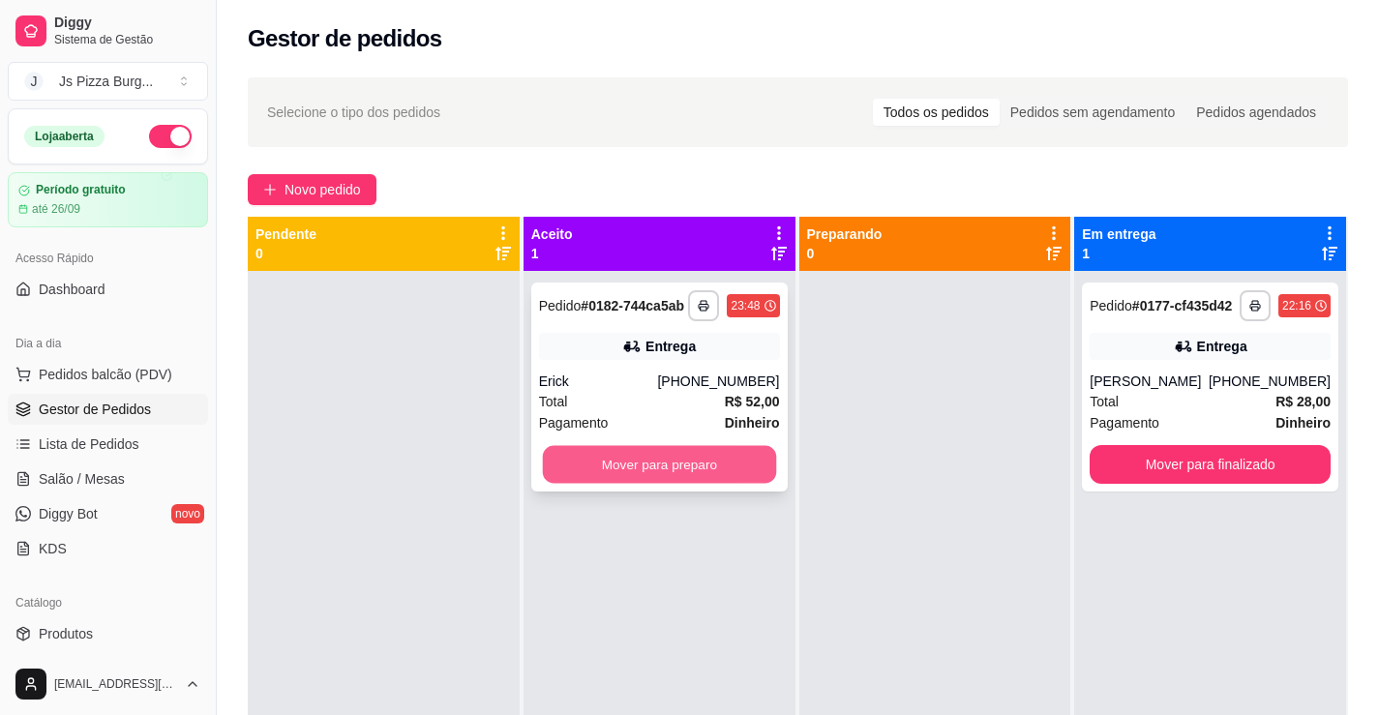
click at [620, 462] on button "Mover para preparo" at bounding box center [658, 465] width 233 height 38
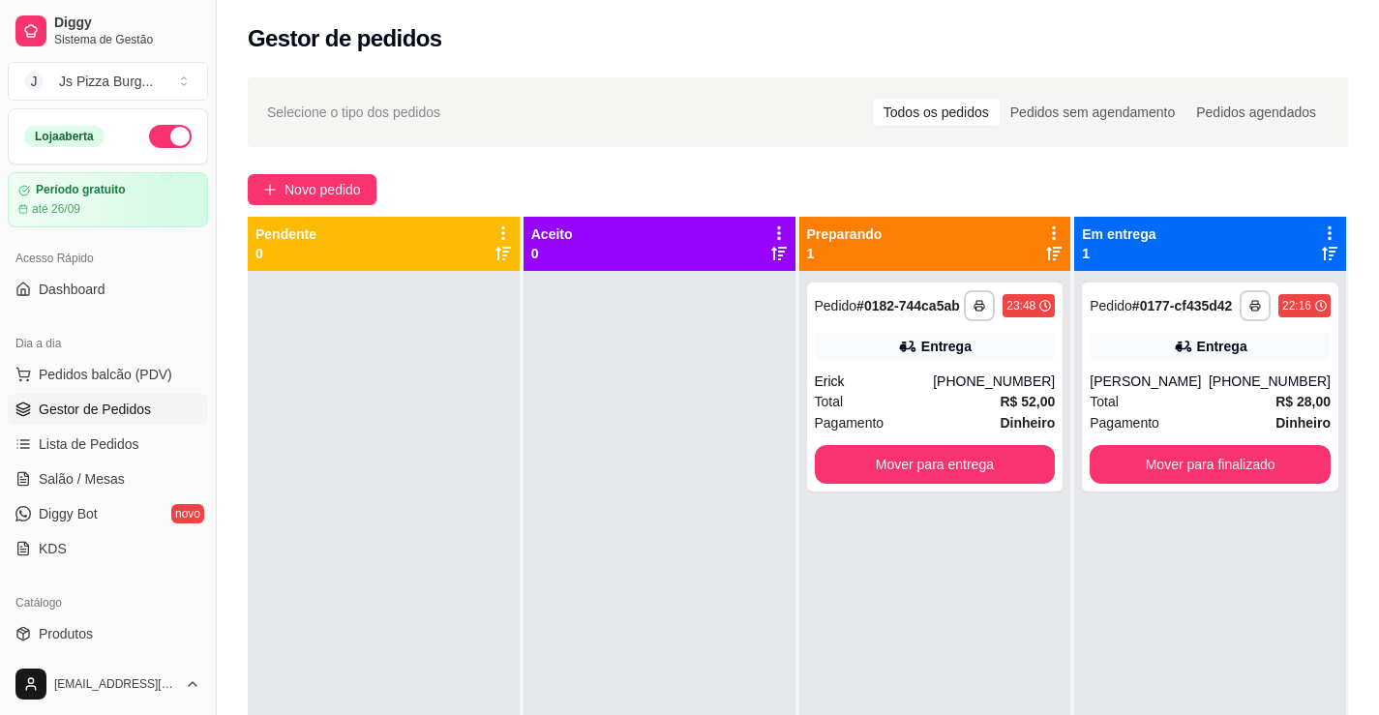
click at [149, 128] on button "button" at bounding box center [170, 136] width 43 height 23
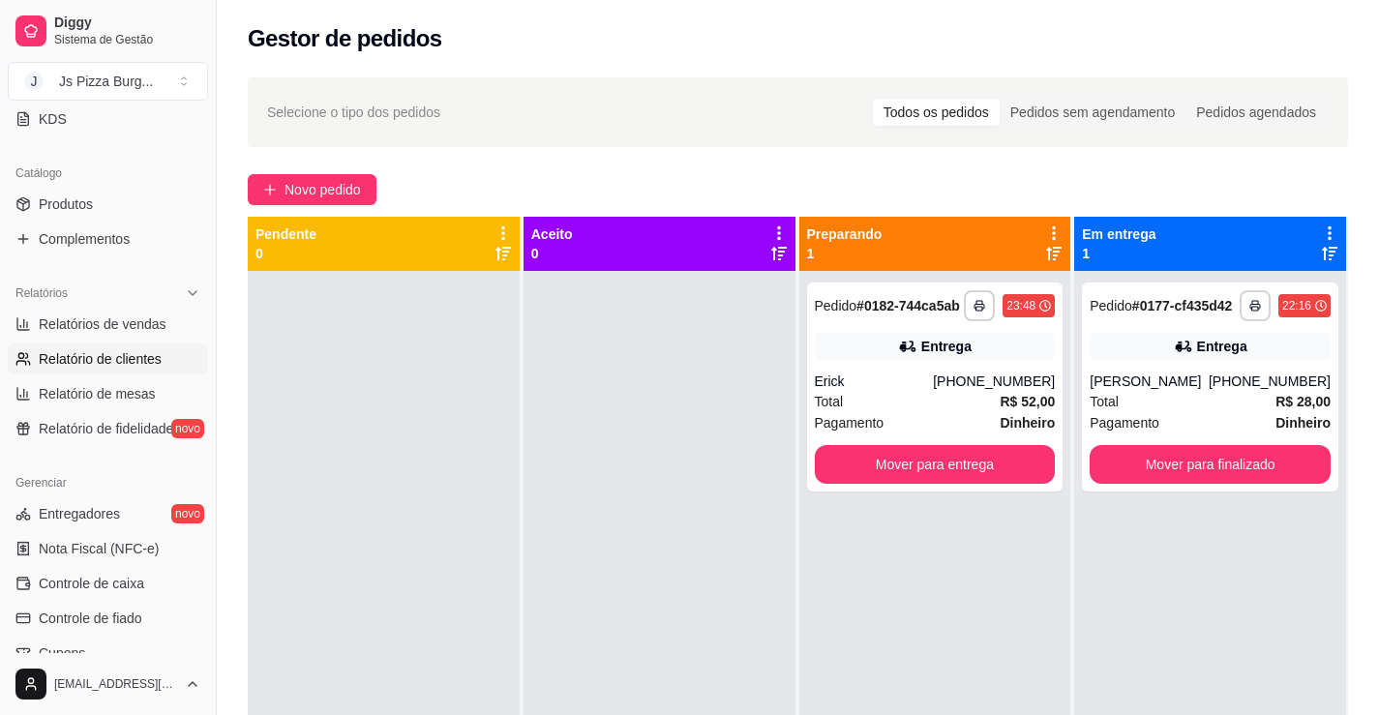
scroll to position [484, 0]
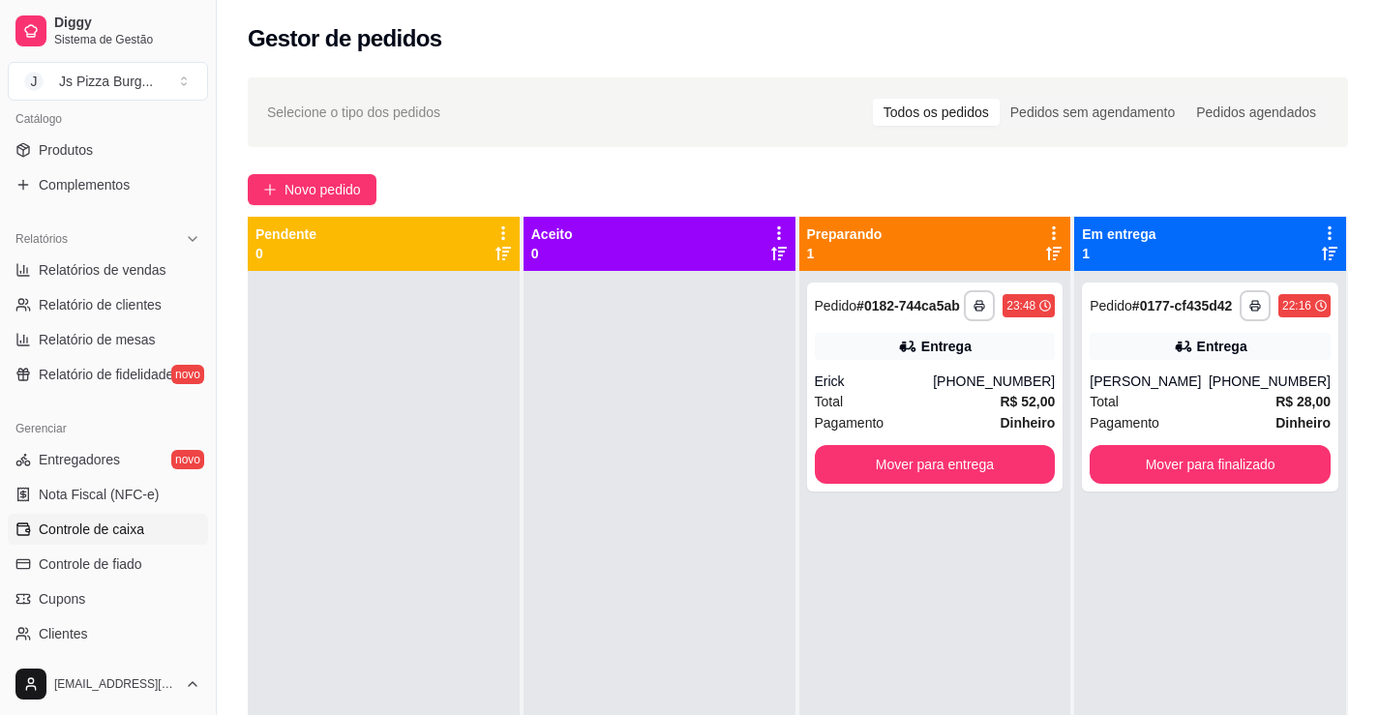
click at [118, 528] on span "Controle de caixa" at bounding box center [91, 529] width 105 height 19
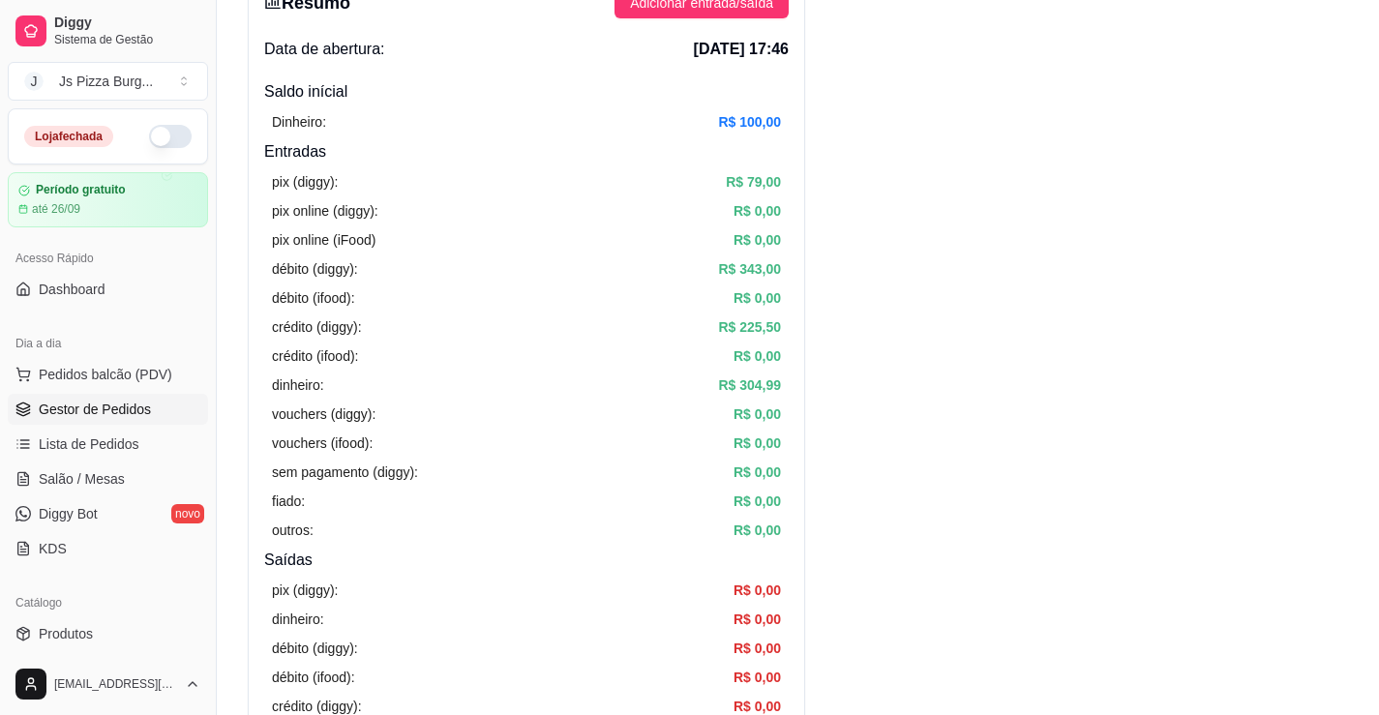
click at [92, 404] on span "Gestor de Pedidos" at bounding box center [95, 409] width 112 height 19
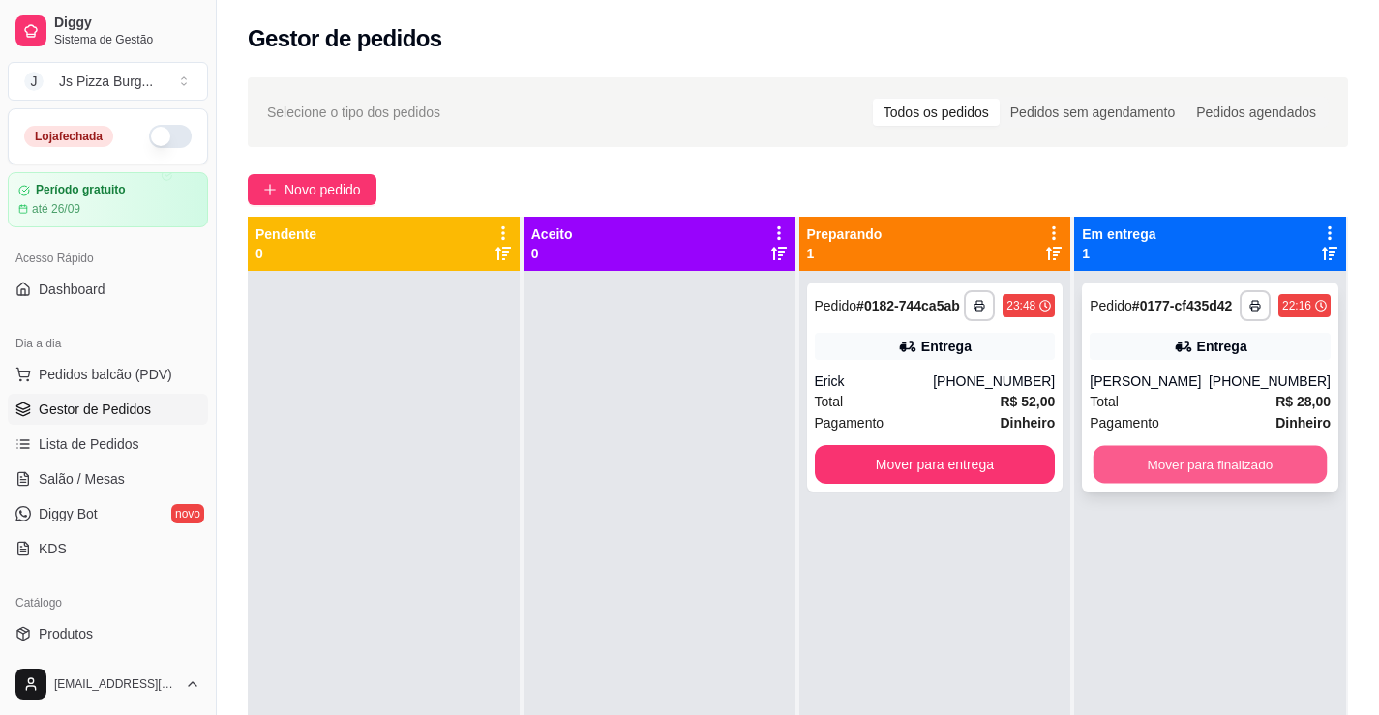
click at [1136, 462] on button "Mover para finalizado" at bounding box center [1209, 465] width 233 height 38
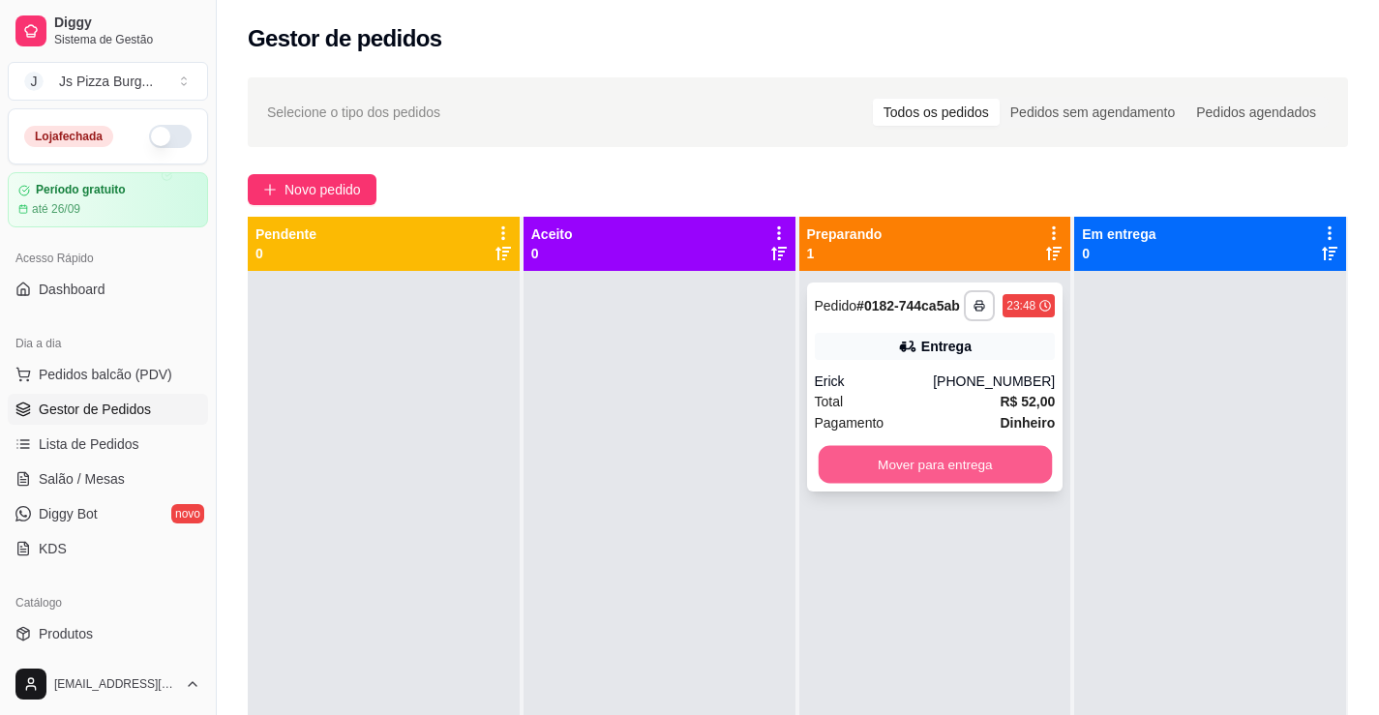
click at [967, 475] on button "Mover para entrega" at bounding box center [934, 465] width 233 height 38
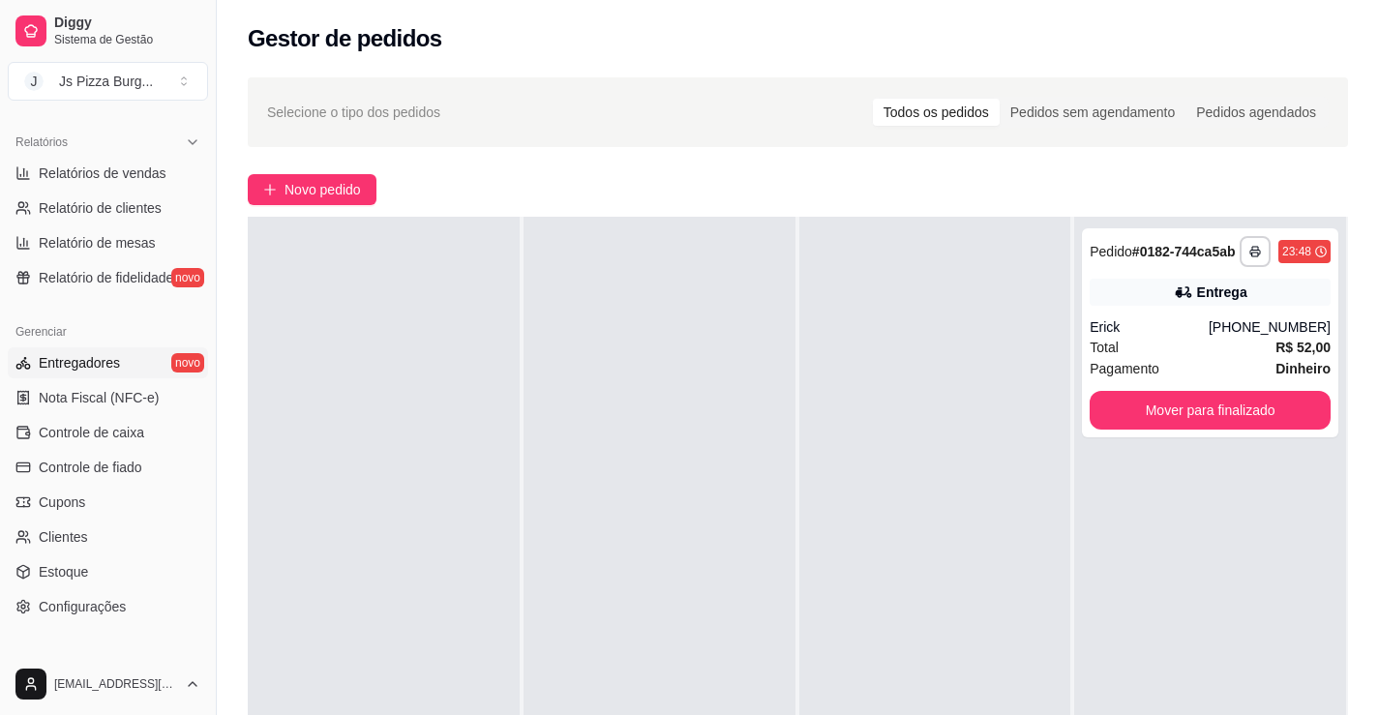
scroll to position [677, 0]
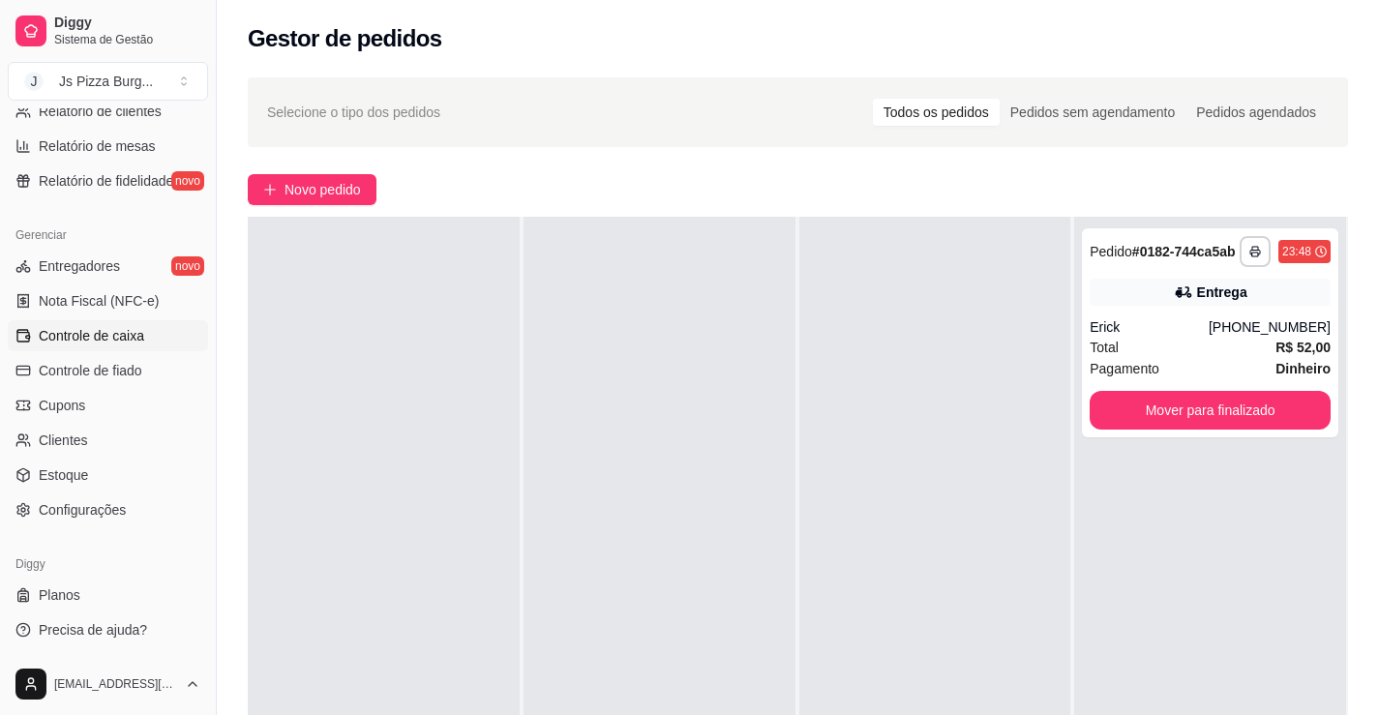
click at [95, 334] on span "Controle de caixa" at bounding box center [91, 335] width 105 height 19
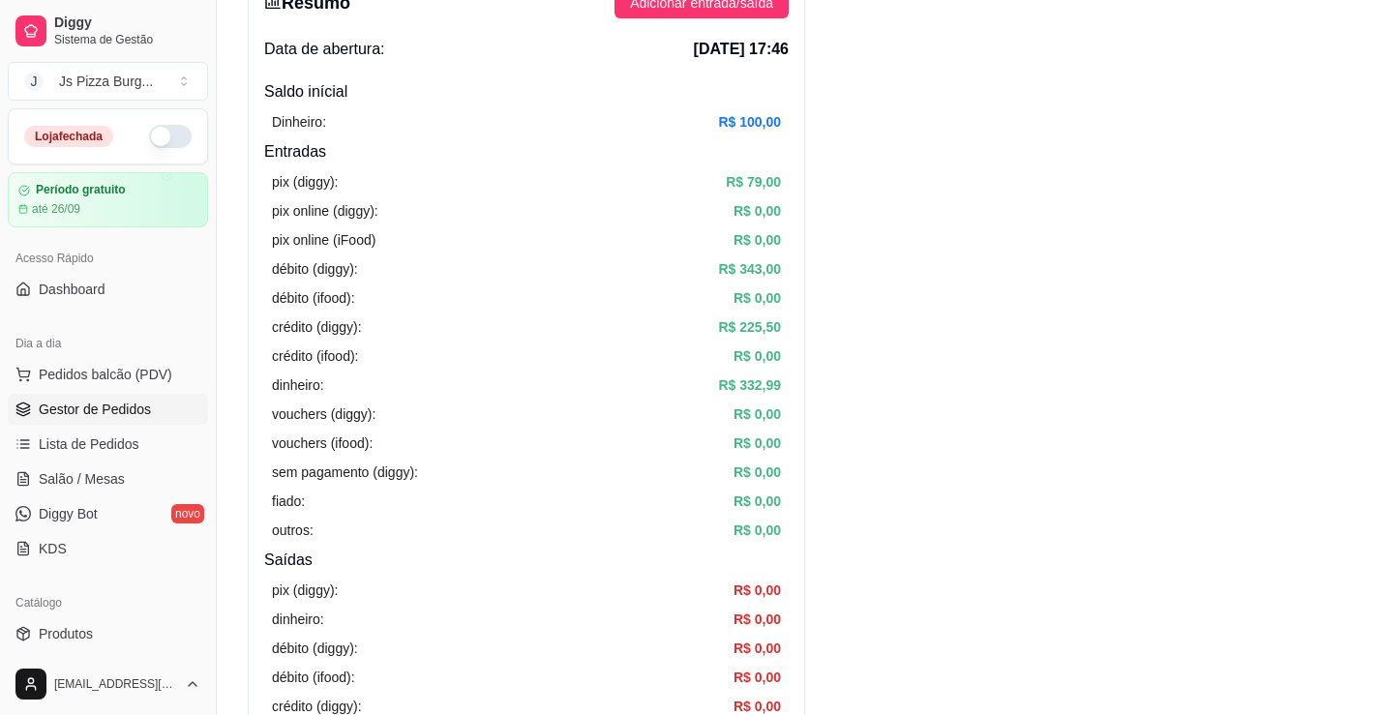
click at [105, 410] on span "Gestor de Pedidos" at bounding box center [95, 409] width 112 height 19
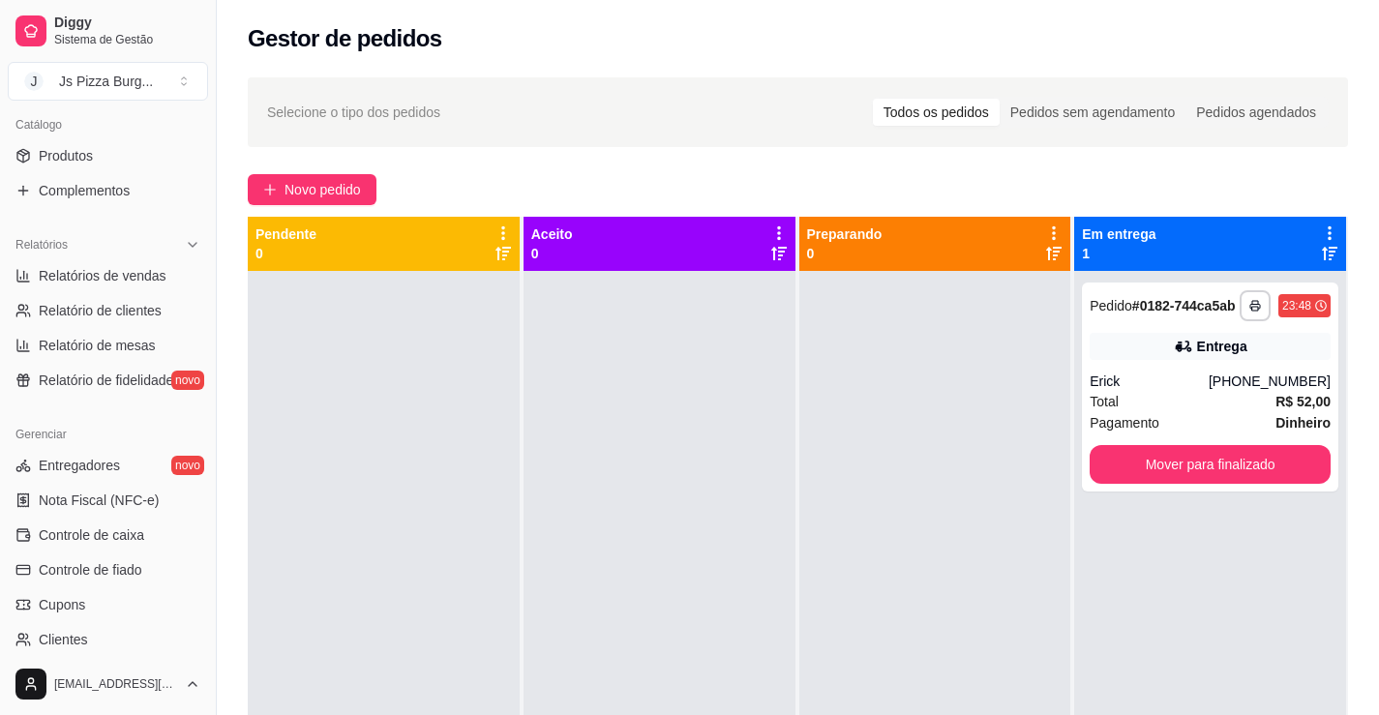
scroll to position [581, 0]
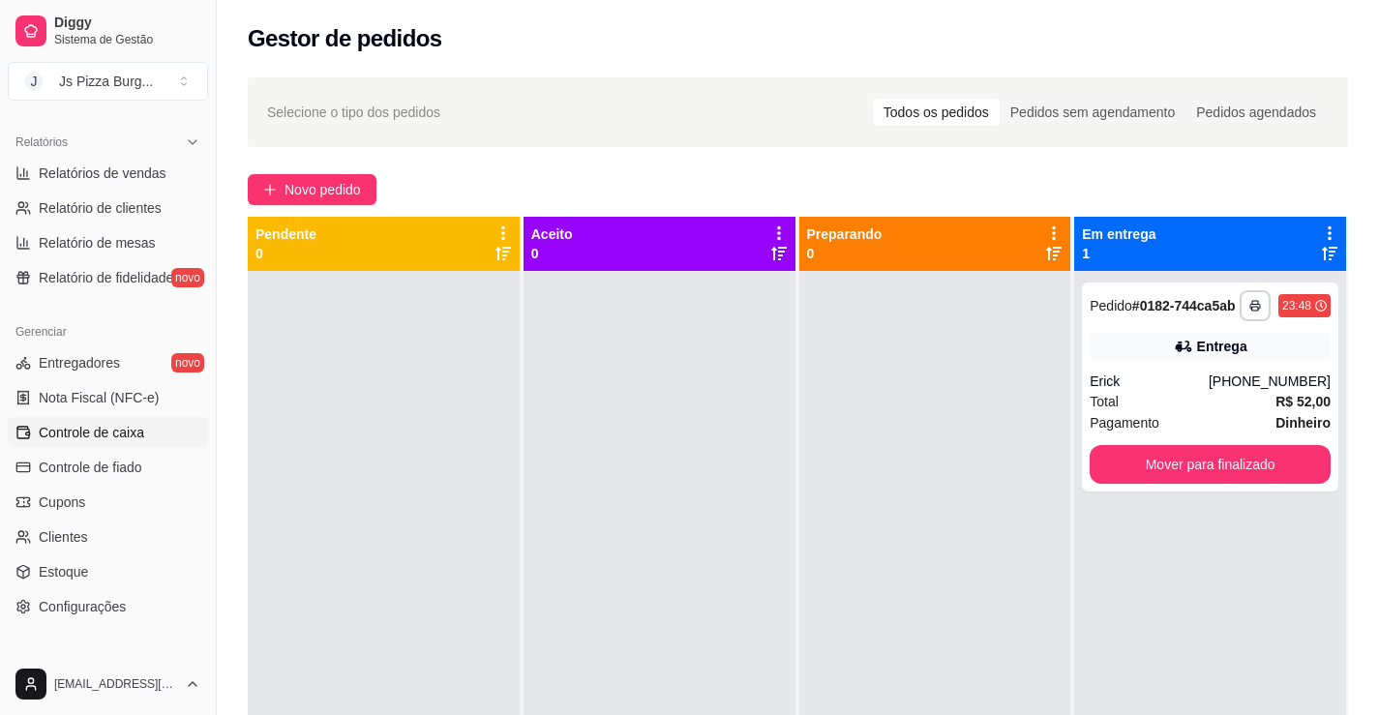
click at [86, 426] on span "Controle de caixa" at bounding box center [91, 432] width 105 height 19
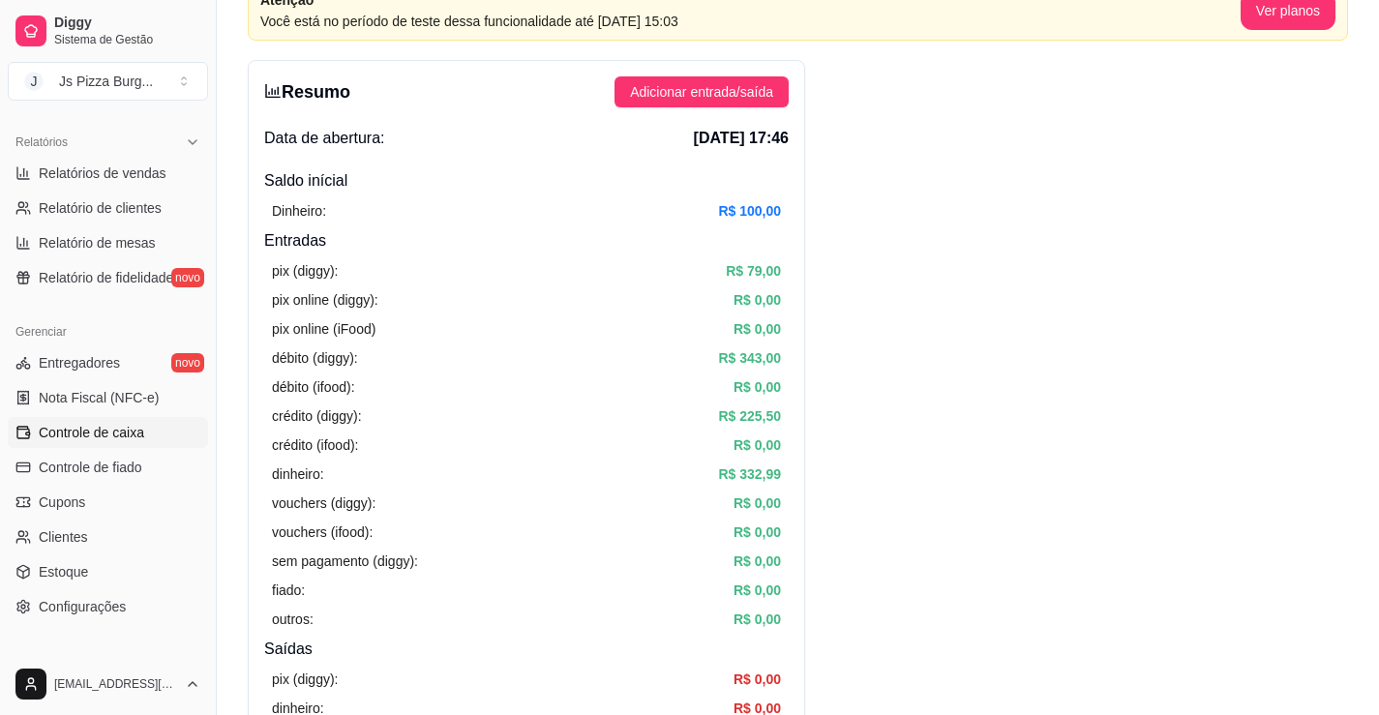
scroll to position [97, 0]
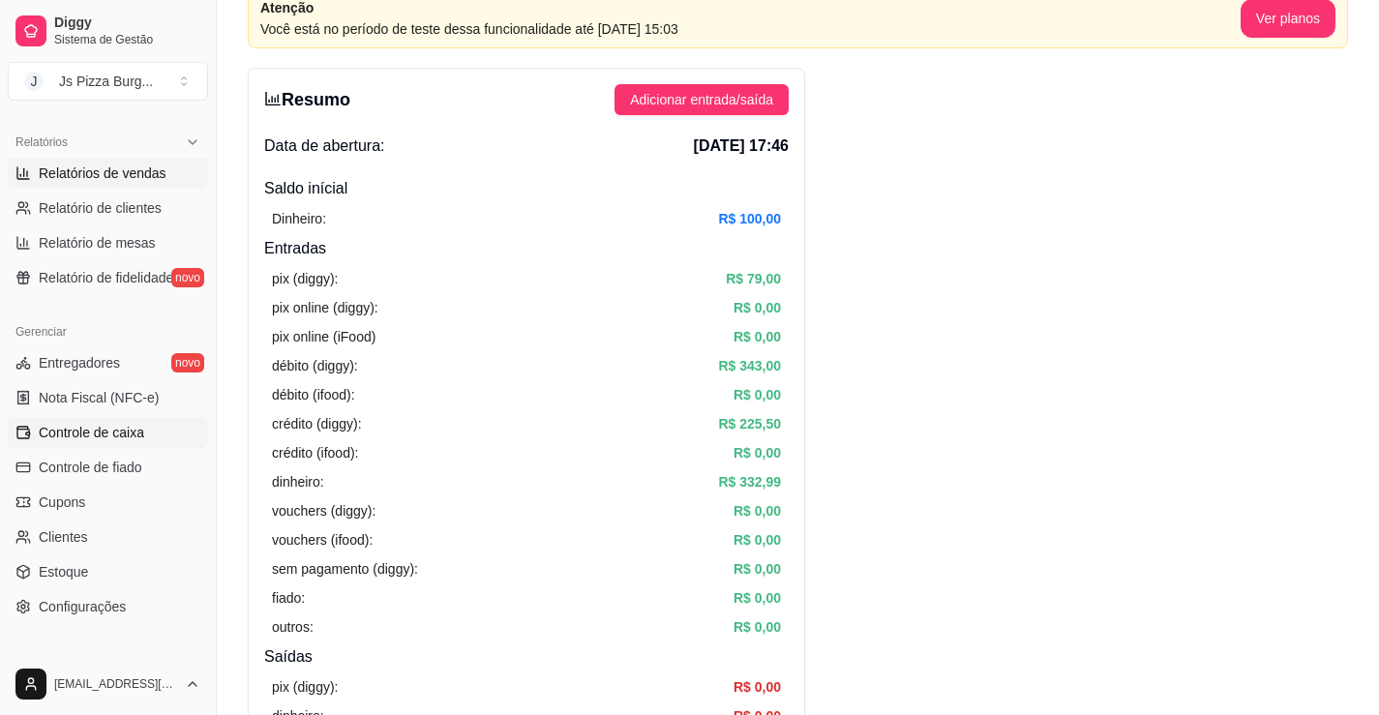
click at [86, 175] on span "Relatórios de vendas" at bounding box center [103, 173] width 128 height 19
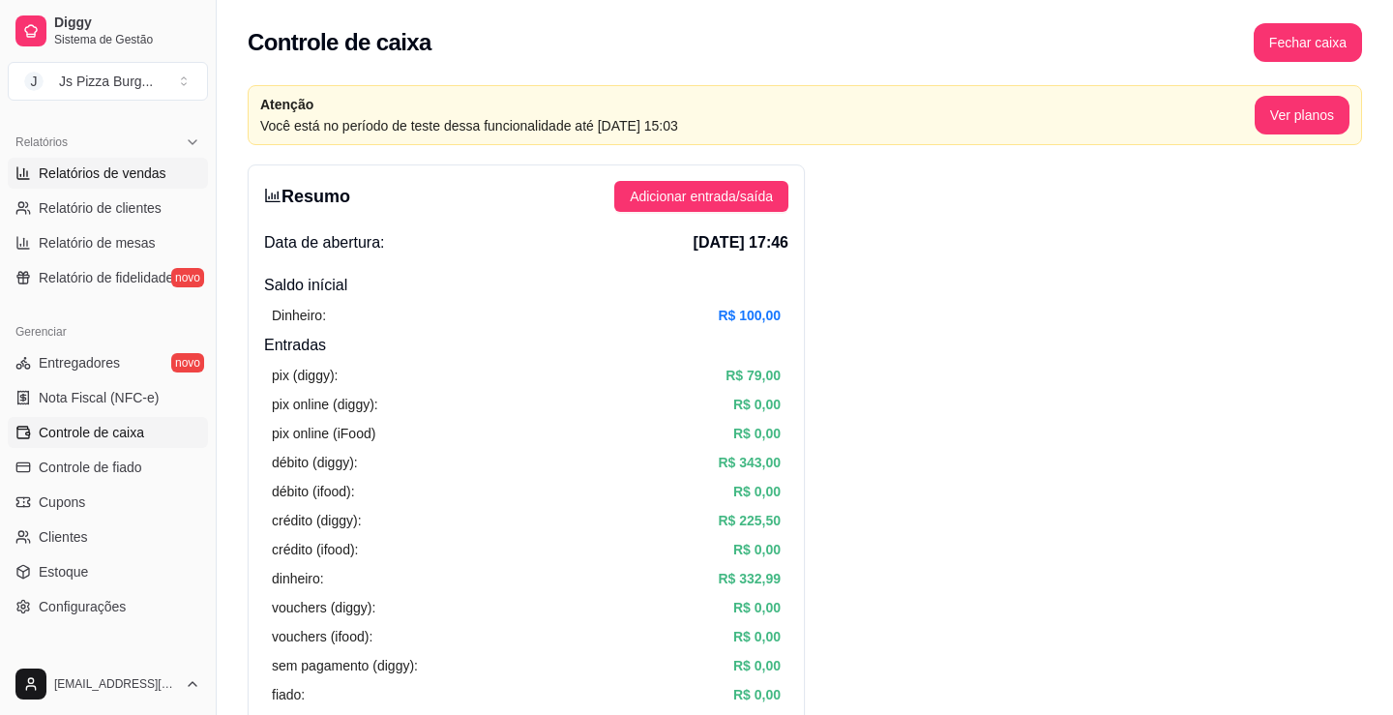
select select "ALL"
select select "0"
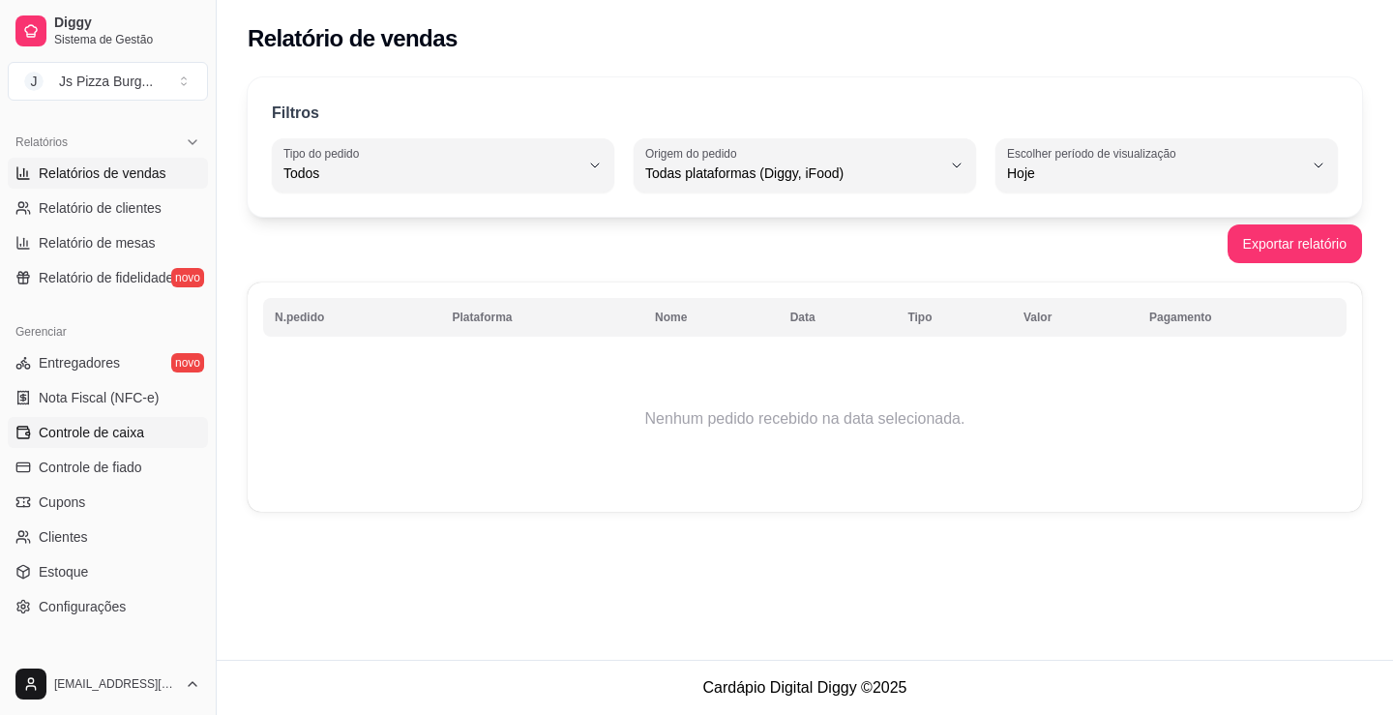
click at [97, 434] on span "Controle de caixa" at bounding box center [91, 432] width 105 height 19
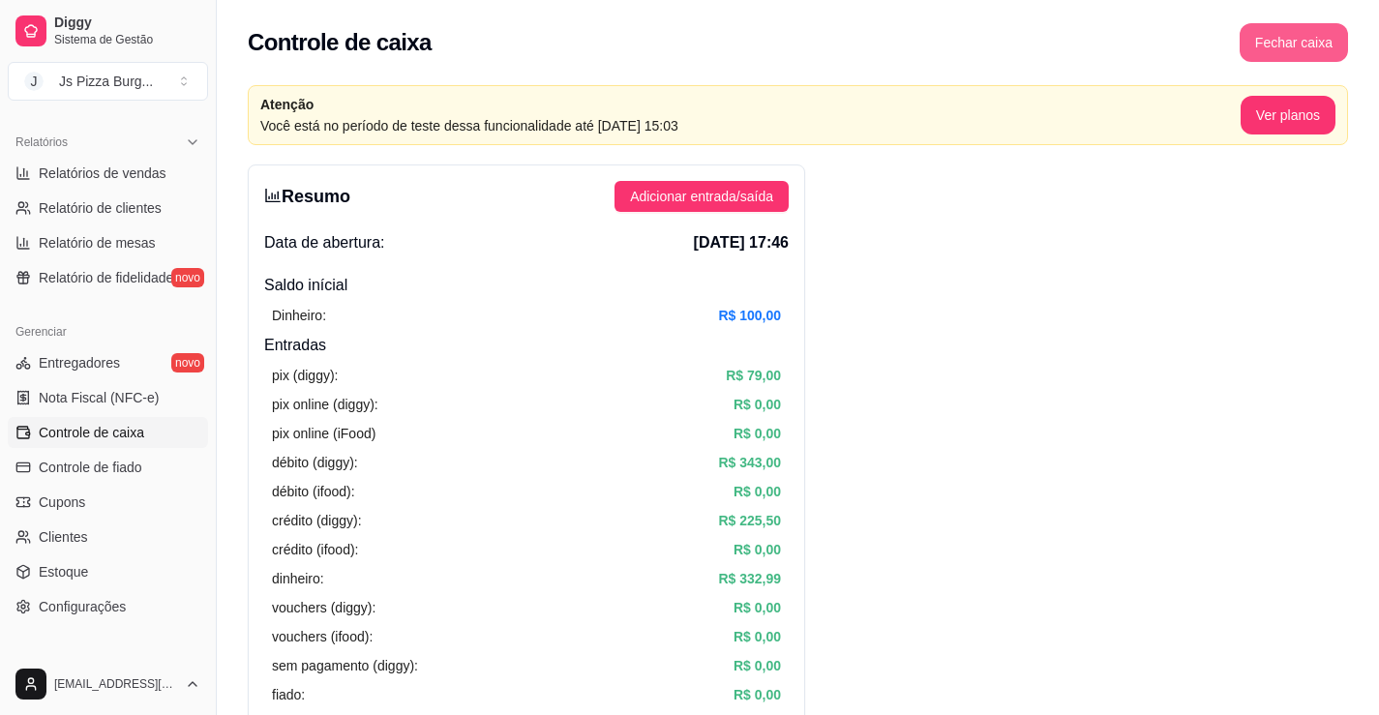
click at [1295, 31] on button "Fechar caixa" at bounding box center [1294, 42] width 108 height 39
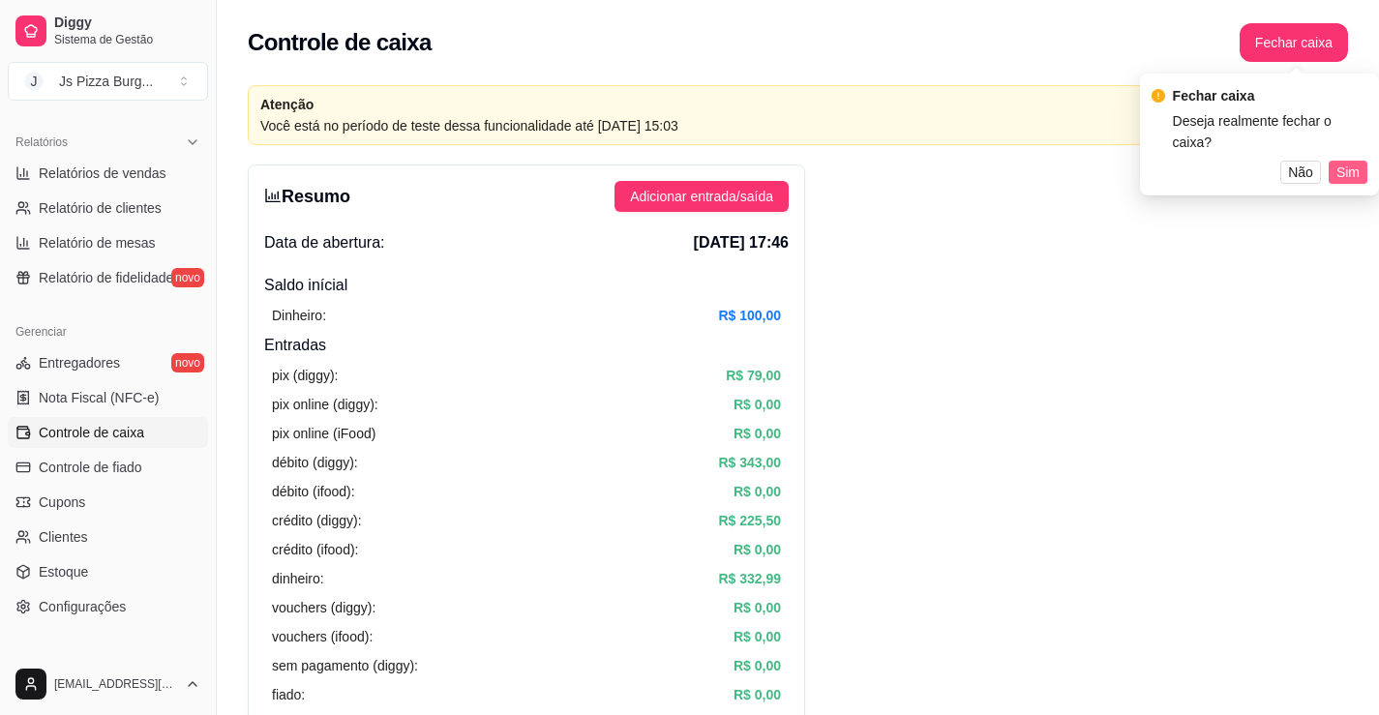
click at [1340, 162] on span "Sim" at bounding box center [1347, 172] width 23 height 21
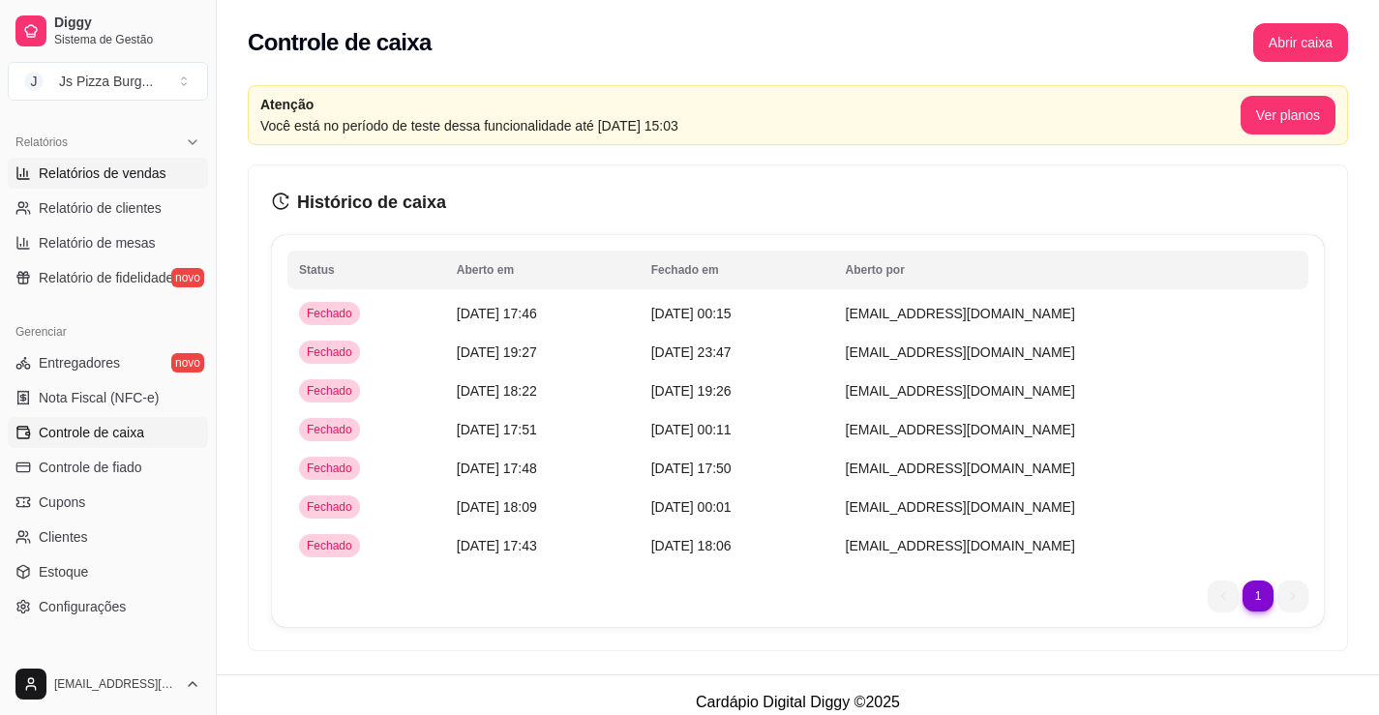
click at [141, 178] on span "Relatórios de vendas" at bounding box center [103, 173] width 128 height 19
select select "ALL"
select select "0"
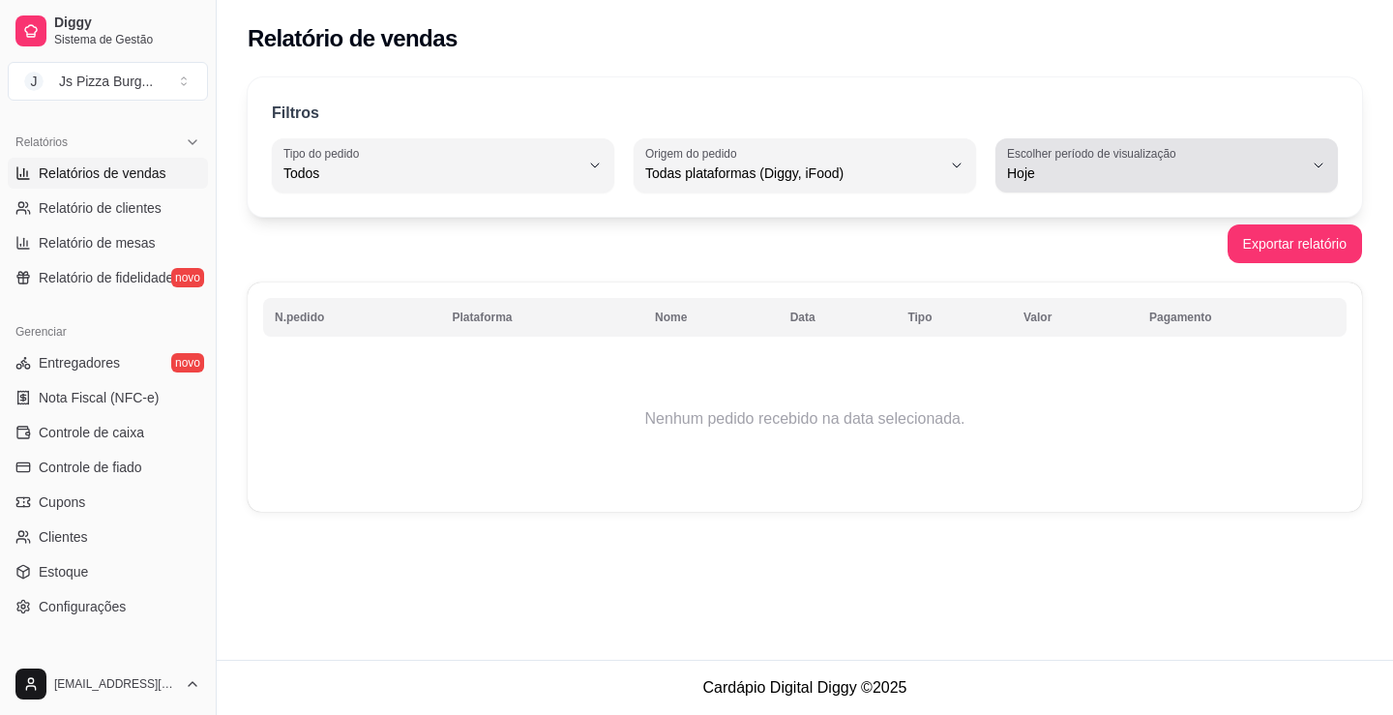
click at [1321, 164] on icon "button" at bounding box center [1318, 165] width 15 height 15
click at [1047, 251] on span "Ontem" at bounding box center [1157, 251] width 281 height 18
type input "1"
select select "1"
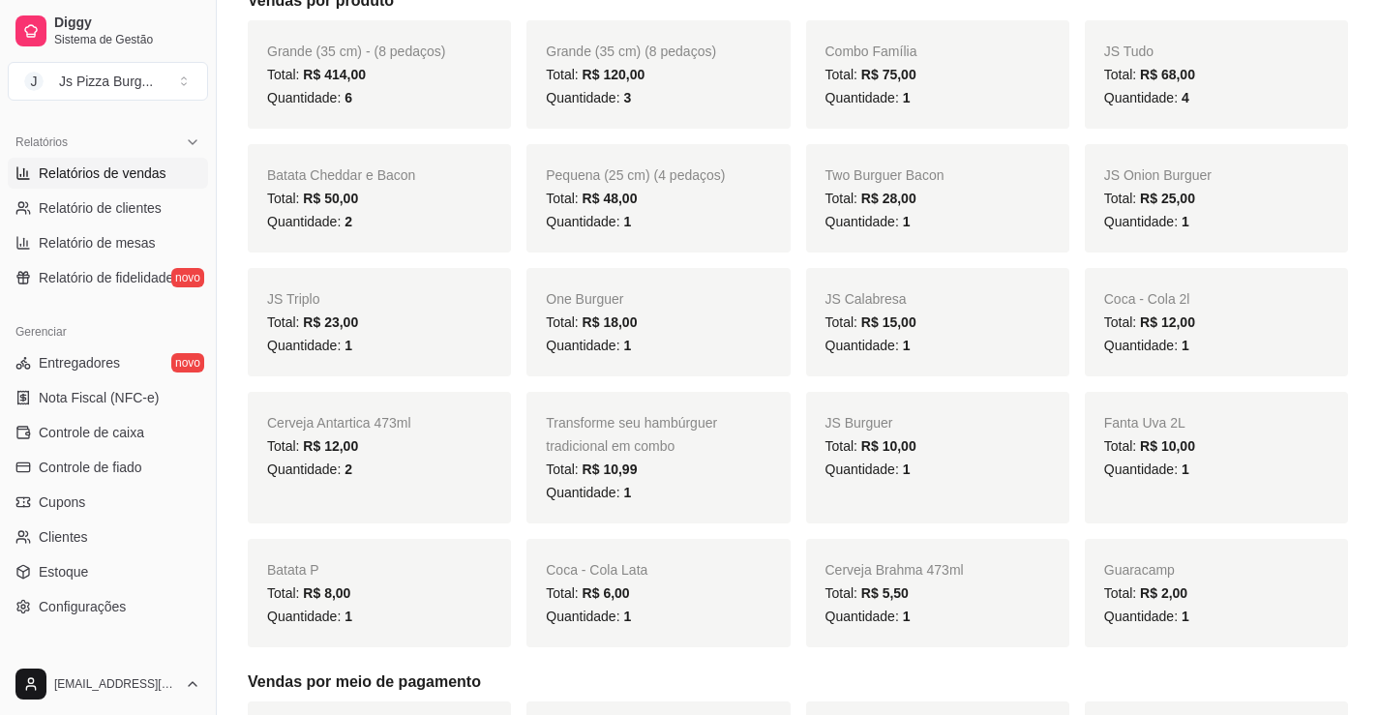
scroll to position [387, 0]
